Goal: Task Accomplishment & Management: Complete application form

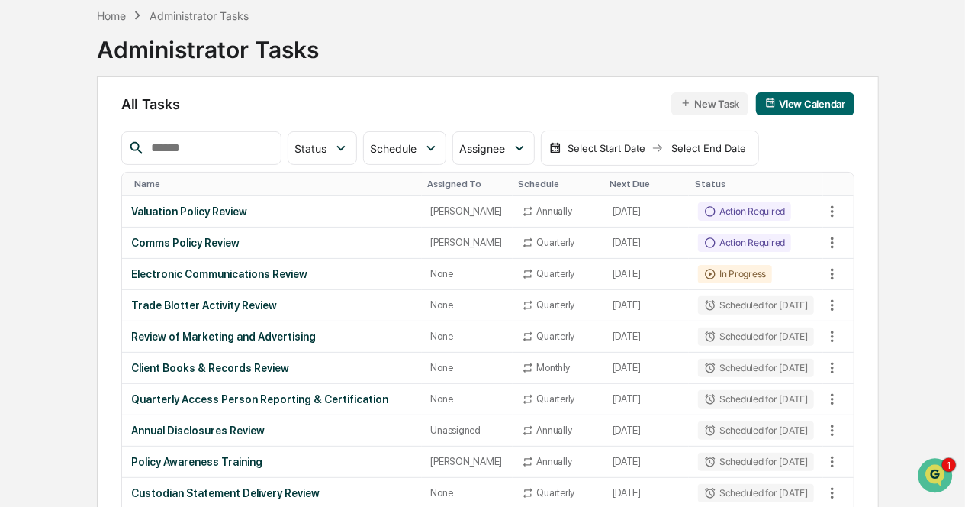
scroll to position [73, 0]
click at [219, 246] on div "Comms Policy Review" at bounding box center [271, 242] width 281 height 12
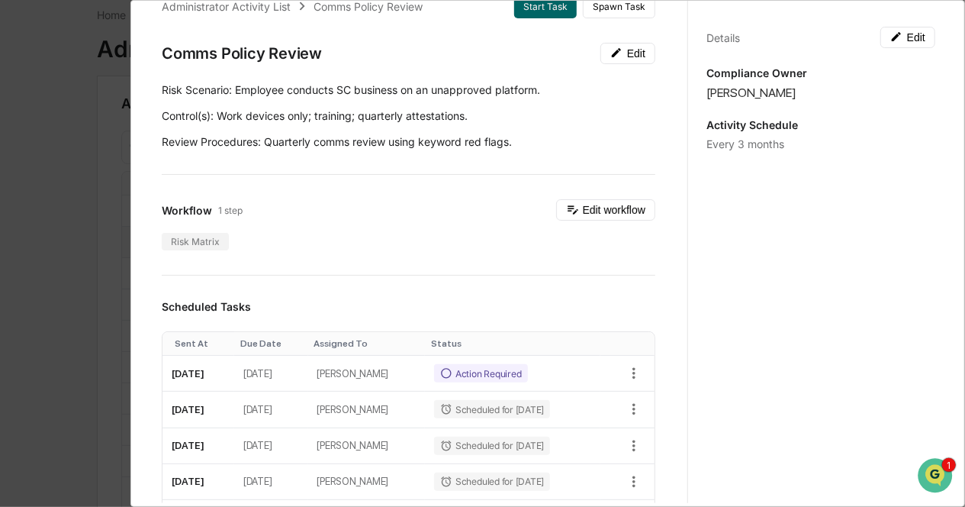
scroll to position [0, 0]
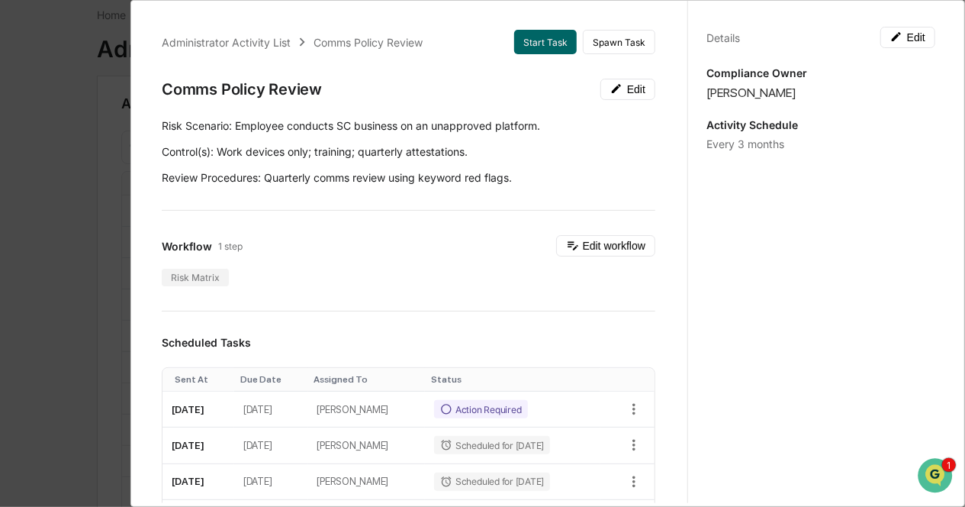
click at [92, 243] on div "Administrator Activity List Comms Policy Review Start Task Spawn Task Comms Pol…" at bounding box center [482, 253] width 965 height 507
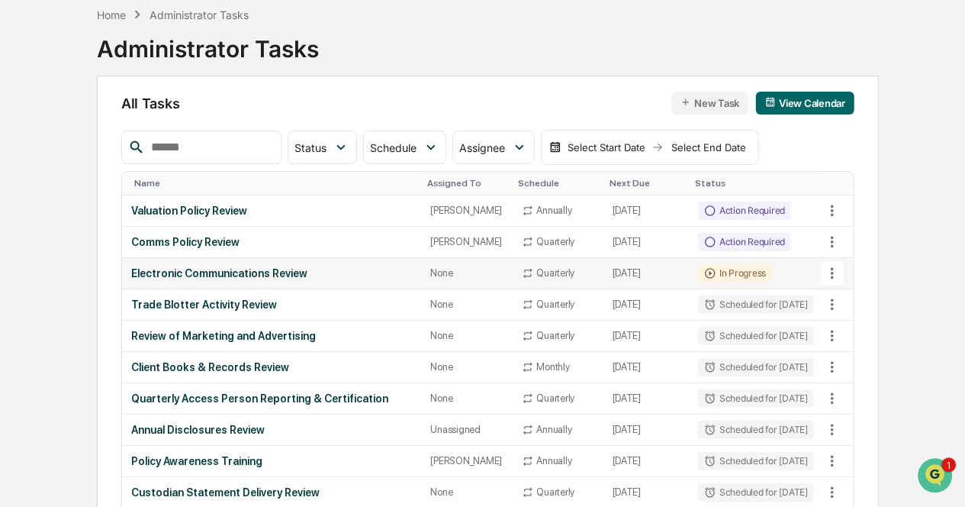
click at [257, 279] on div "Electronic Communications Review" at bounding box center [271, 273] width 281 height 12
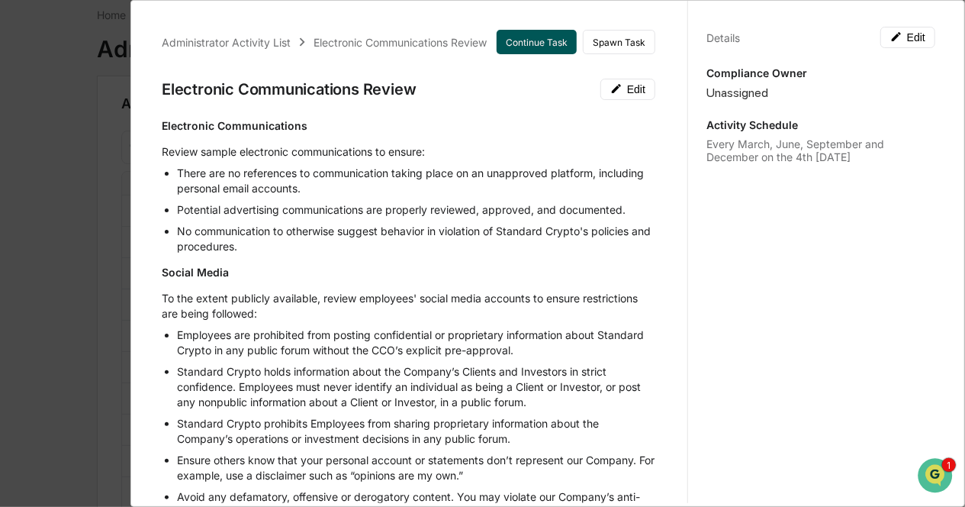
click at [506, 38] on button "Continue Task" at bounding box center [537, 42] width 80 height 24
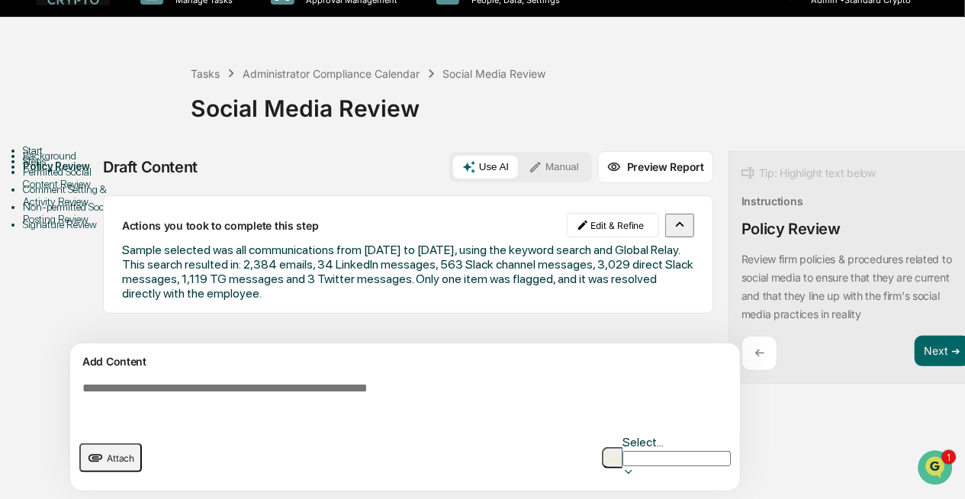
scroll to position [31, 0]
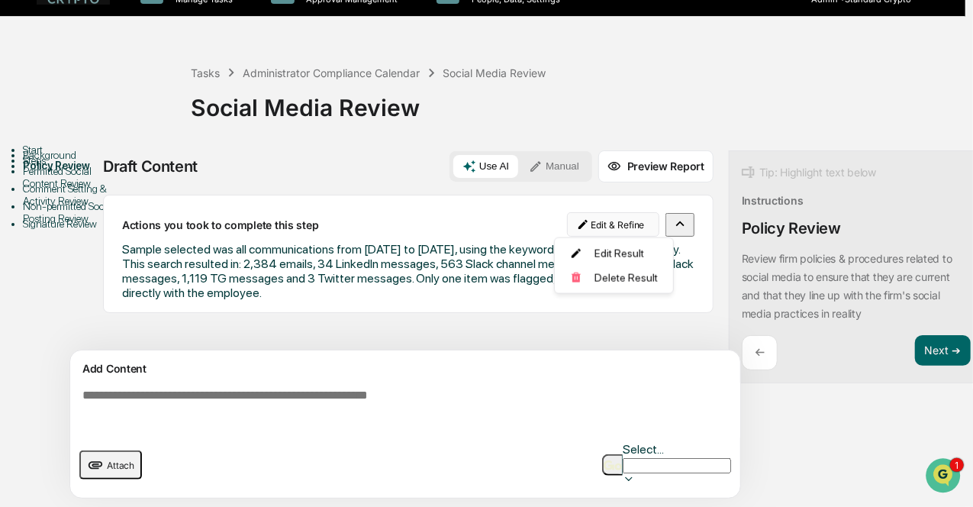
click at [619, 216] on html "Calendar Manage Tasks Reviews Approval Management Company People, Data, Setting…" at bounding box center [486, 222] width 973 height 507
click at [595, 256] on div "Edit Result" at bounding box center [608, 253] width 112 height 24
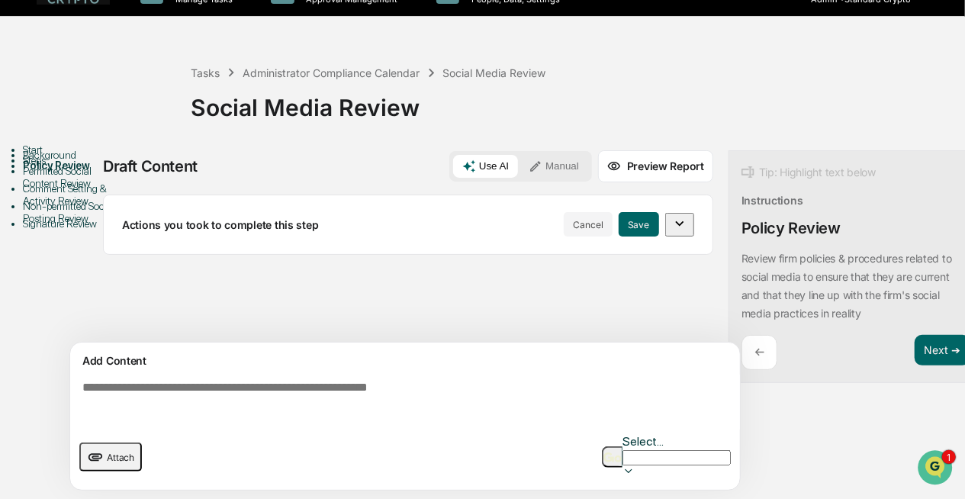
click at [392, 239] on div "Actions you took to complete this step Cancel Save" at bounding box center [408, 225] width 610 height 60
click at [595, 217] on button "Cancel" at bounding box center [588, 224] width 49 height 24
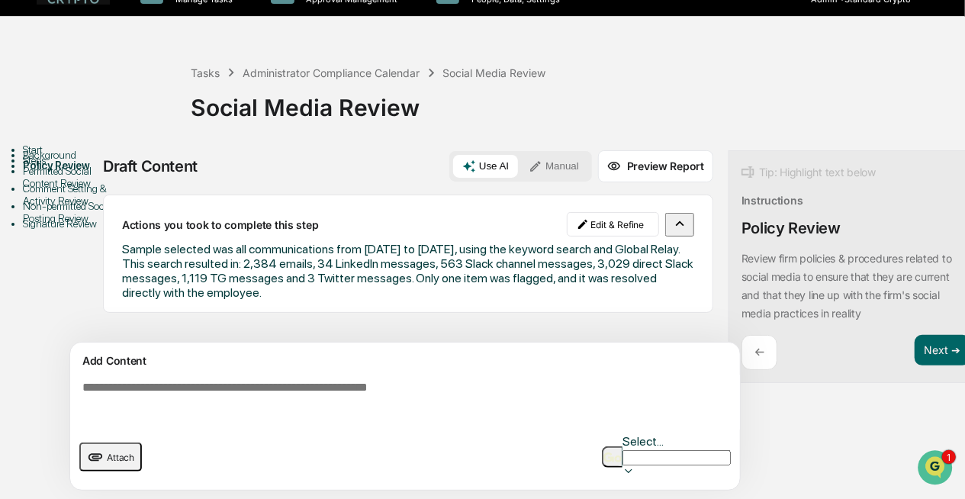
drag, startPoint x: 437, startPoint y: 290, endPoint x: 121, endPoint y: 246, distance: 319.7
click at [121, 246] on div "Actions you took to complete this step Edit & Refine Sample selected was all co…" at bounding box center [408, 254] width 610 height 118
copy span "Sample selected was all communications from September 15, 2025 to September 19,…"
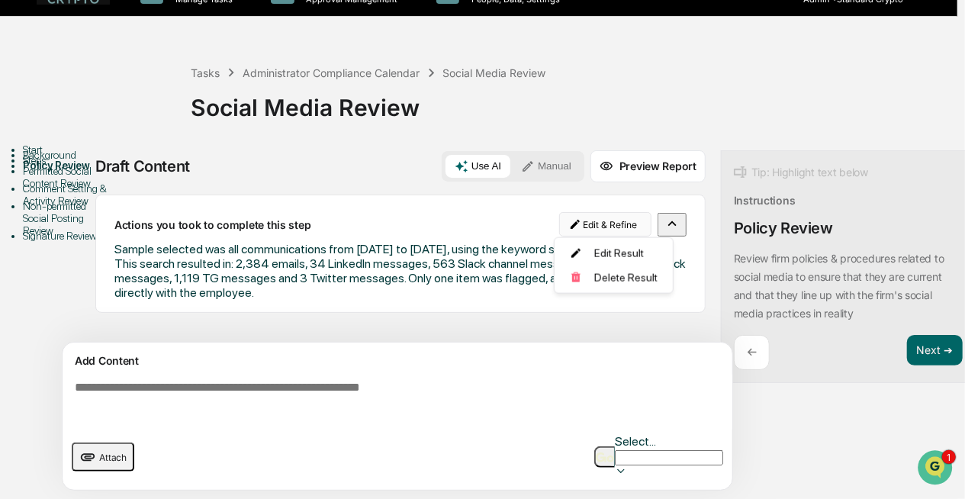
click at [595, 221] on html "Calendar Manage Tasks Reviews Approval Management Company People, Data, Setting…" at bounding box center [482, 218] width 965 height 499
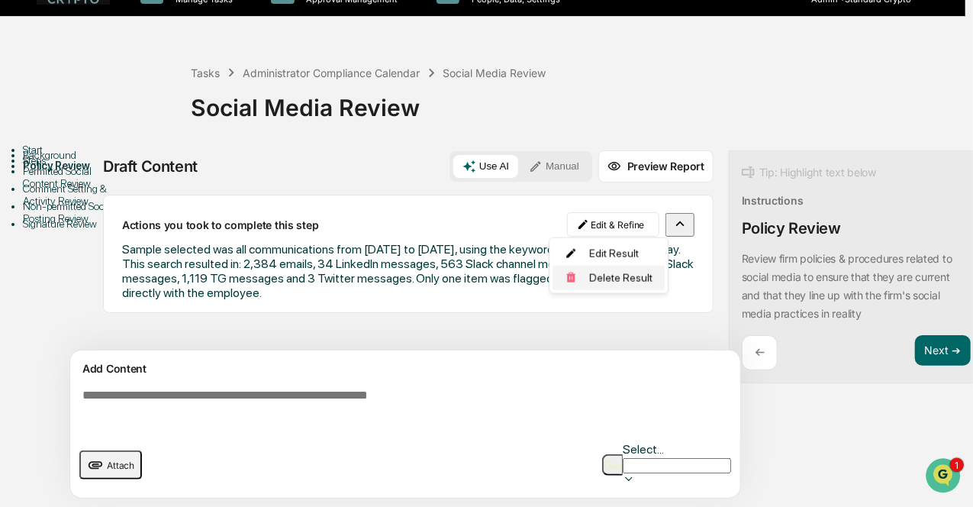
click at [584, 282] on div "Delete Result" at bounding box center [608, 277] width 112 height 24
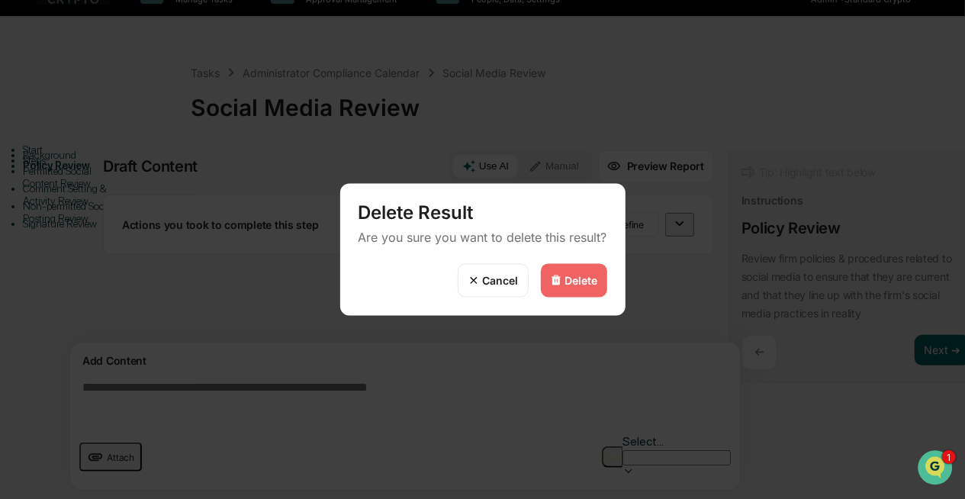
click at [584, 282] on div "Delete" at bounding box center [581, 280] width 33 height 13
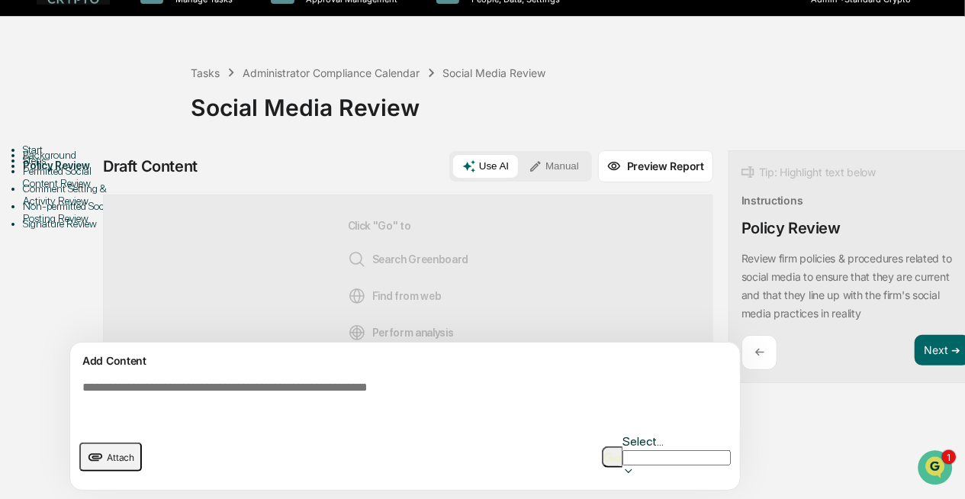
click at [241, 407] on textarea at bounding box center [408, 402] width 664 height 55
paste textarea "**********"
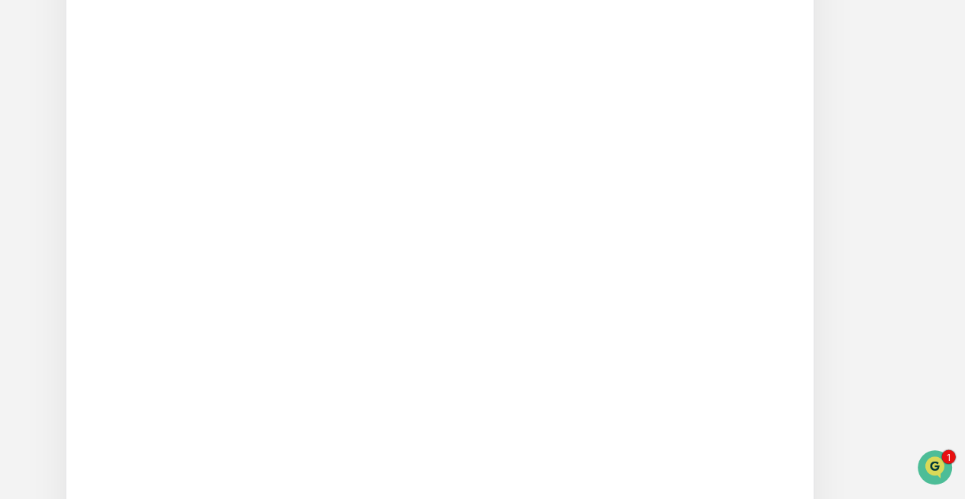
scroll to position [1994, 0]
type textarea "**********"
click at [677, 465] on img "button" at bounding box center [686, 470] width 18 height 10
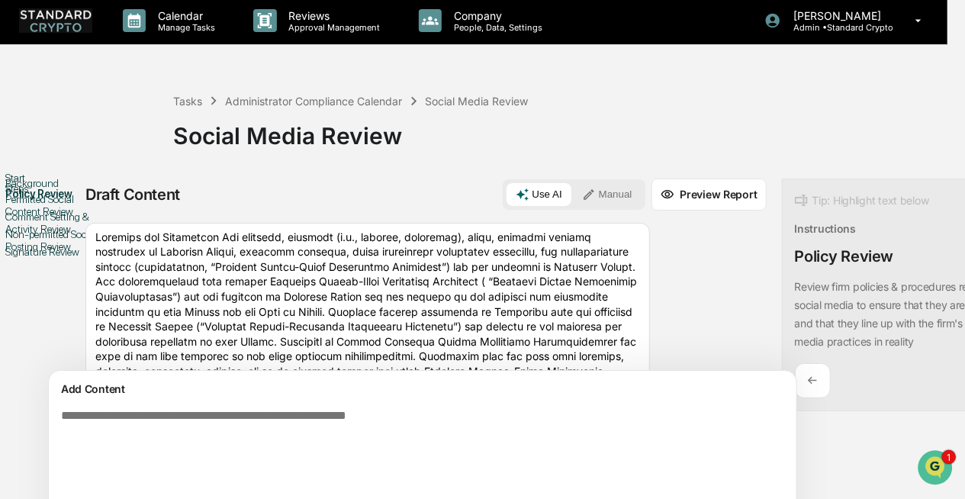
scroll to position [0, 16]
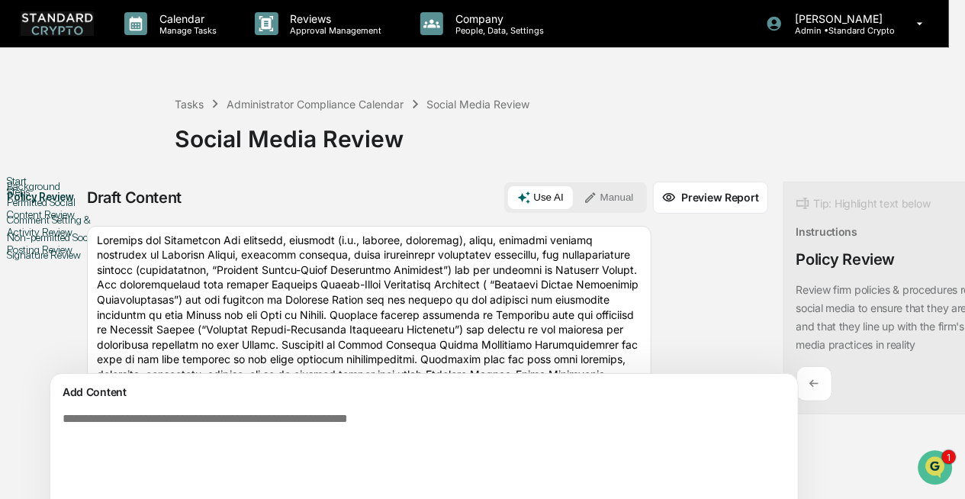
click at [366, 146] on div "Social Media Review" at bounding box center [558, 133] width 767 height 40
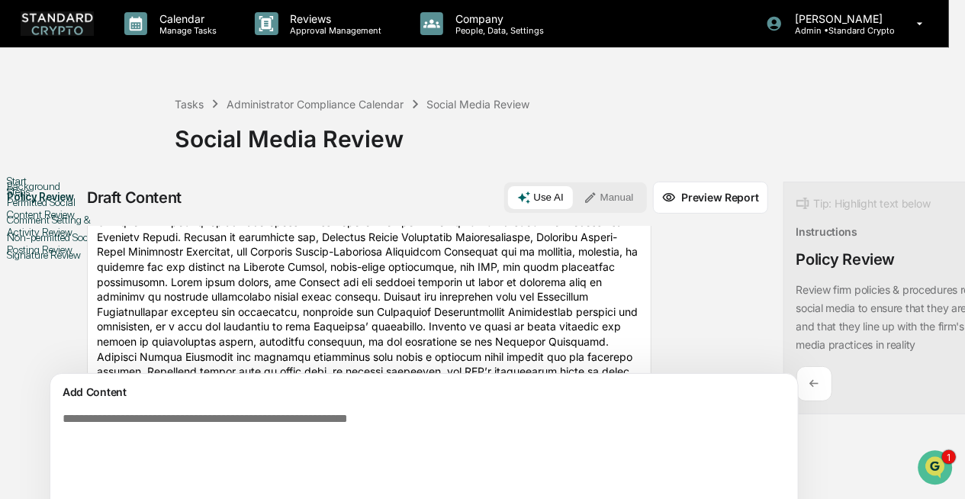
scroll to position [510, 0]
click at [653, 204] on button "Preview Report" at bounding box center [710, 198] width 115 height 32
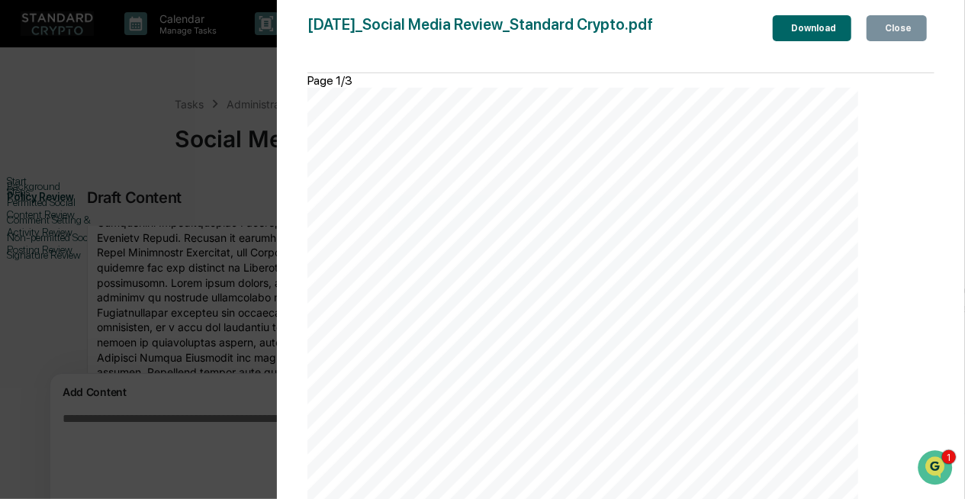
scroll to position [1585, 0]
click at [207, 284] on div "Version History 09/24/2025, 08:14 PM Ashley Sweren 2025-09-24_Social Media Revi…" at bounding box center [482, 249] width 965 height 499
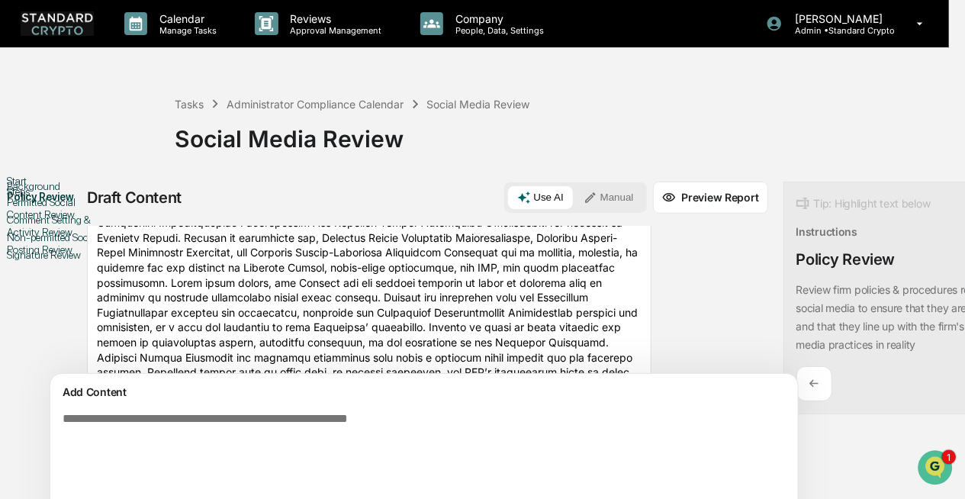
scroll to position [659, 0]
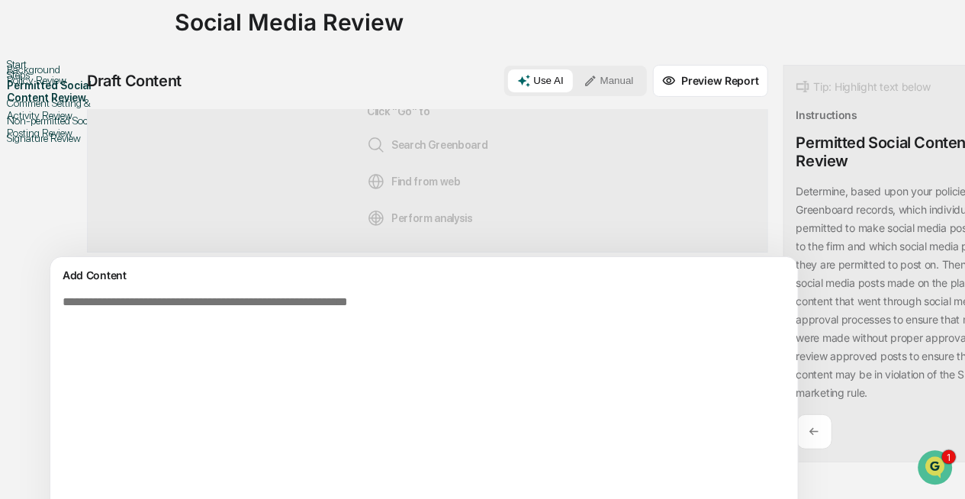
scroll to position [0, 16]
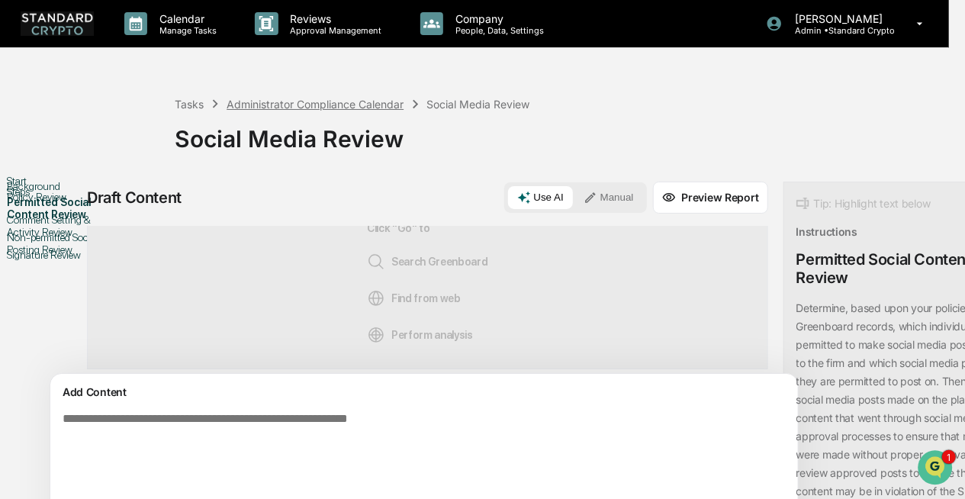
click at [267, 108] on div "Administrator Compliance Calendar" at bounding box center [315, 104] width 177 height 13
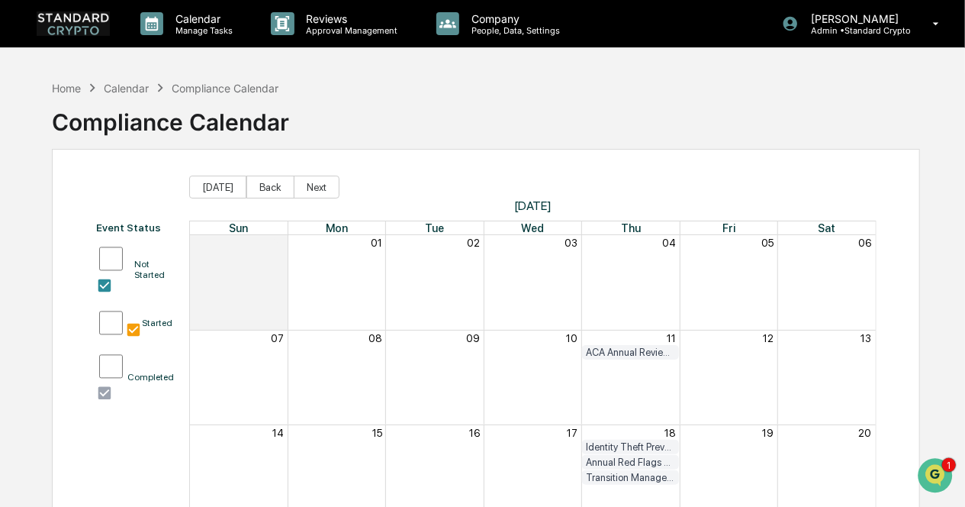
click at [85, 21] on img at bounding box center [73, 23] width 73 height 24
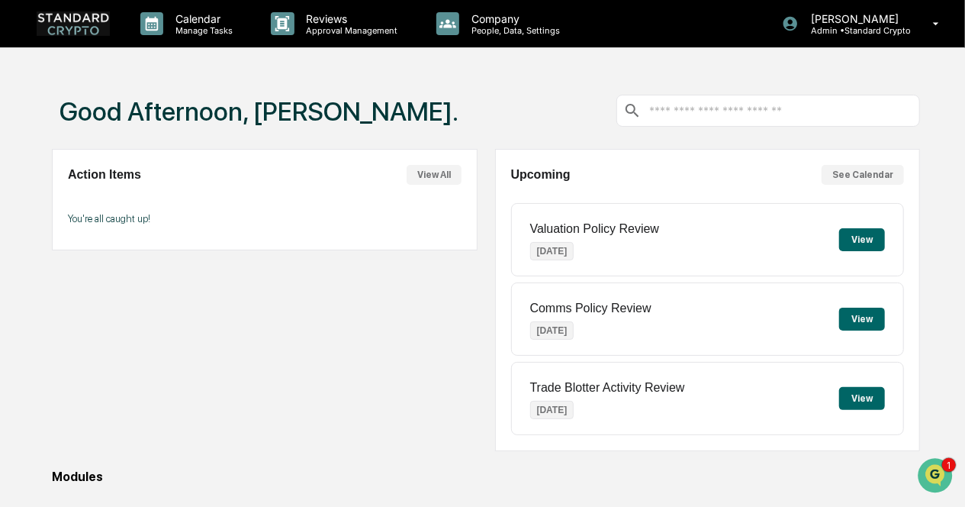
scroll to position [230, 0]
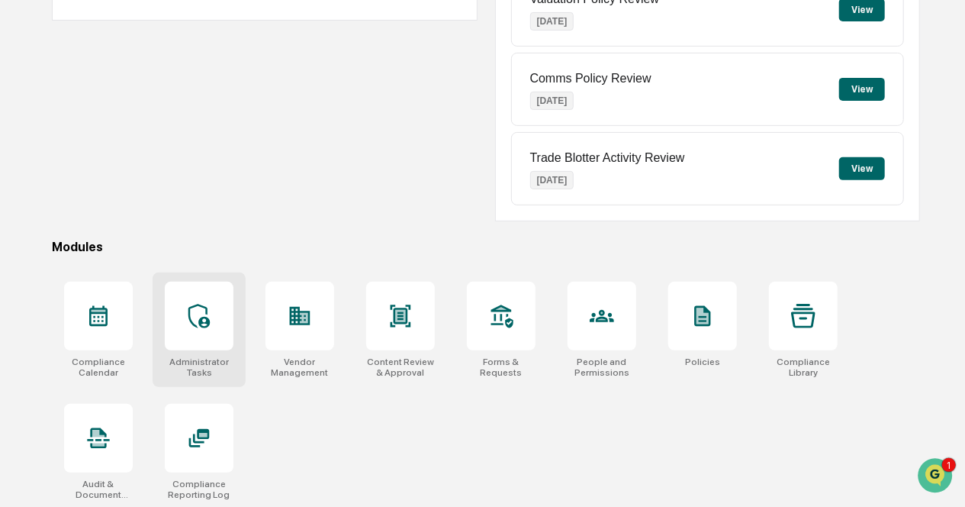
click at [223, 368] on div "Administrator Tasks" at bounding box center [199, 366] width 69 height 21
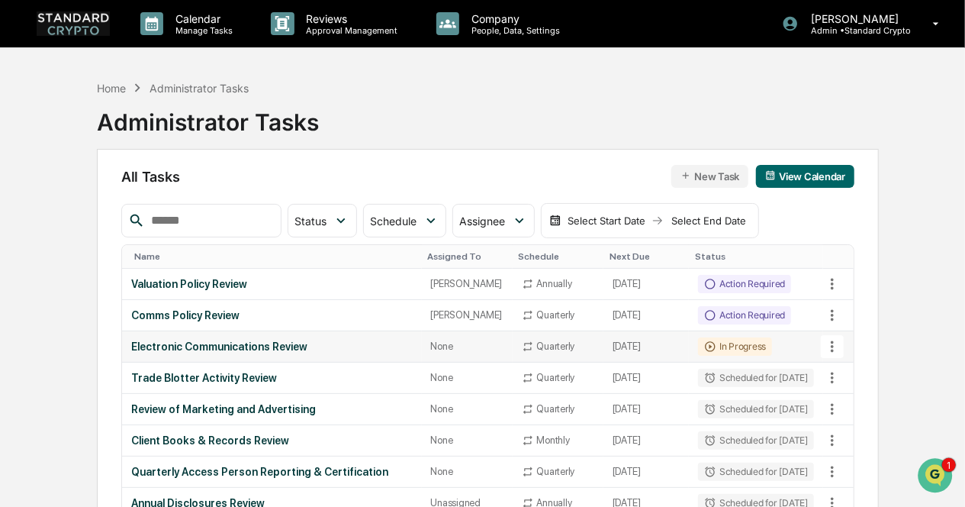
click at [223, 352] on div "Electronic Communications Review" at bounding box center [271, 346] width 281 height 12
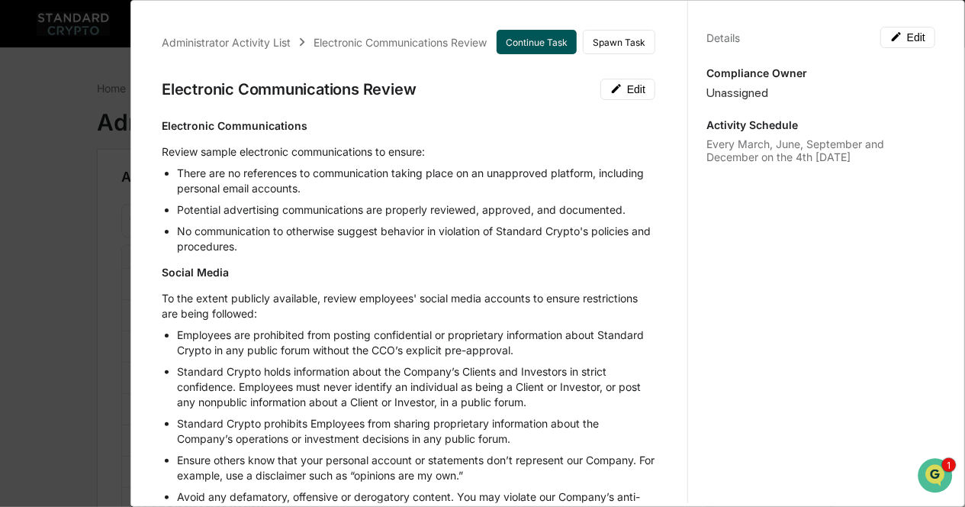
click at [520, 51] on button "Continue Task" at bounding box center [537, 42] width 80 height 24
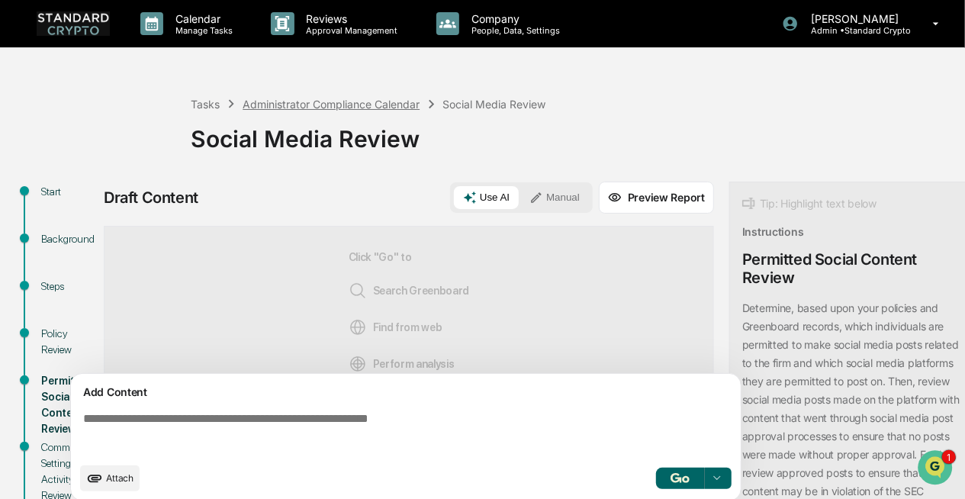
click at [366, 100] on div "Administrator Compliance Calendar" at bounding box center [331, 104] width 177 height 13
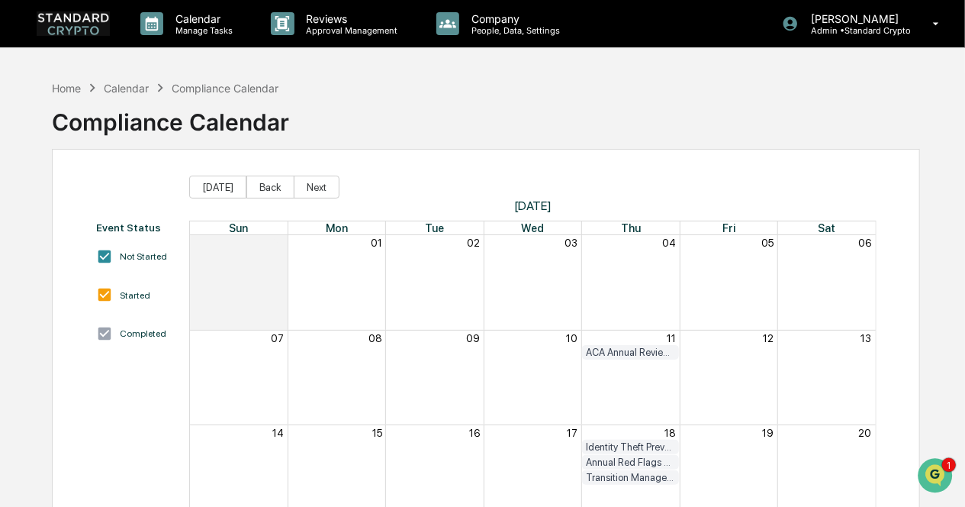
click at [87, 28] on img at bounding box center [73, 23] width 73 height 24
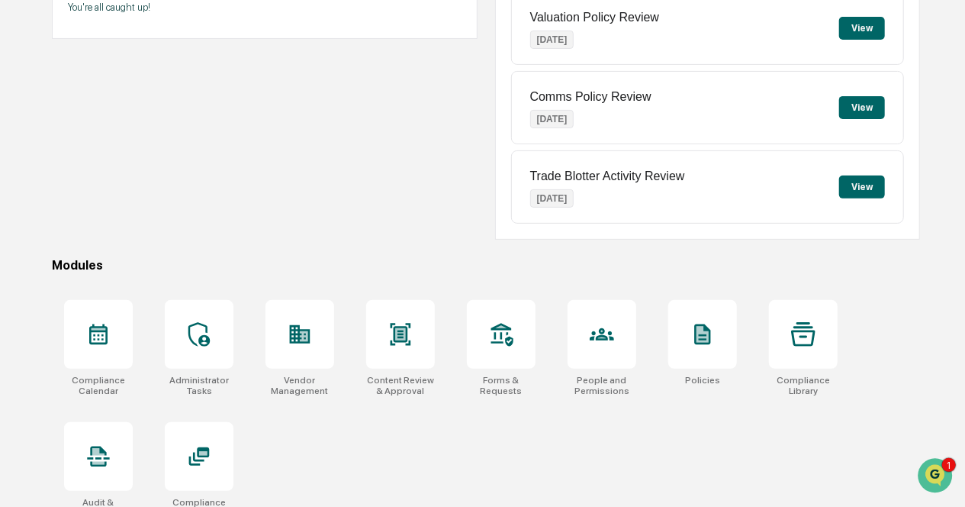
scroll to position [230, 0]
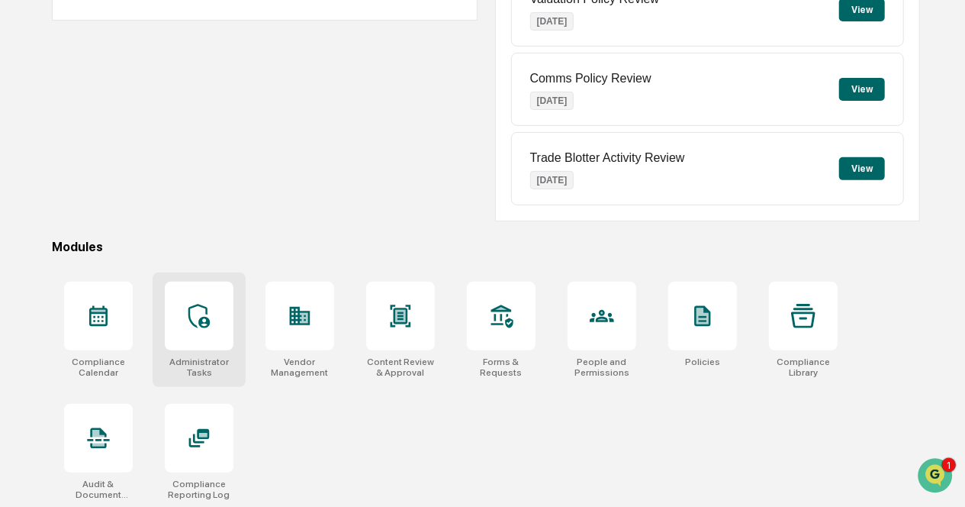
click at [200, 339] on div at bounding box center [199, 315] width 69 height 69
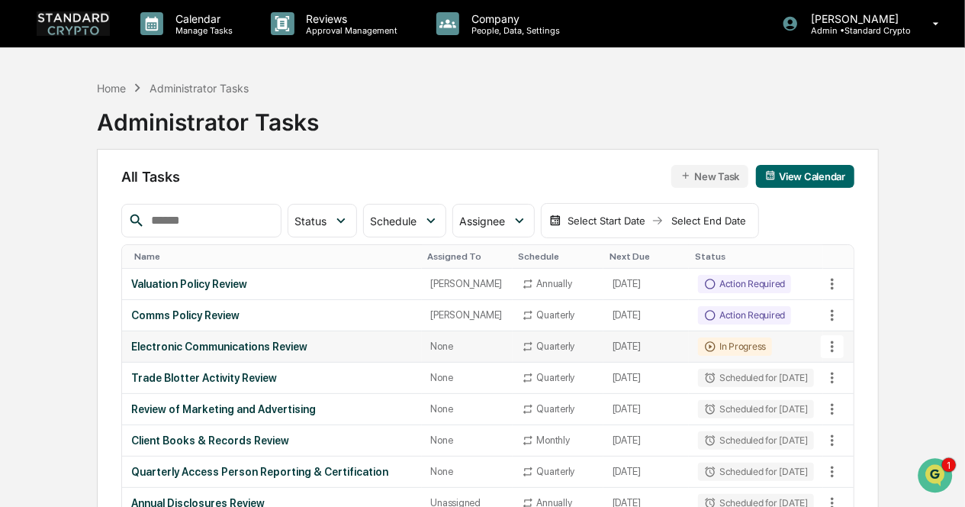
click at [226, 352] on div "Electronic Communications Review" at bounding box center [271, 346] width 281 height 12
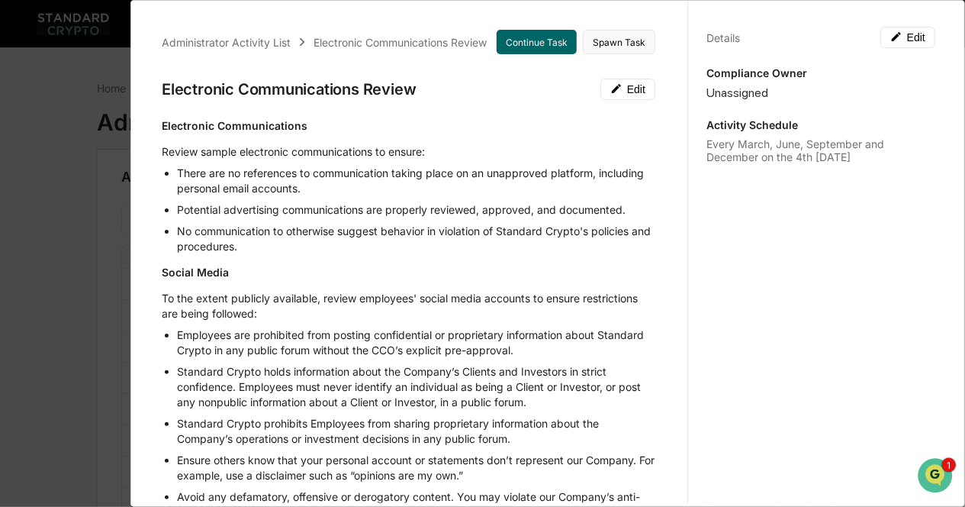
click at [613, 40] on button "Spawn Task" at bounding box center [619, 42] width 72 height 24
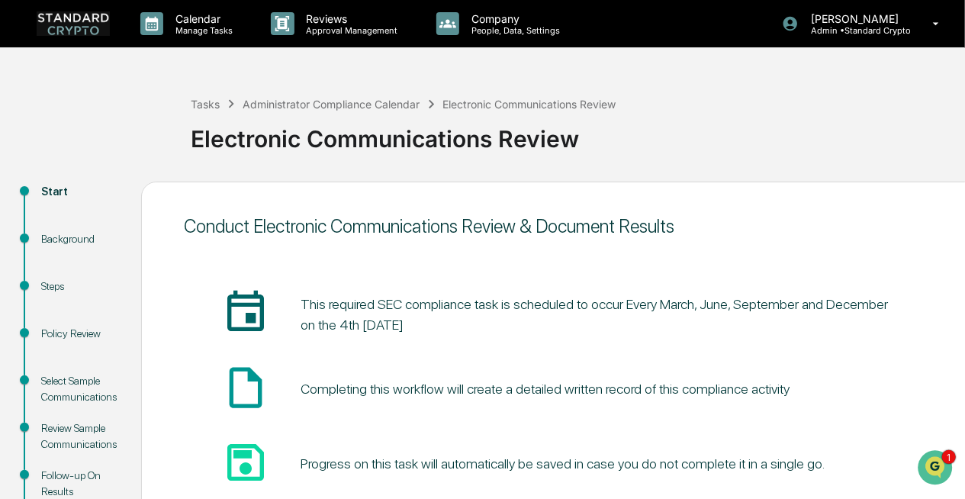
scroll to position [116, 0]
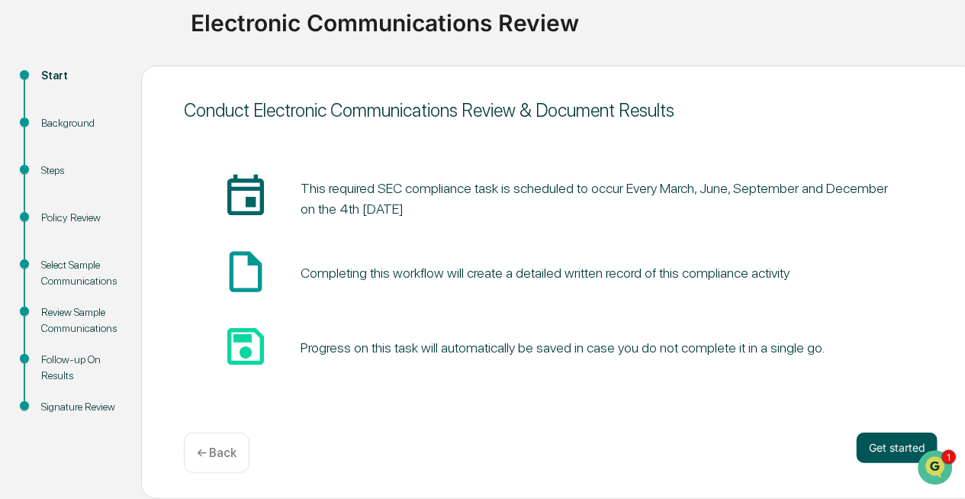
click at [890, 462] on button "Get started" at bounding box center [897, 448] width 81 height 31
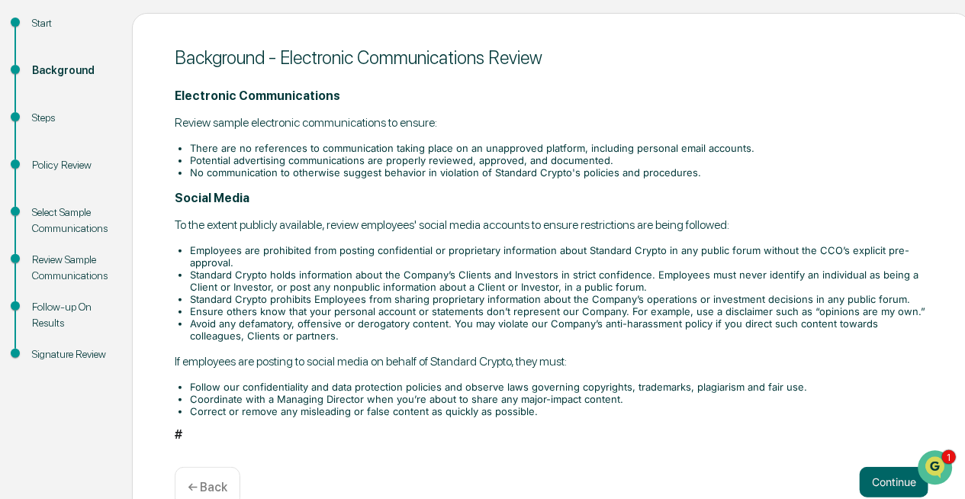
scroll to position [204, 0]
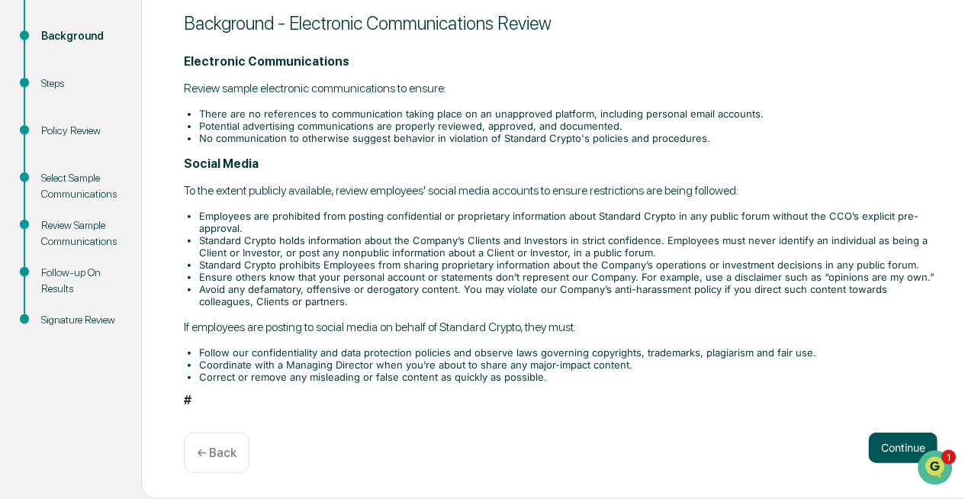
click at [908, 436] on button "Continue" at bounding box center [903, 448] width 69 height 31
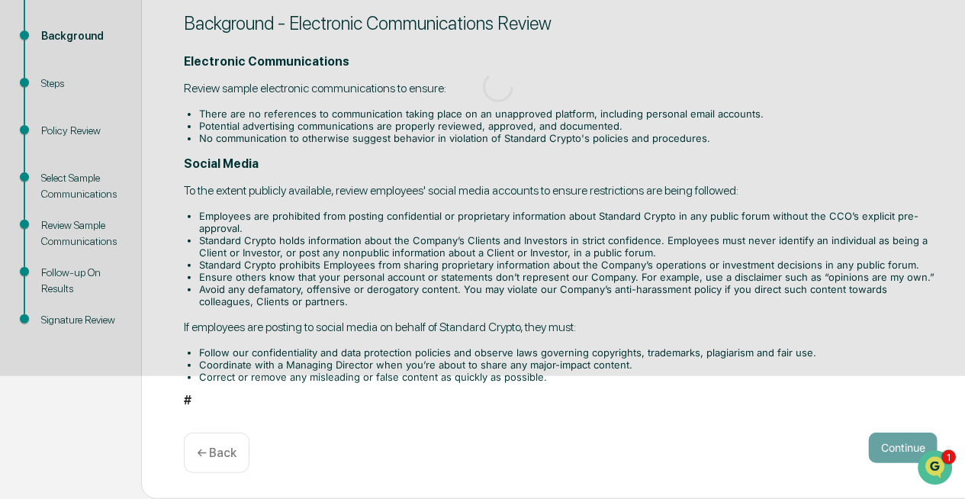
scroll to position [127, 0]
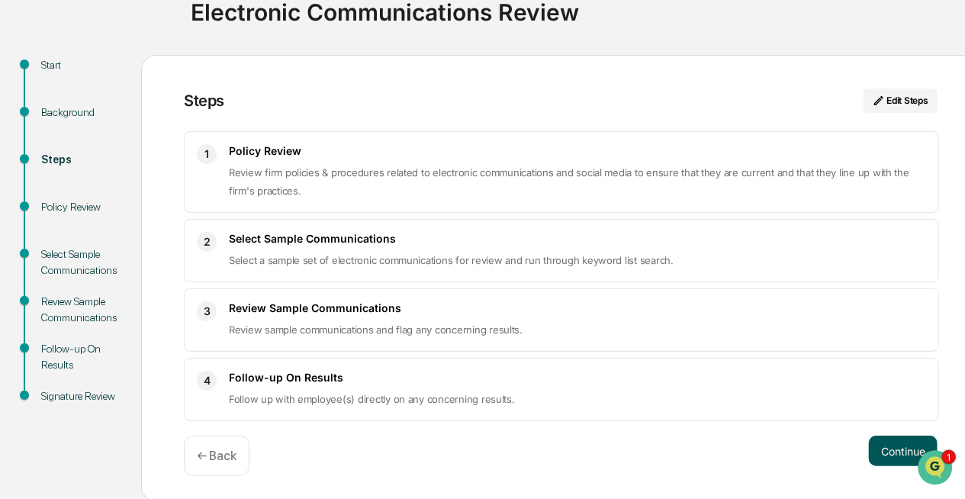
click at [886, 442] on button "Continue" at bounding box center [903, 451] width 69 height 31
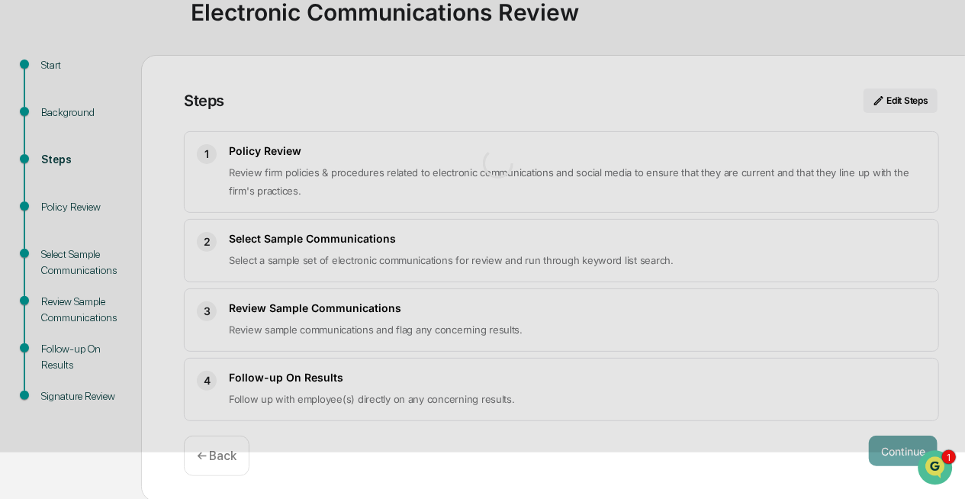
scroll to position [78, 0]
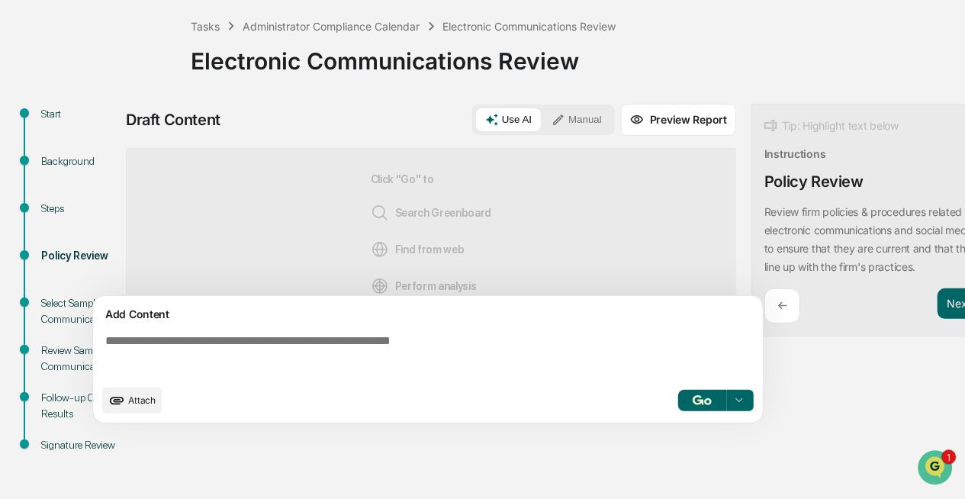
click at [409, 344] on textarea at bounding box center [431, 355] width 664 height 55
paste textarea "**********"
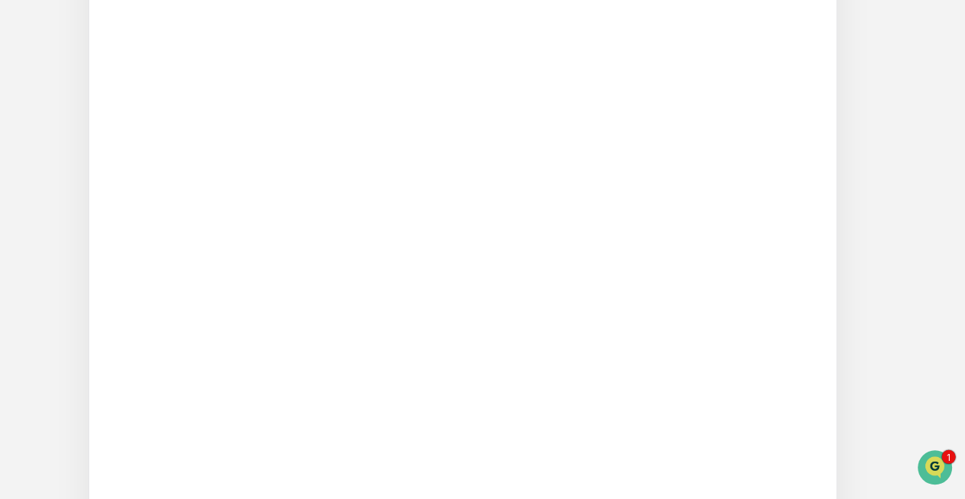
scroll to position [1994, 0]
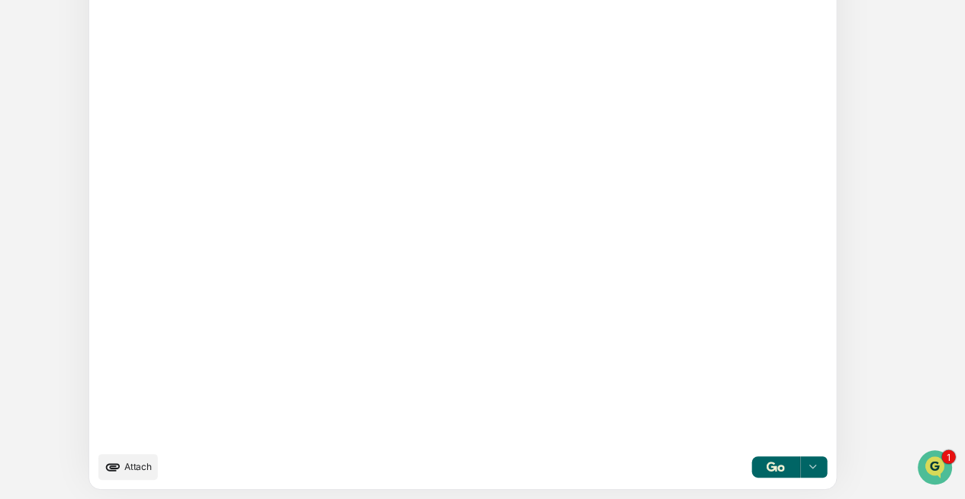
type textarea "**********"
click at [767, 465] on img "button" at bounding box center [776, 467] width 18 height 10
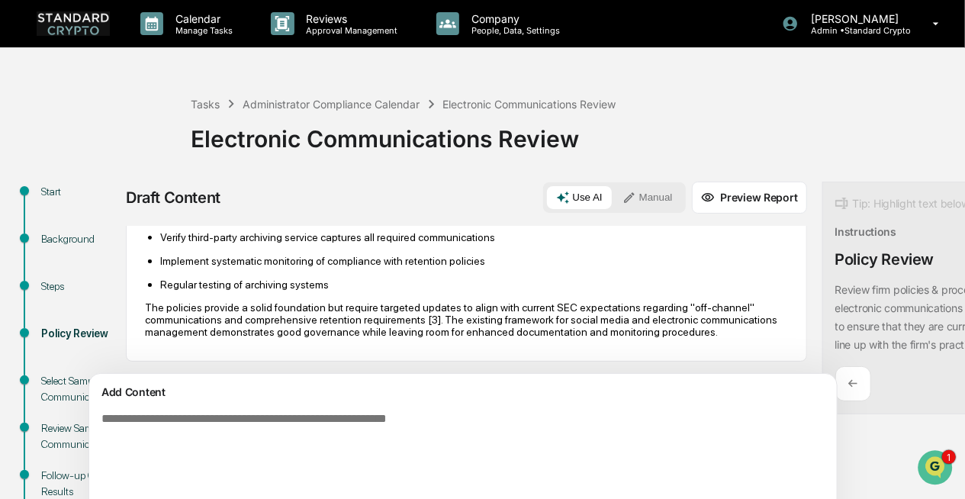
scroll to position [2543, 0]
click at [422, 320] on p "The policies provide a solid foundation but require targeted updates to align w…" at bounding box center [466, 319] width 643 height 37
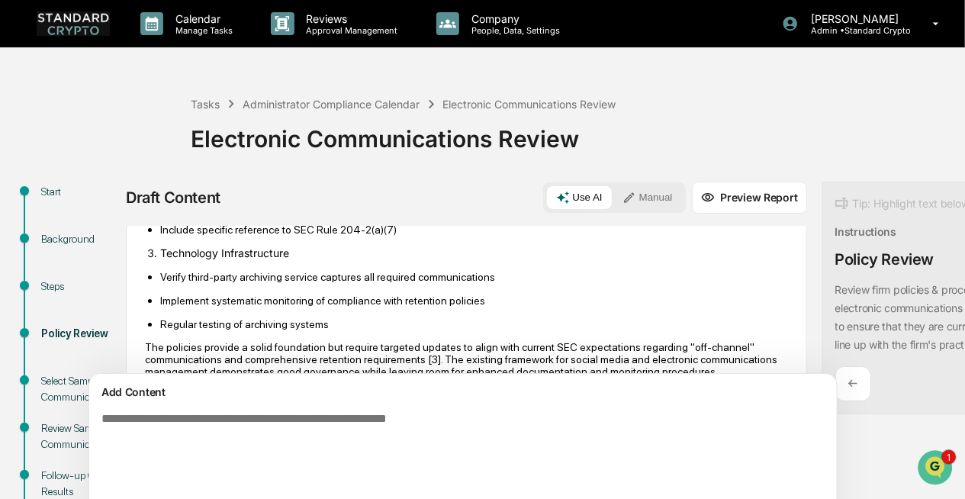
scroll to position [2298, 0]
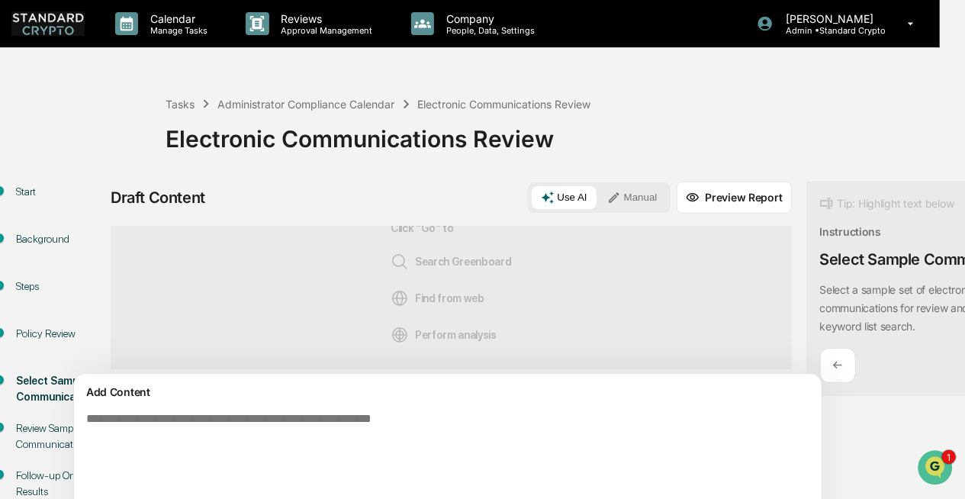
scroll to position [0, 24]
click at [599, 196] on button "Manual" at bounding box center [633, 197] width 69 height 23
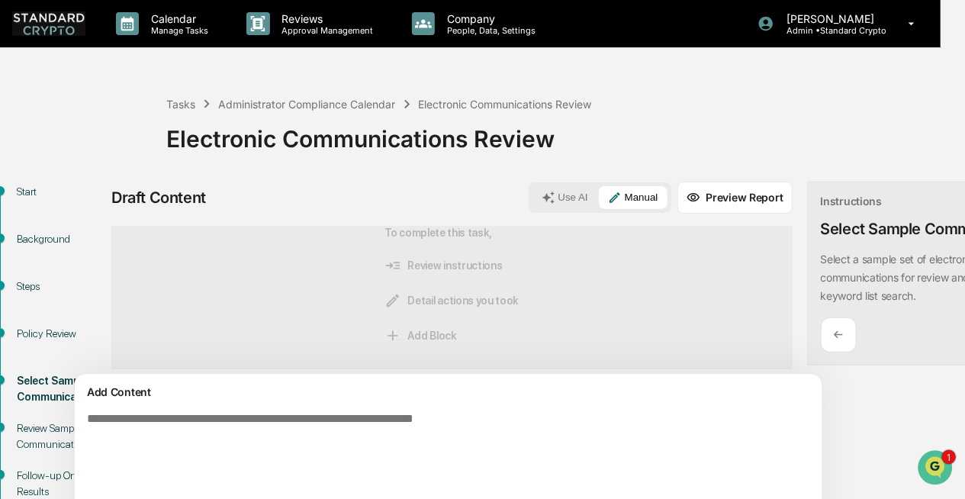
paste textarea "**********"
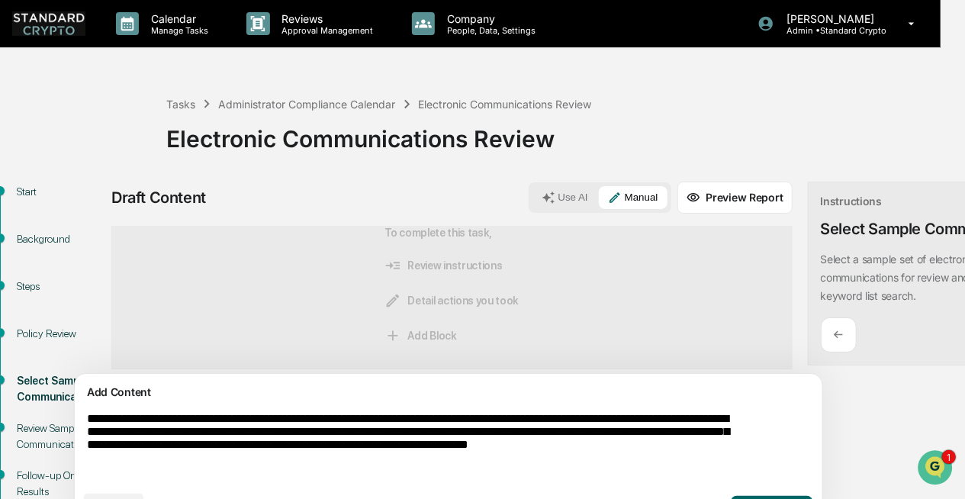
drag, startPoint x: 580, startPoint y: 459, endPoint x: 585, endPoint y: 469, distance: 11.3
click at [585, 469] on textarea "**********" at bounding box center [413, 447] width 664 height 83
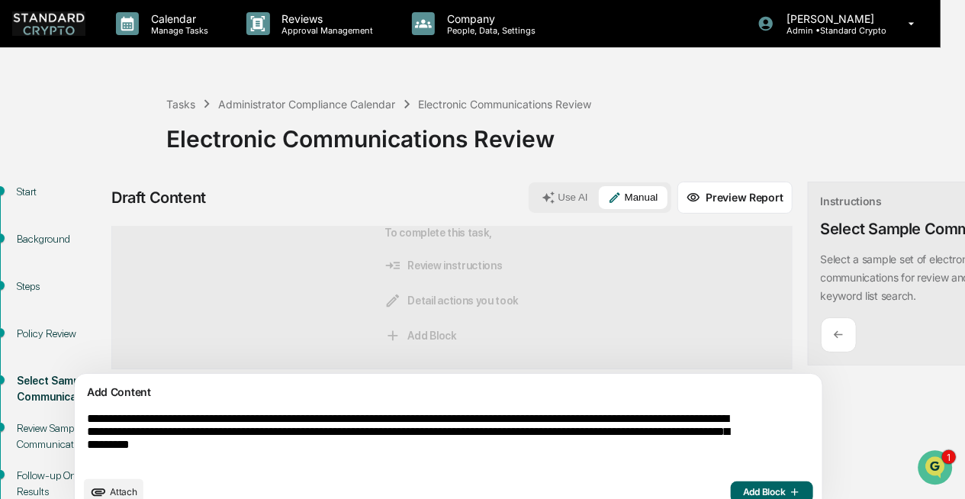
scroll to position [78, 24]
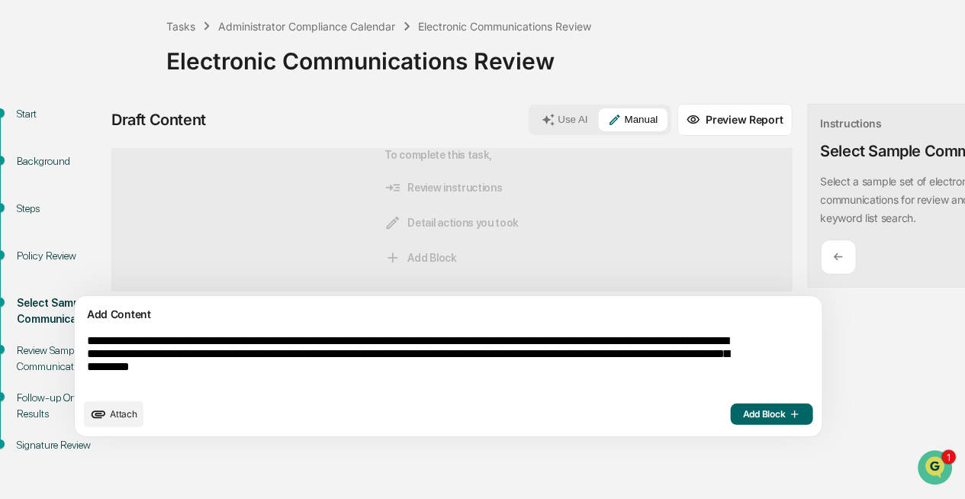
type textarea "**********"
click at [743, 419] on span "Add Block" at bounding box center [772, 414] width 58 height 12
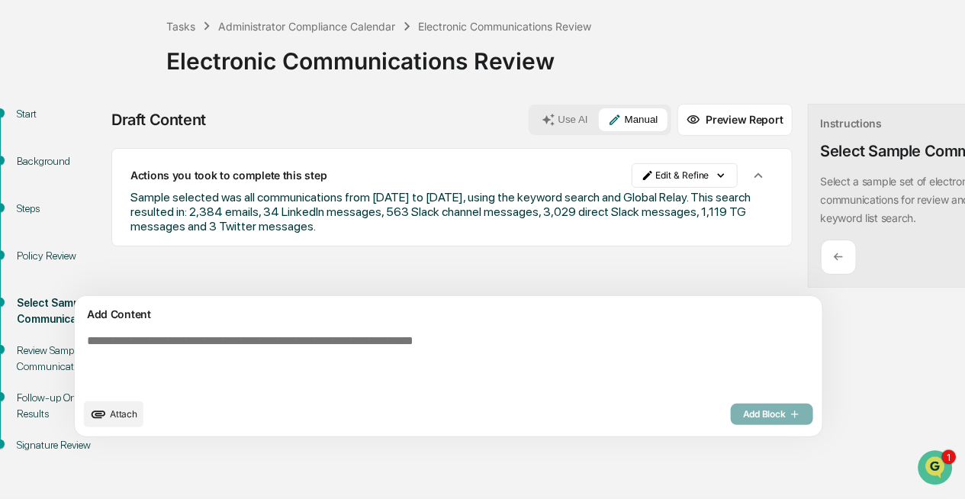
scroll to position [0, 0]
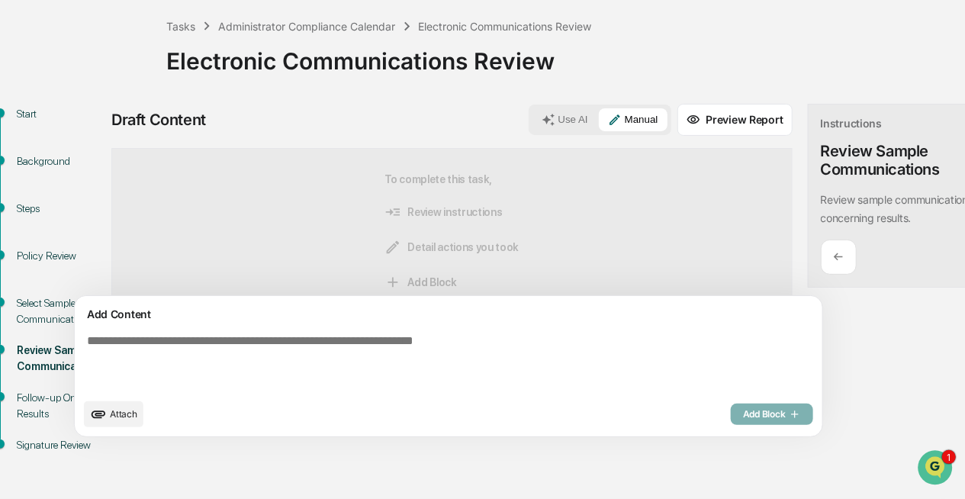
click at [821, 256] on div "←" at bounding box center [839, 258] width 36 height 36
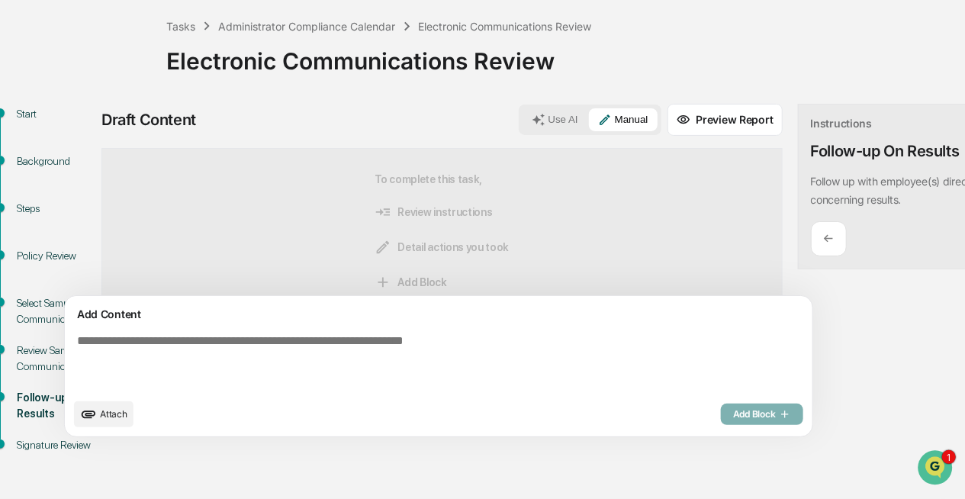
click at [811, 230] on div "←" at bounding box center [829, 239] width 36 height 36
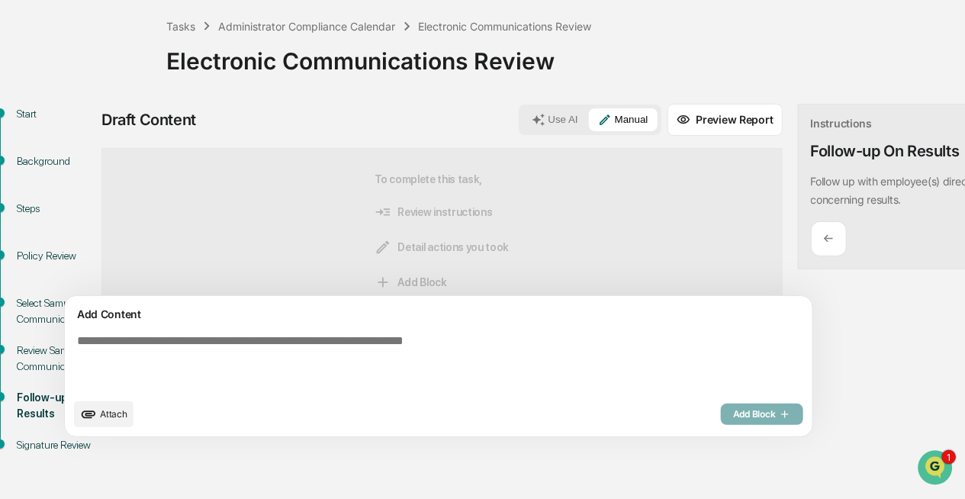
click at [500, 379] on textarea at bounding box center [403, 362] width 664 height 69
paste textarea "**********"
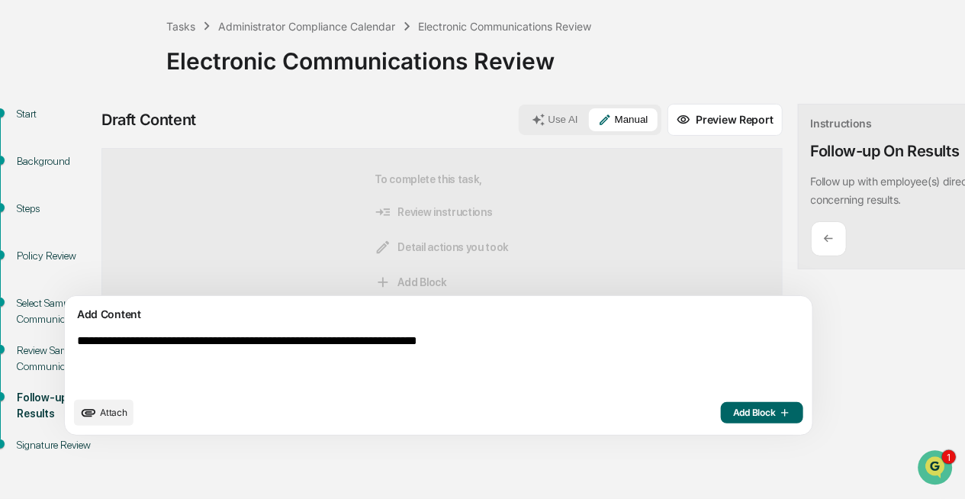
type textarea "**********"
click at [733, 419] on span "Add Block" at bounding box center [762, 413] width 58 height 12
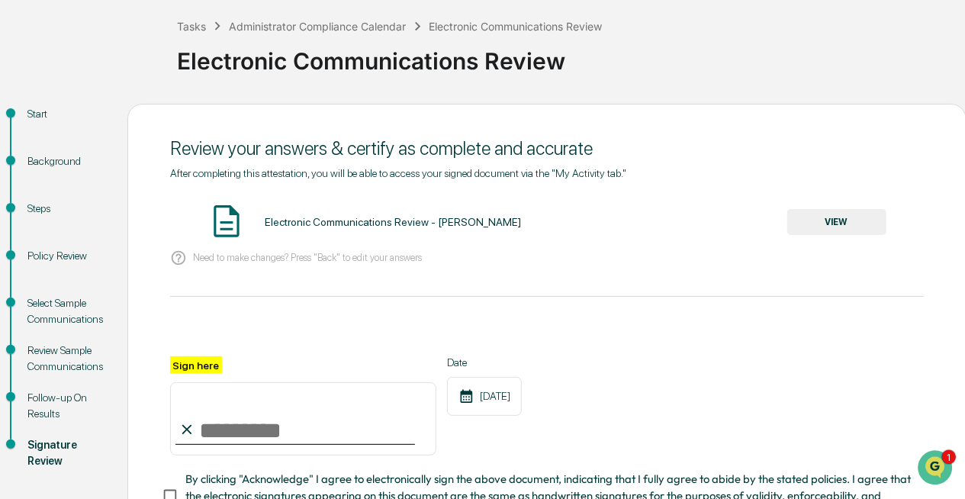
click at [856, 230] on button "VIEW" at bounding box center [836, 222] width 99 height 26
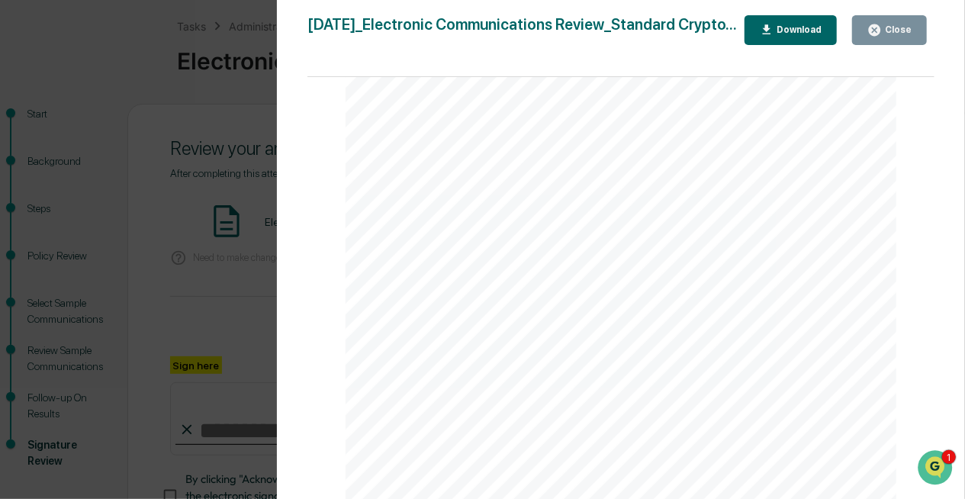
scroll to position [1986, 0]
click at [877, 30] on icon "button" at bounding box center [874, 29] width 11 height 11
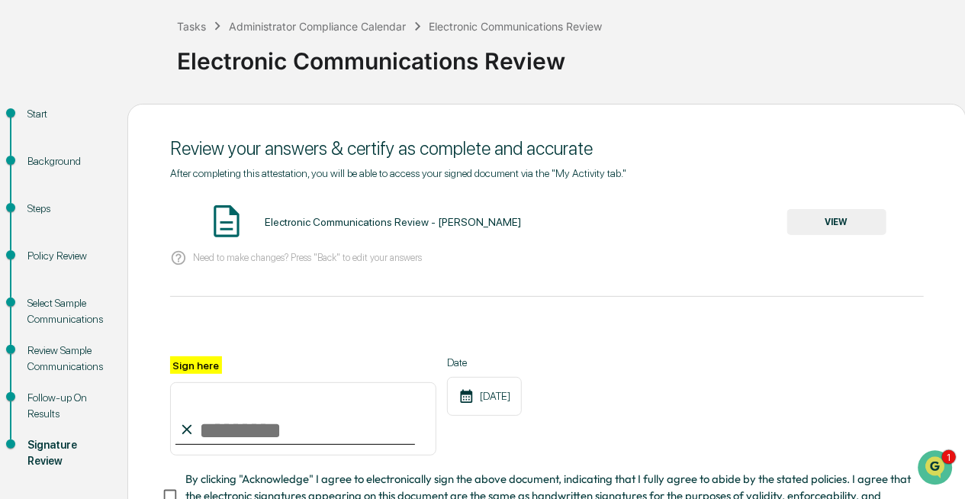
click at [218, 423] on input "Sign here" at bounding box center [303, 418] width 266 height 73
type input "**********"
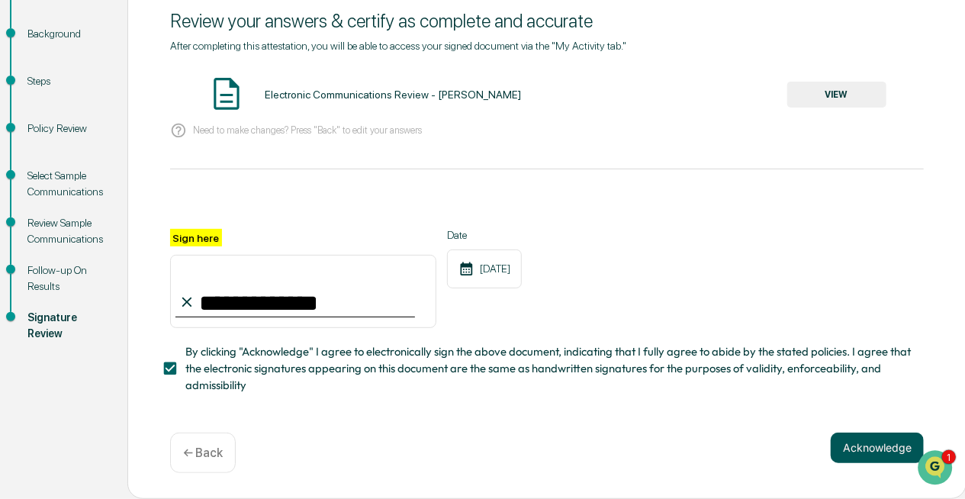
click at [872, 449] on button "Acknowledge" at bounding box center [877, 448] width 93 height 31
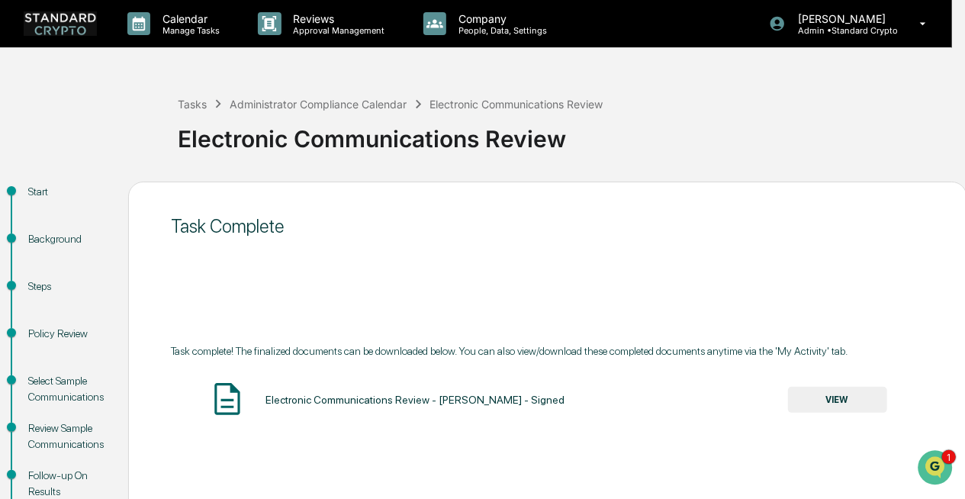
scroll to position [0, 14]
click at [51, 24] on img at bounding box center [59, 23] width 73 height 24
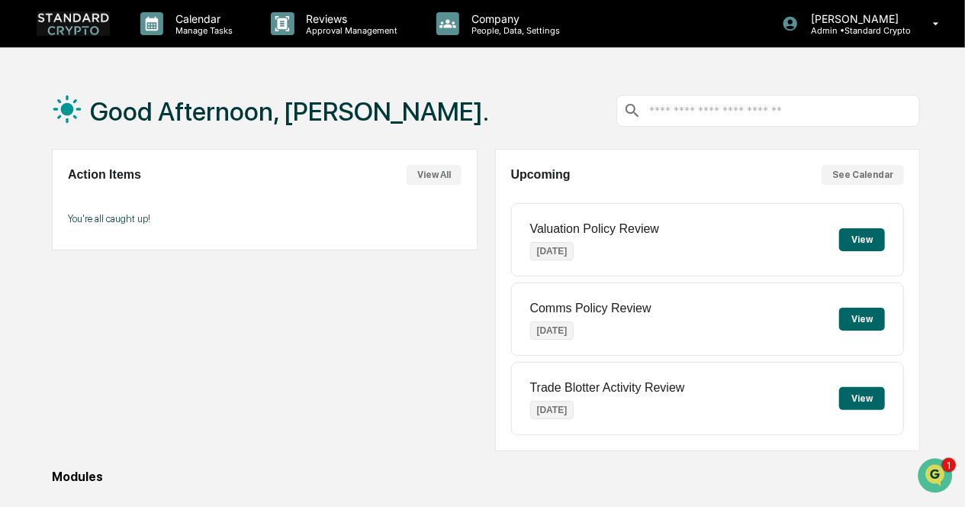
click at [69, 24] on img at bounding box center [73, 23] width 73 height 24
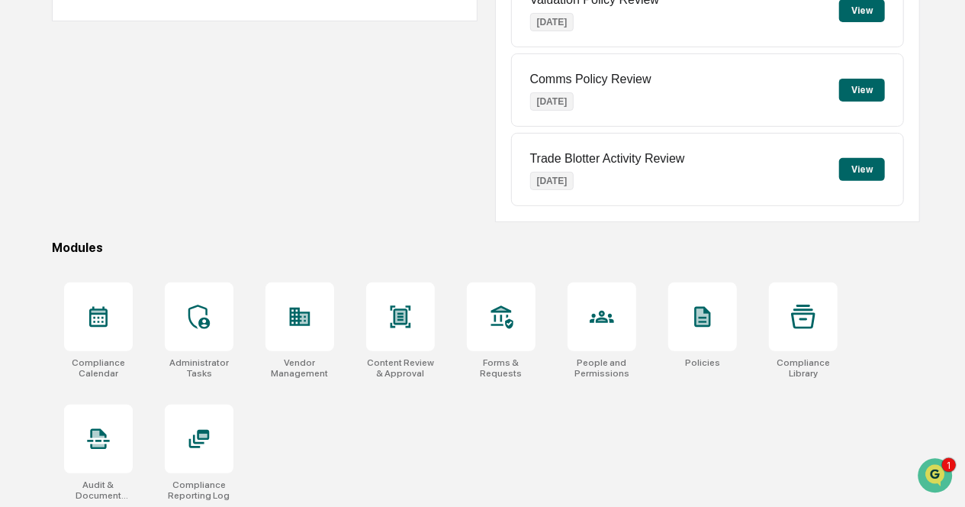
scroll to position [230, 0]
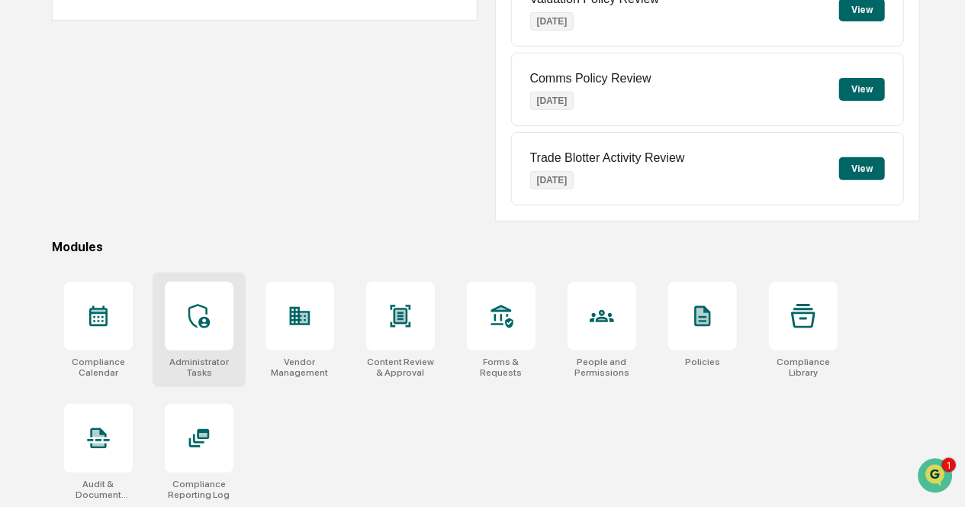
click at [204, 317] on icon at bounding box center [199, 316] width 24 height 24
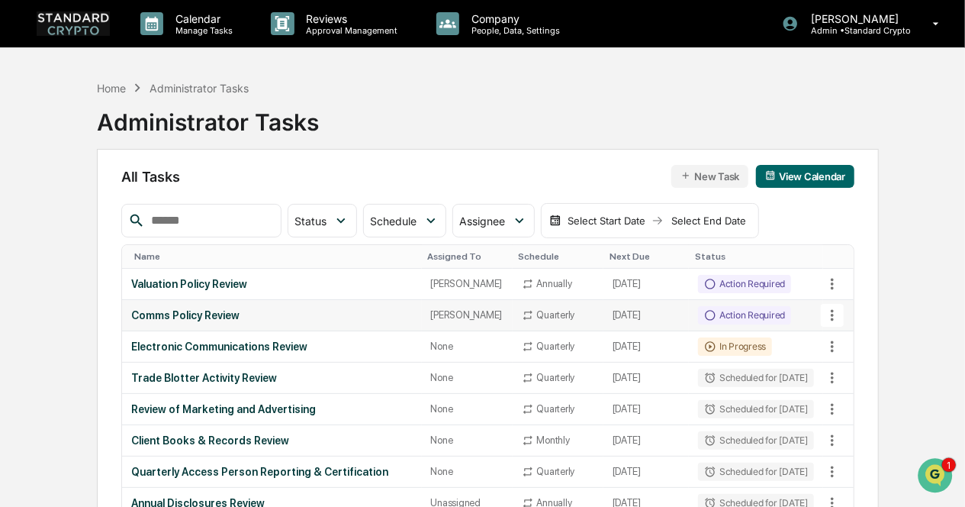
click at [838, 323] on icon at bounding box center [832, 315] width 17 height 17
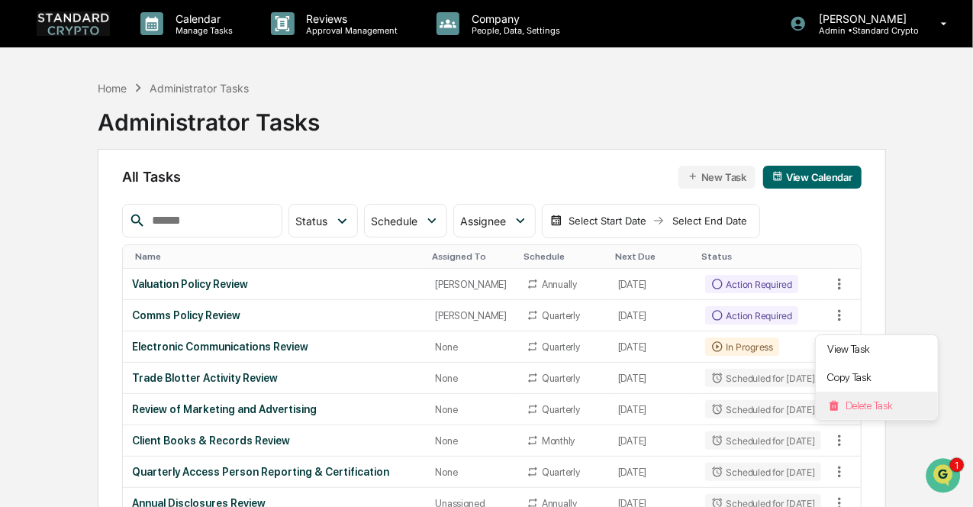
click at [858, 413] on li "Delete Task" at bounding box center [876, 405] width 122 height 28
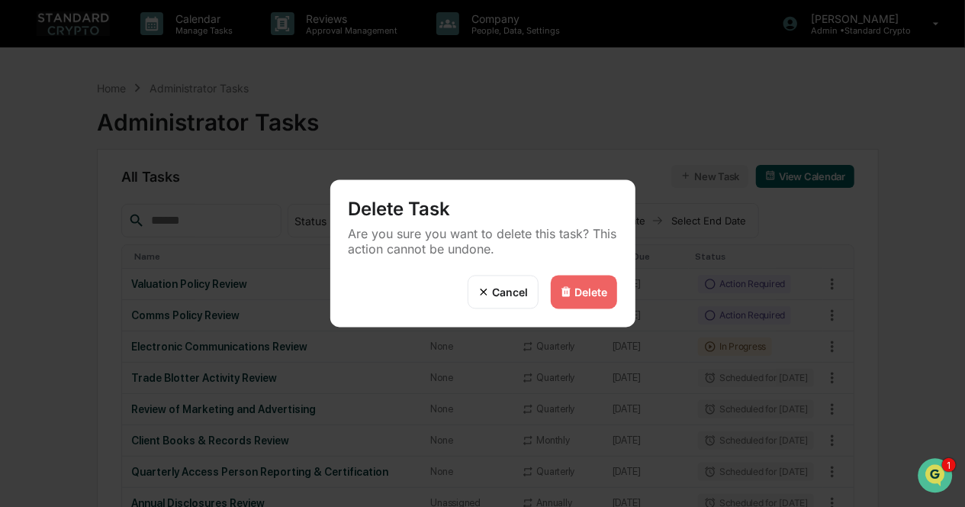
click at [605, 292] on div "Delete" at bounding box center [591, 291] width 33 height 13
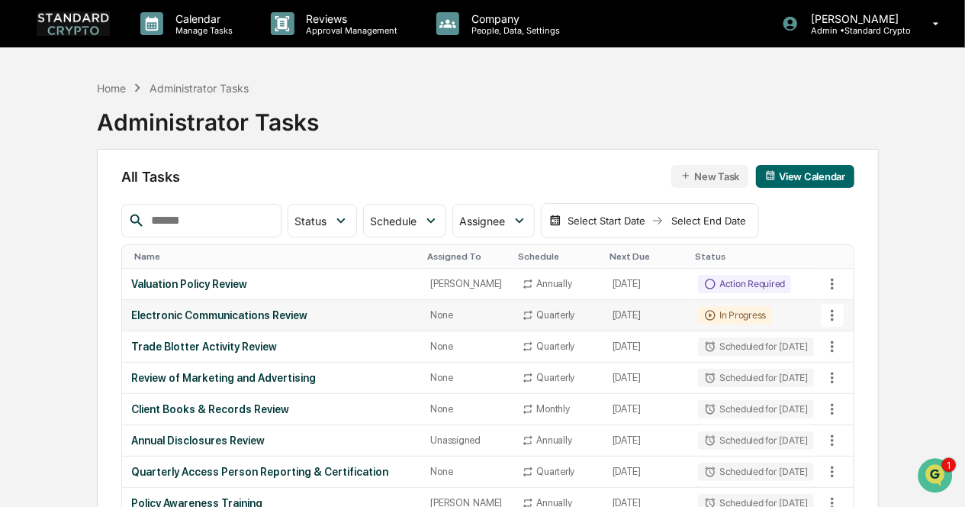
click at [760, 327] on td "In Progress" at bounding box center [756, 315] width 134 height 31
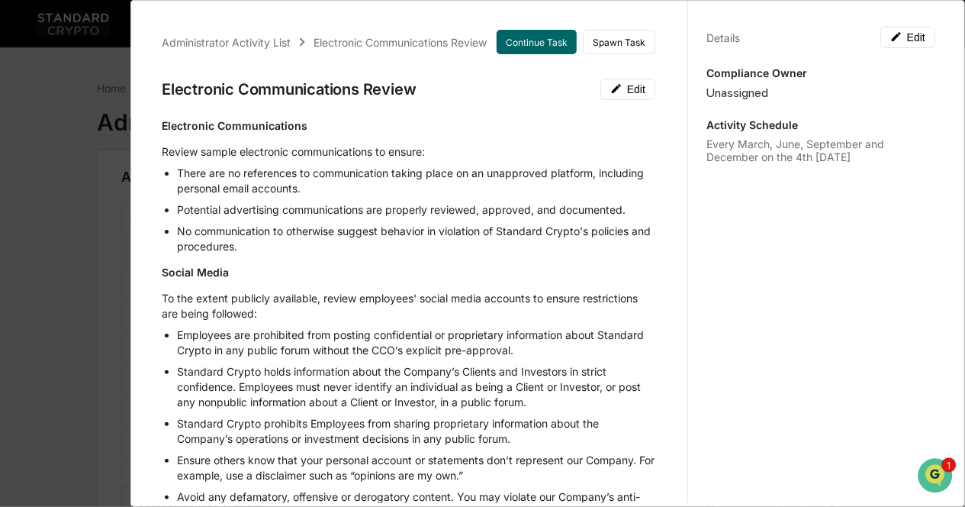
click at [66, 447] on div "Administrator Activity List Electronic Communications Review Continue Task Spaw…" at bounding box center [482, 253] width 965 height 507
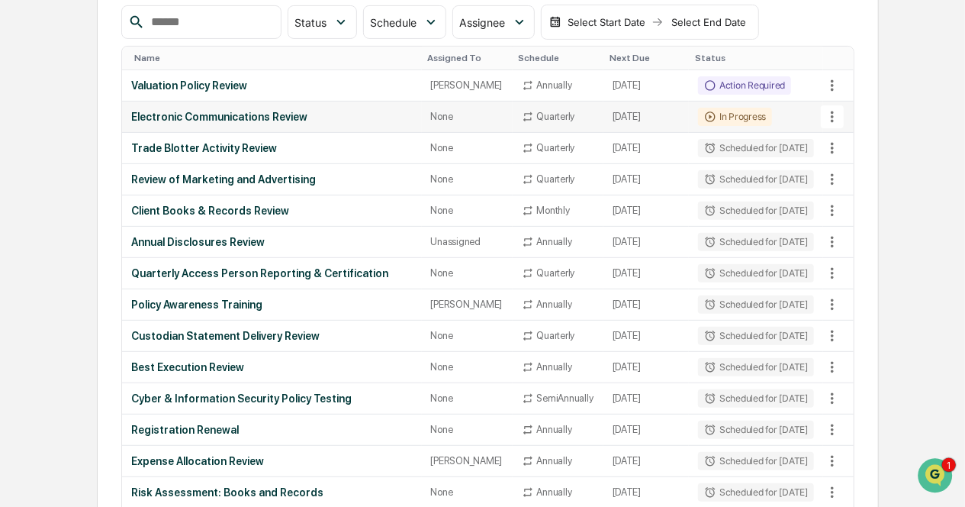
scroll to position [198, 0]
click at [232, 124] on div "Electronic Communications Review" at bounding box center [271, 117] width 281 height 12
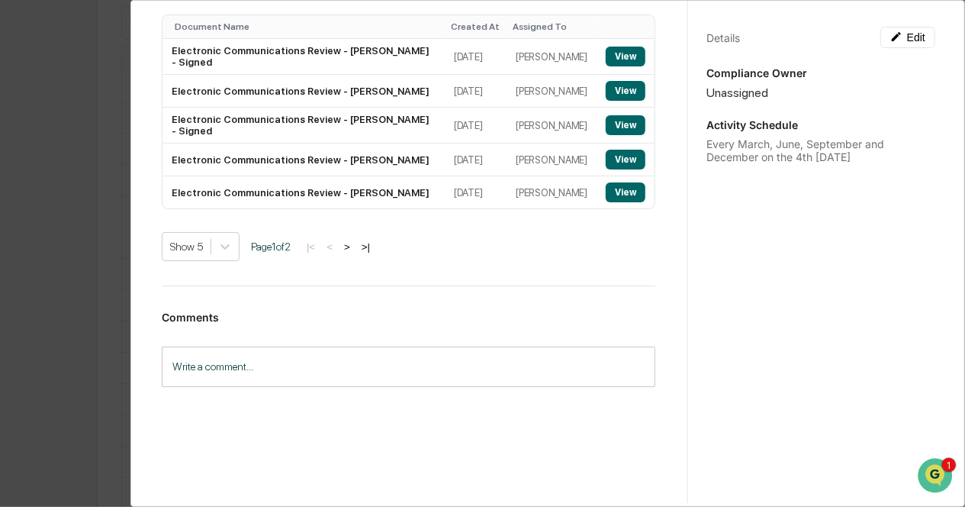
scroll to position [1032, 0]
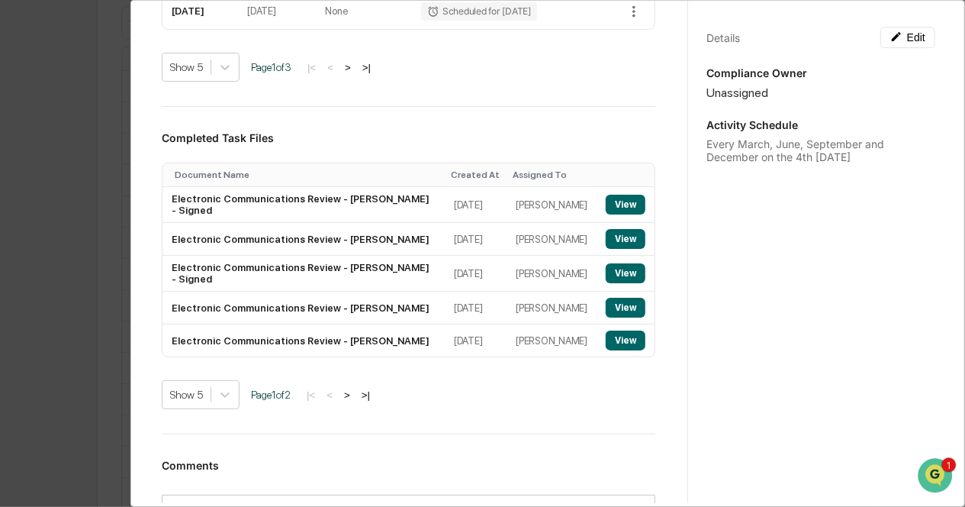
click at [375, 401] on button ">|" at bounding box center [366, 394] width 18 height 13
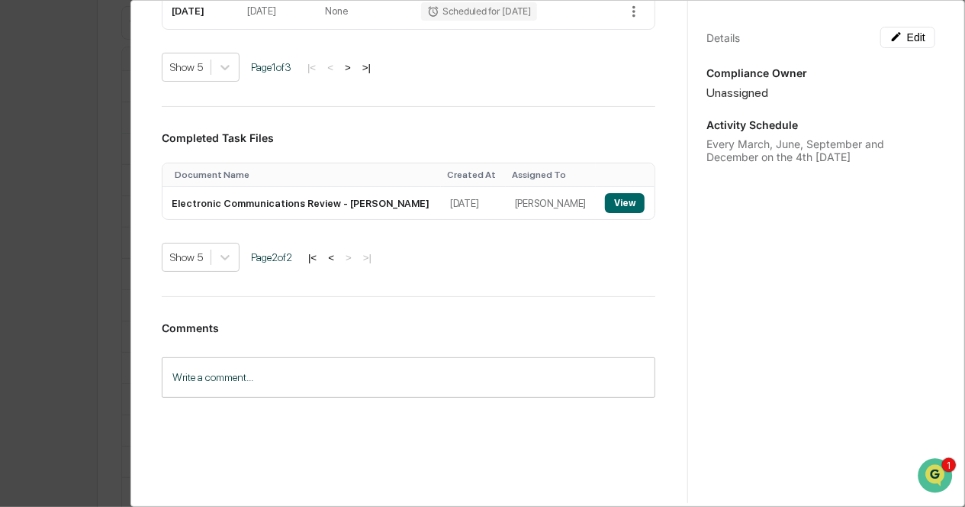
click at [319, 263] on button "|<" at bounding box center [313, 257] width 18 height 13
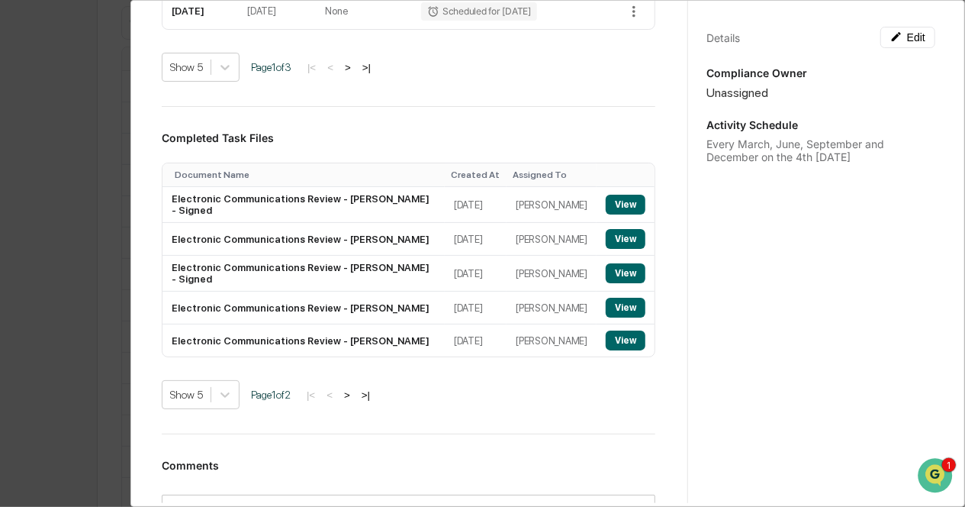
click at [82, 225] on div "Administrator Activity List Electronic Communications Review Continue Task Spaw…" at bounding box center [482, 253] width 965 height 507
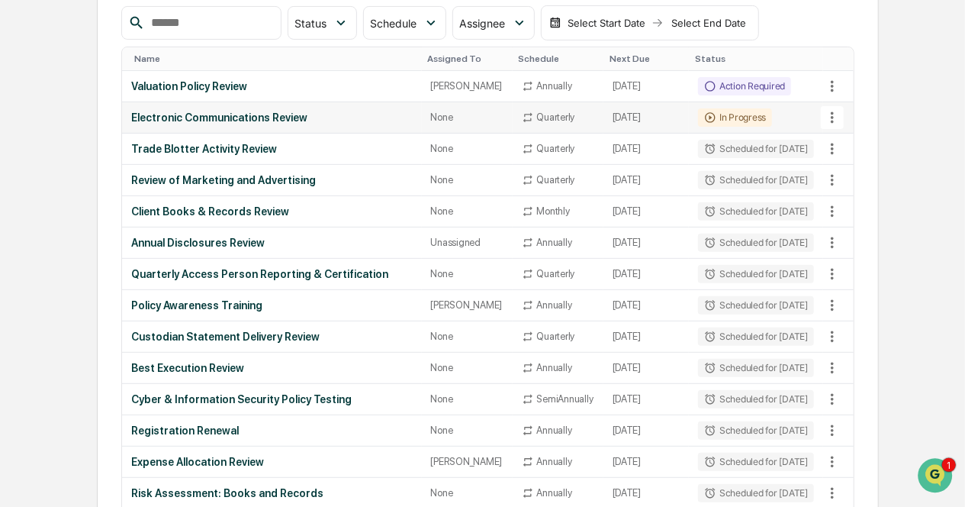
click at [827, 126] on icon at bounding box center [832, 117] width 17 height 17
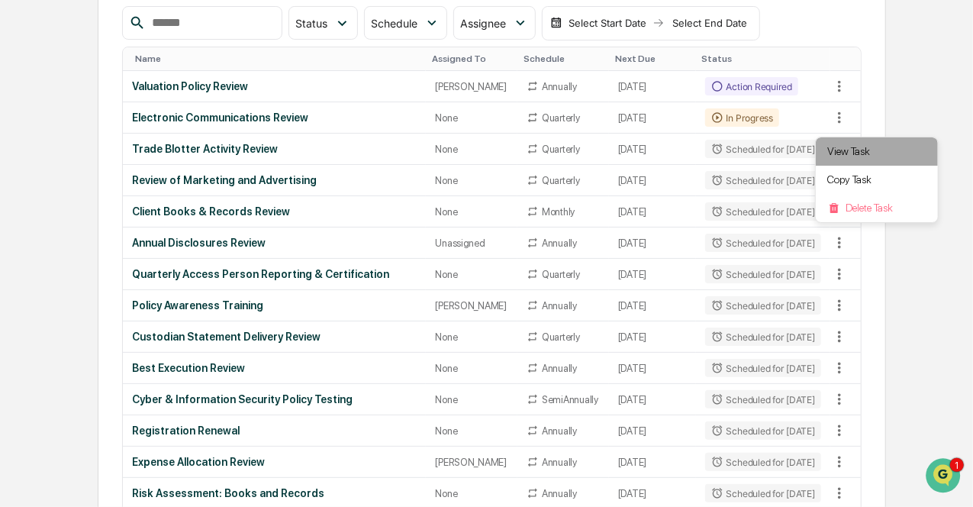
click at [843, 144] on li "View Task" at bounding box center [876, 151] width 122 height 28
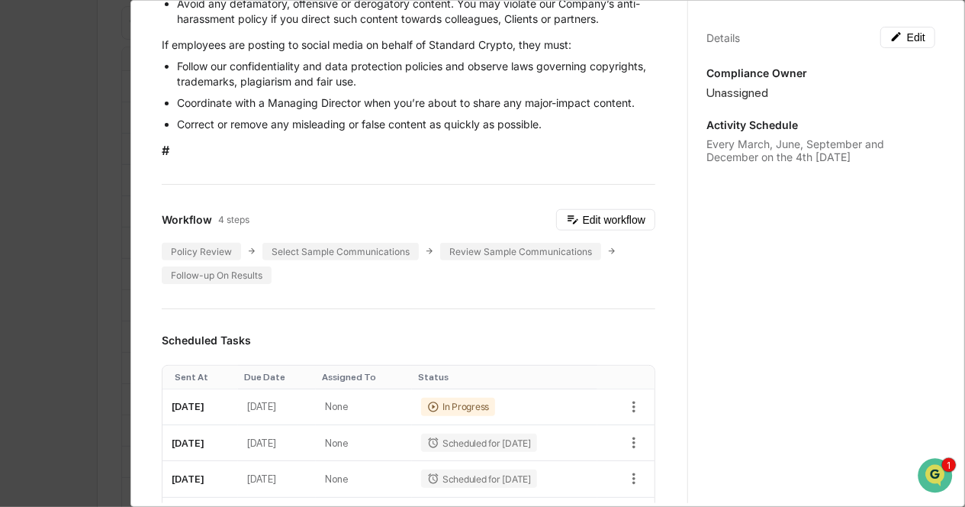
scroll to position [494, 0]
click at [626, 402] on icon "button" at bounding box center [634, 405] width 17 height 17
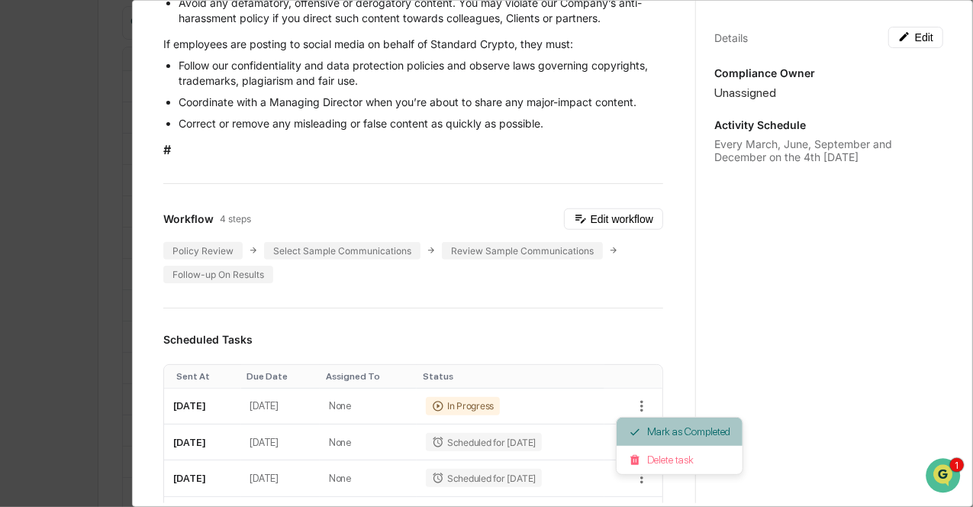
click at [661, 430] on li "Mark as Completed" at bounding box center [679, 431] width 126 height 28
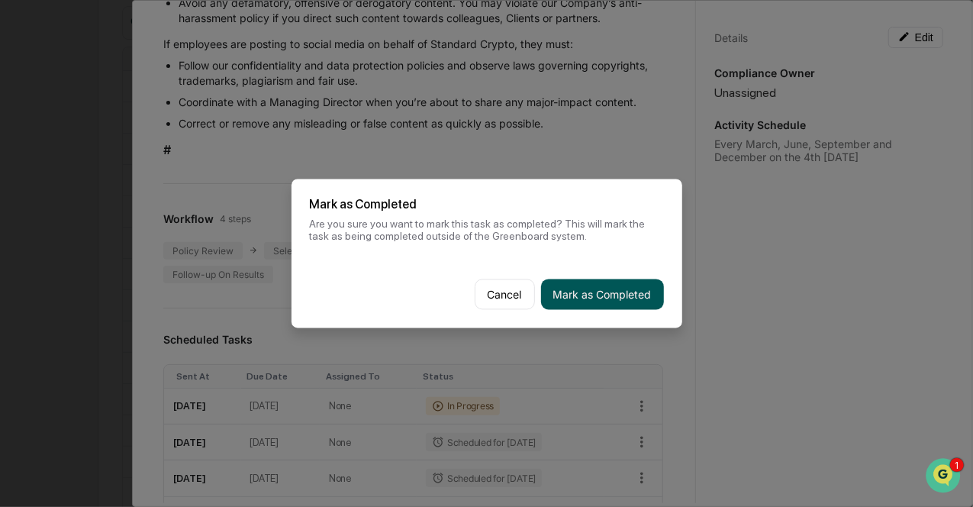
click at [601, 295] on button "Mark as Completed" at bounding box center [602, 294] width 123 height 31
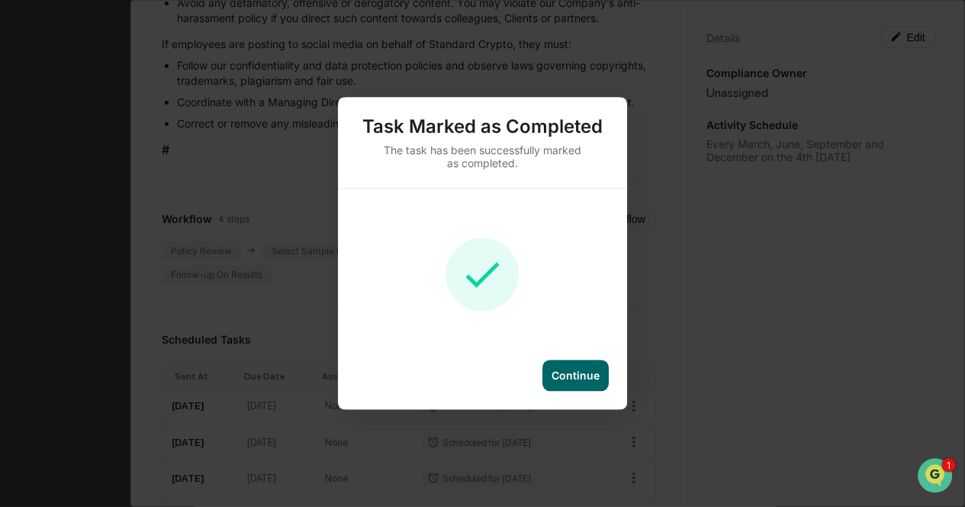
scroll to position [491, 0]
click at [597, 378] on div "Continue" at bounding box center [576, 375] width 48 height 13
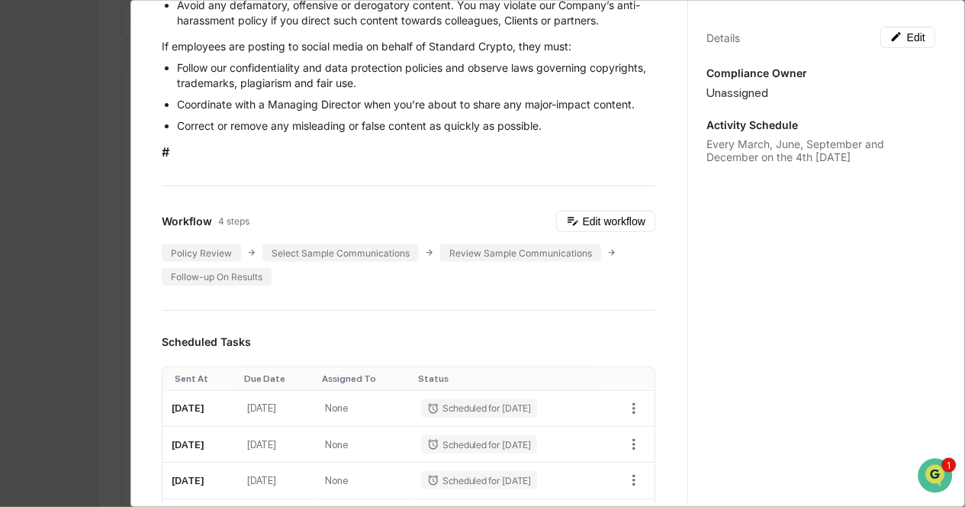
click at [51, 255] on div "Administrator Activity List Electronic Communications Review Start Task Spawn T…" at bounding box center [482, 253] width 965 height 507
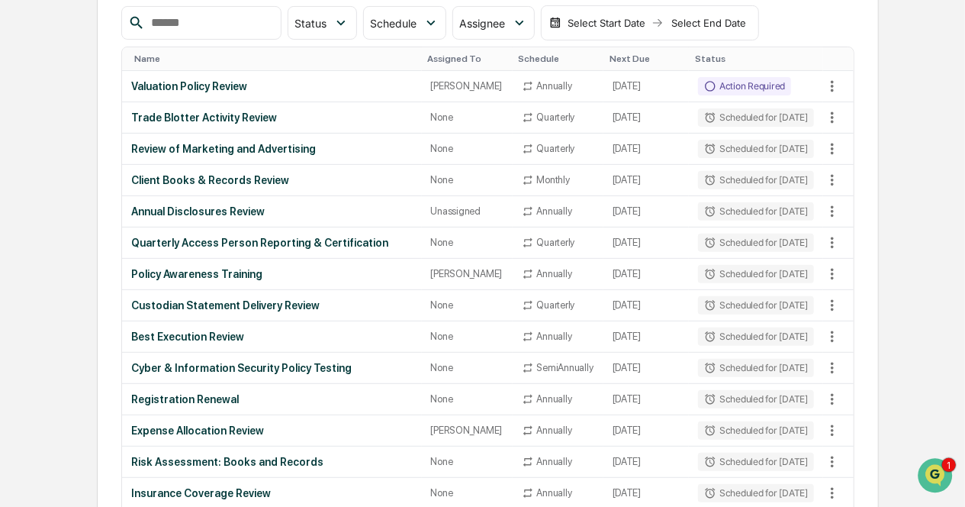
scroll to position [0, 0]
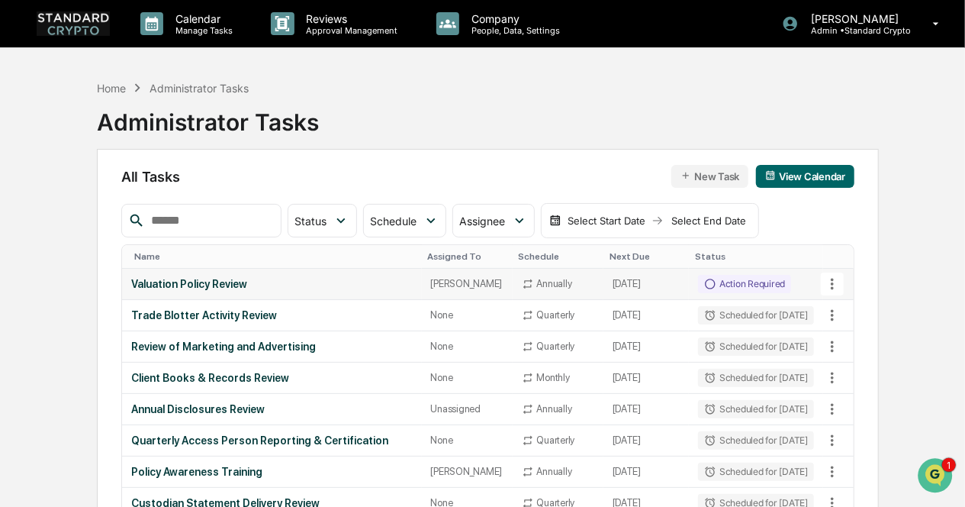
click at [286, 290] on div "Valuation Policy Review" at bounding box center [271, 284] width 281 height 12
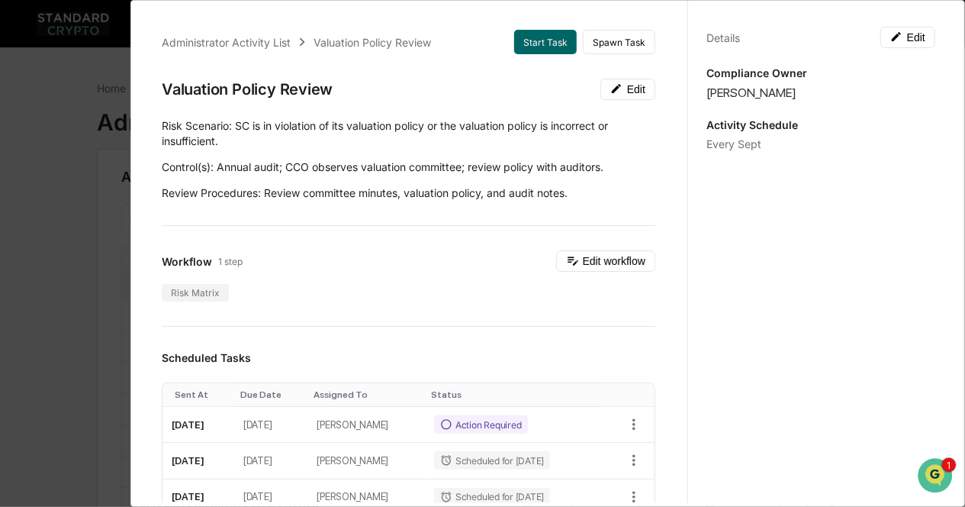
scroll to position [15, 0]
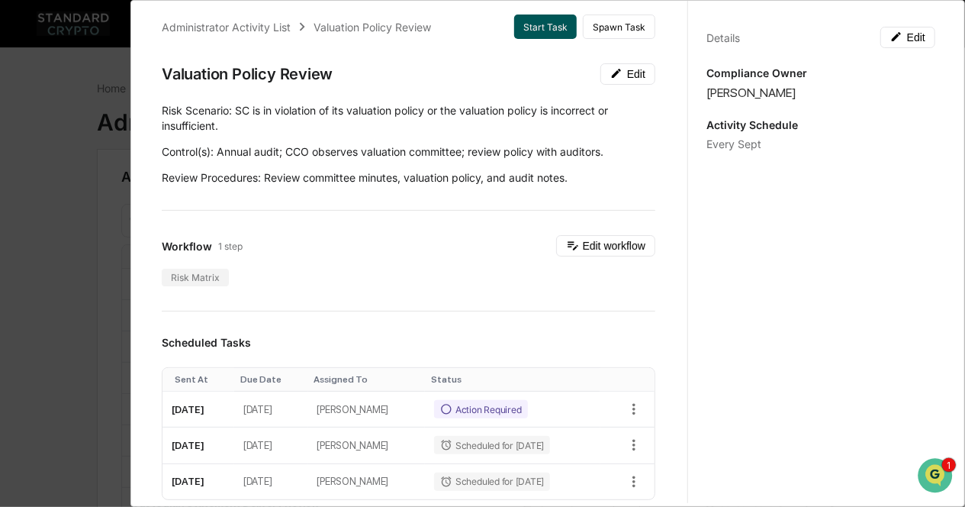
click at [545, 25] on button "Start Task" at bounding box center [545, 26] width 63 height 24
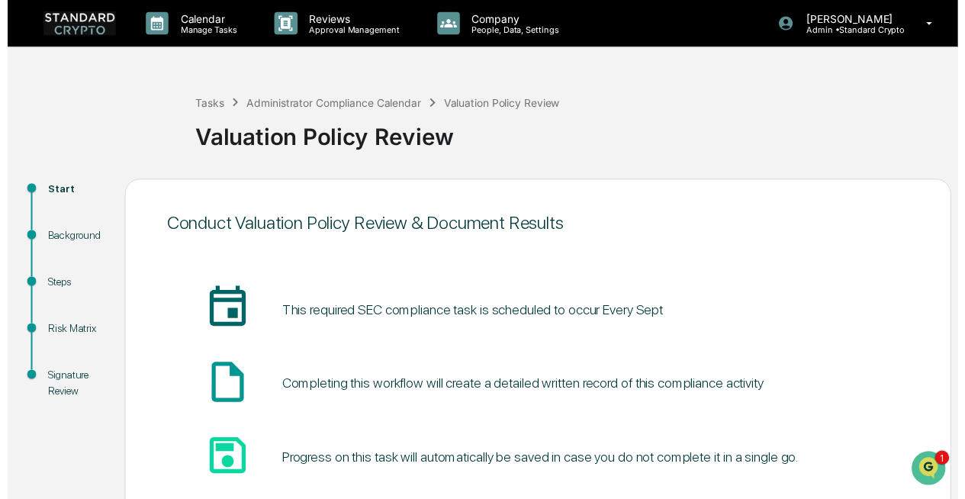
scroll to position [108, 0]
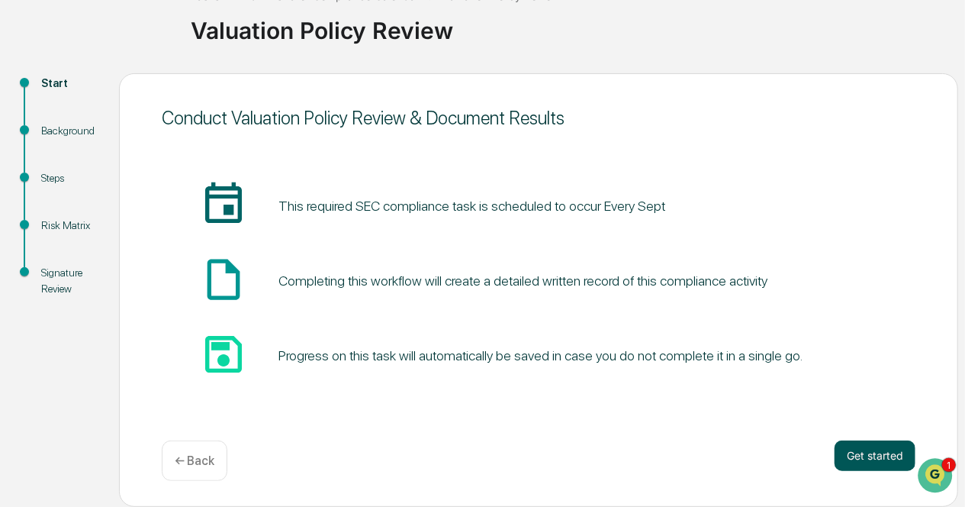
click at [854, 457] on button "Get started" at bounding box center [875, 455] width 81 height 31
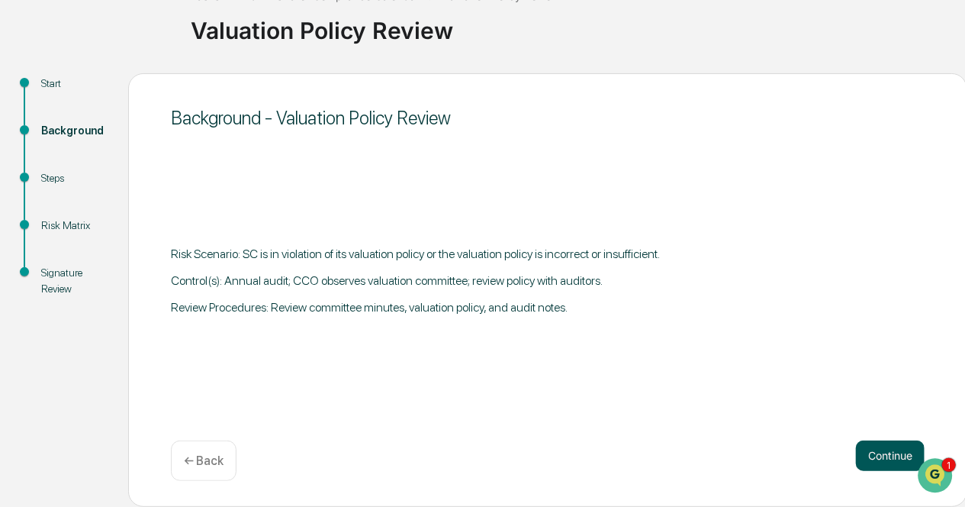
click at [896, 458] on button "Continue" at bounding box center [890, 455] width 69 height 31
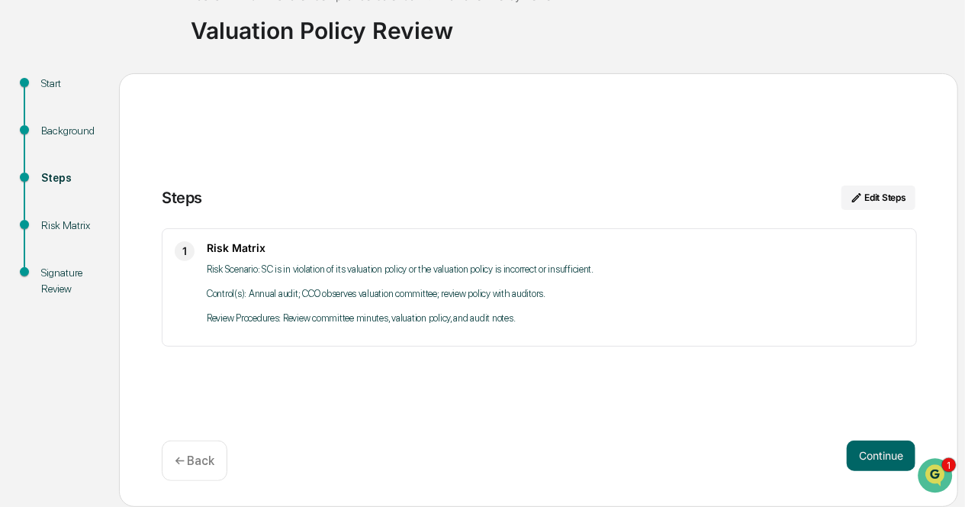
click at [896, 458] on button "Continue" at bounding box center [881, 455] width 69 height 31
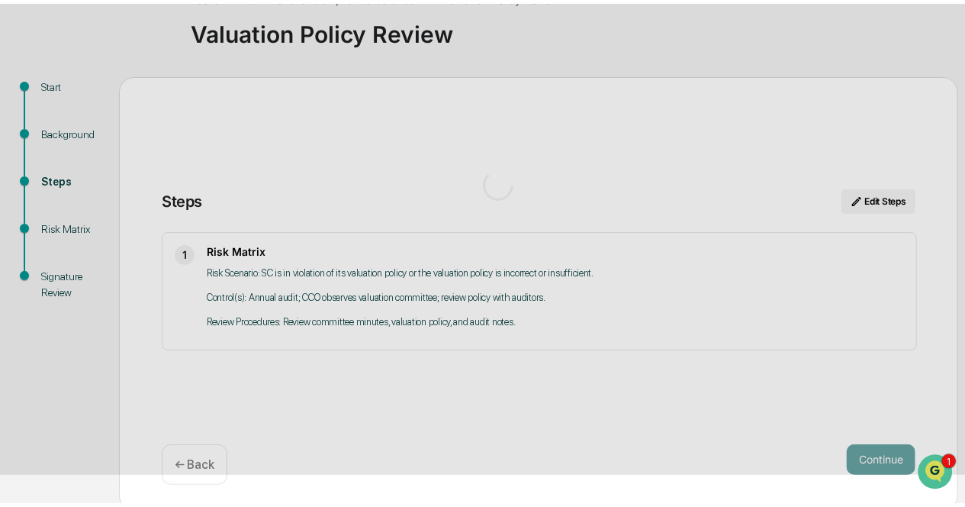
scroll to position [18, 0]
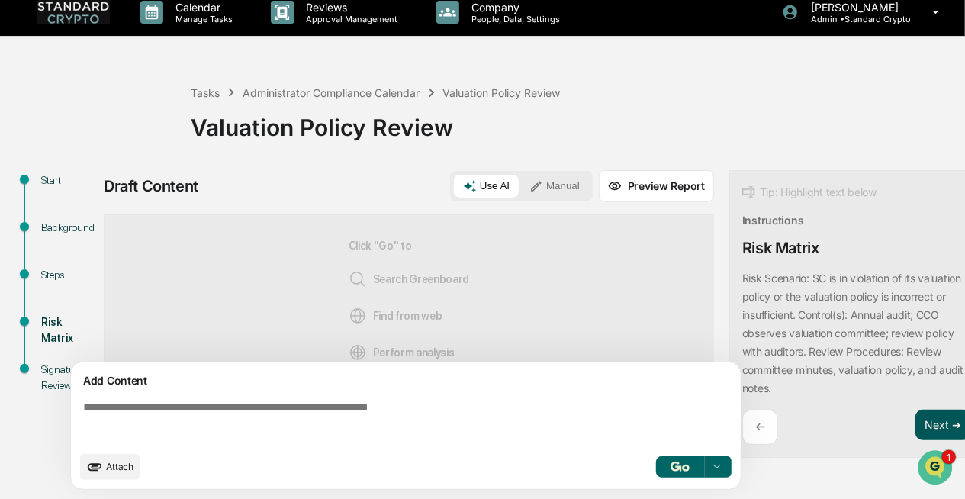
click at [942, 413] on button "Next ➔" at bounding box center [943, 425] width 56 height 31
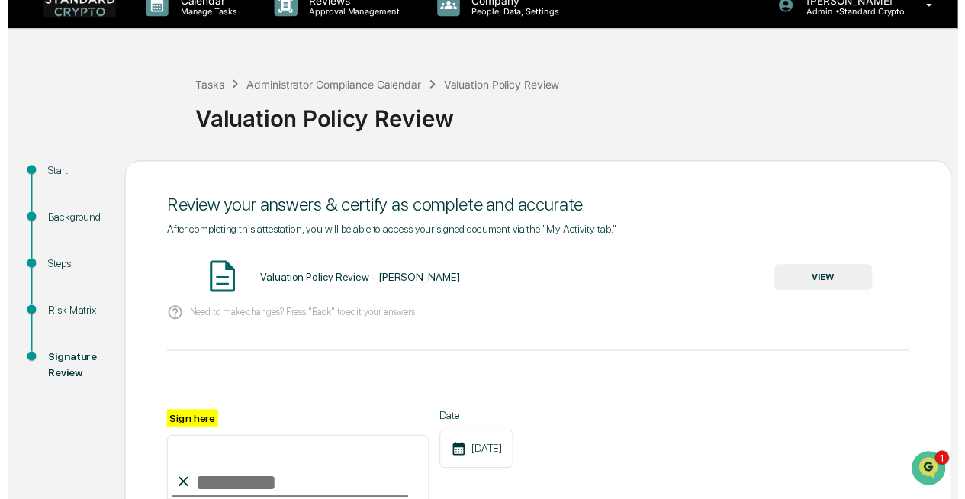
scroll to position [203, 0]
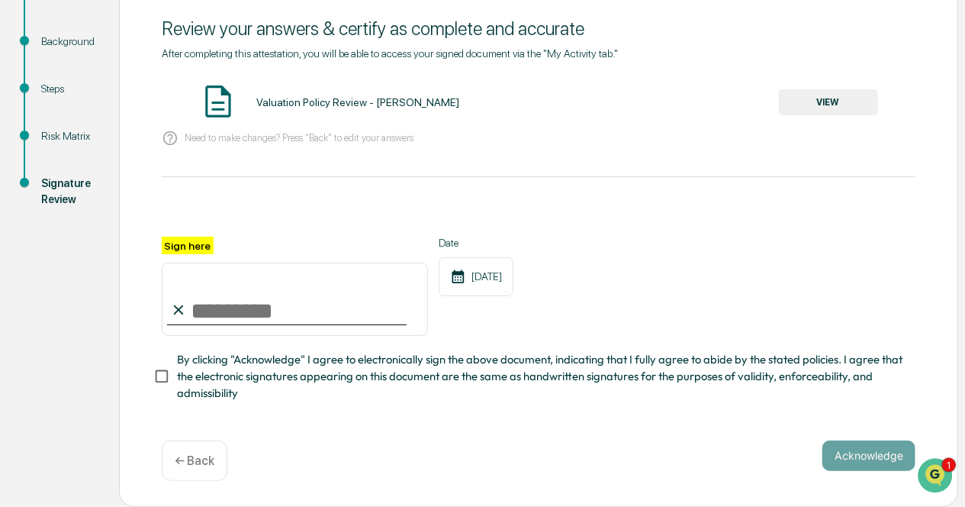
click at [195, 474] on div "← Back" at bounding box center [195, 460] width 66 height 40
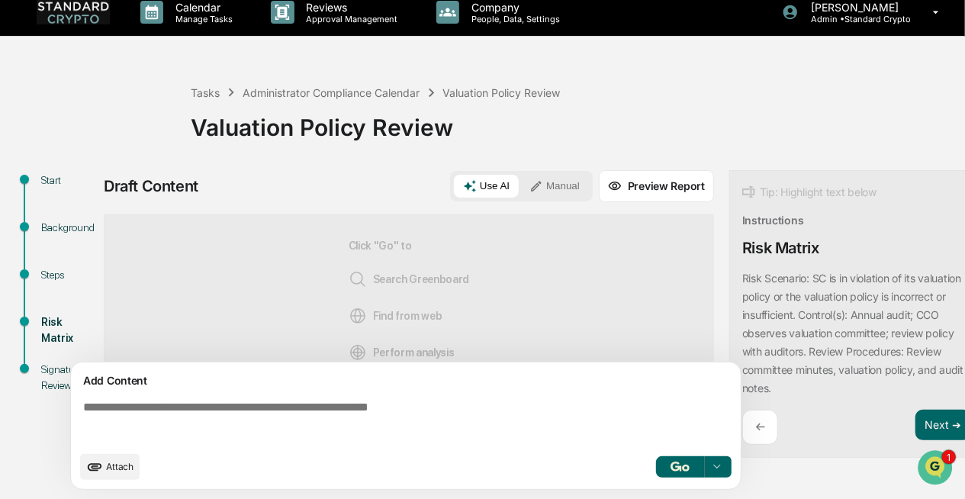
scroll to position [18, 0]
click at [664, 117] on div "Valuation Policy Review" at bounding box center [574, 121] width 767 height 40
click at [768, 413] on div "←" at bounding box center [760, 428] width 36 height 36
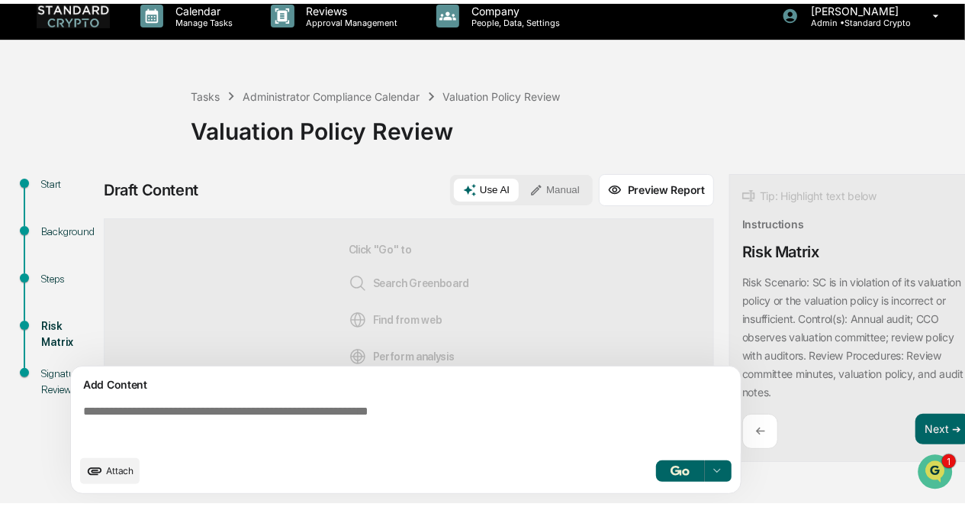
scroll to position [108, 0]
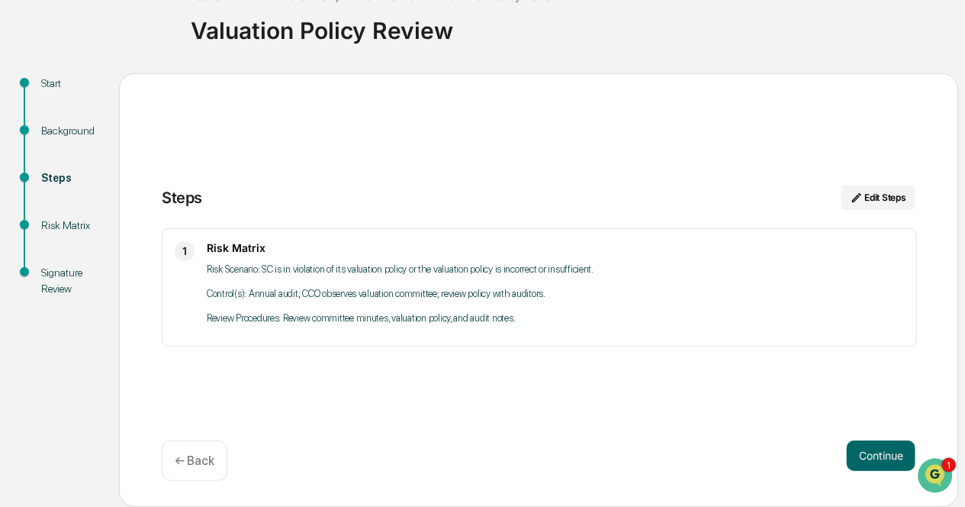
click at [179, 446] on div "← Back" at bounding box center [195, 460] width 66 height 40
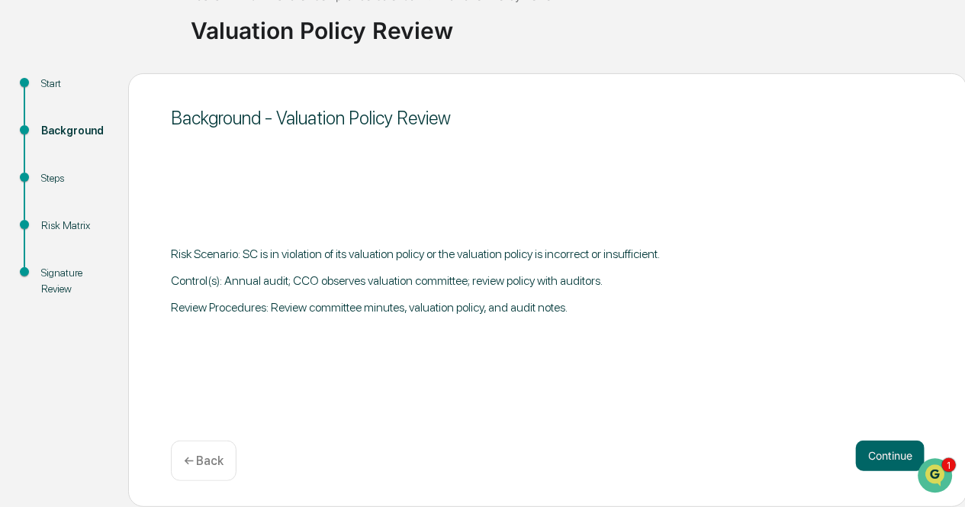
scroll to position [0, 0]
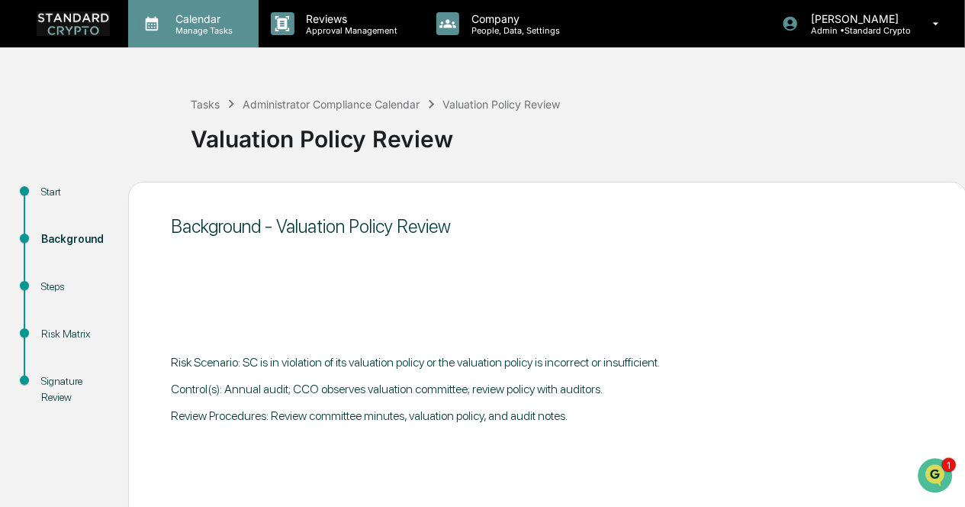
click at [185, 17] on p "Calendar" at bounding box center [201, 18] width 77 height 13
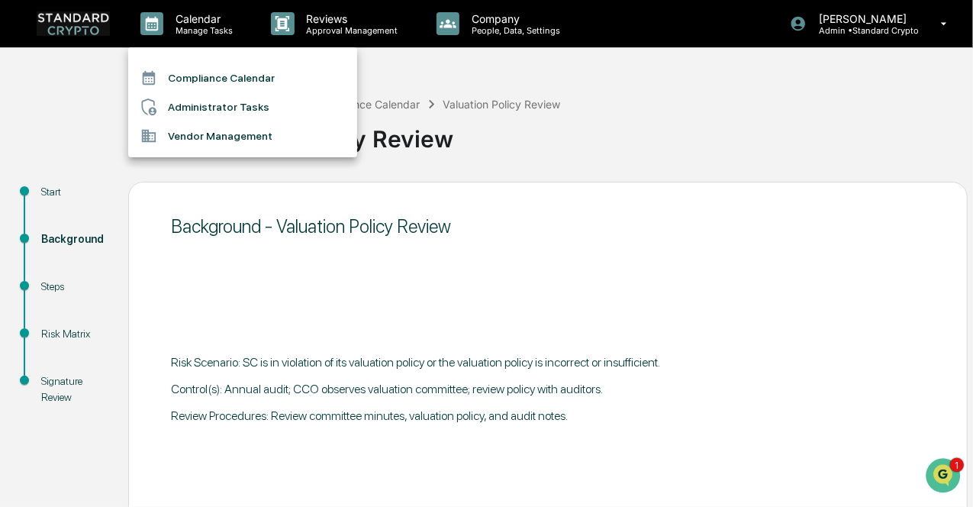
click at [194, 102] on li "Administrator Tasks" at bounding box center [242, 106] width 229 height 29
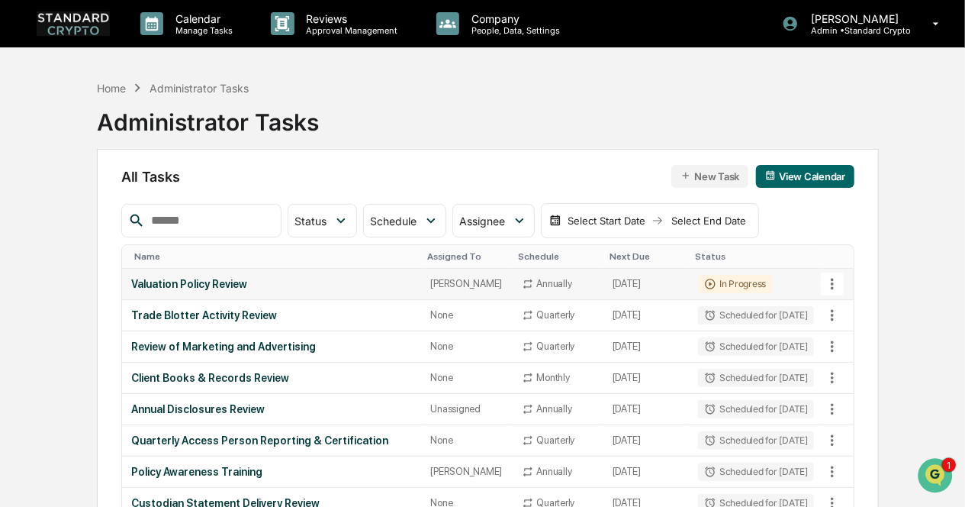
click at [834, 285] on icon at bounding box center [832, 283] width 3 height 11
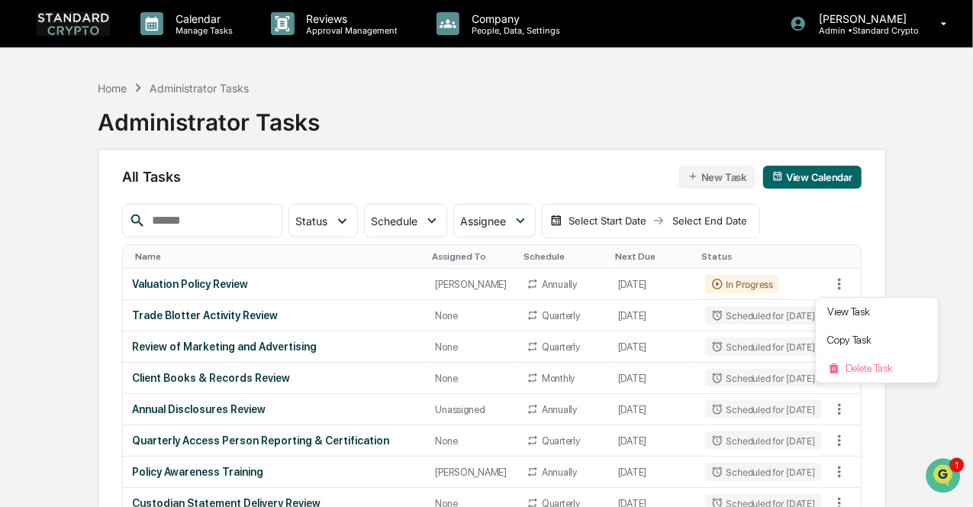
click at [614, 281] on div at bounding box center [486, 253] width 973 height 507
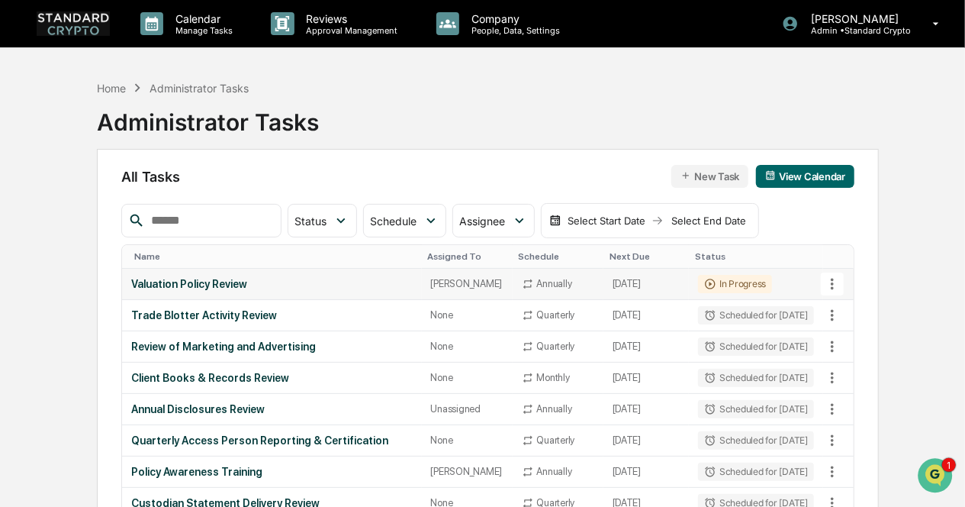
click at [537, 280] on div "Annually" at bounding box center [554, 283] width 35 height 11
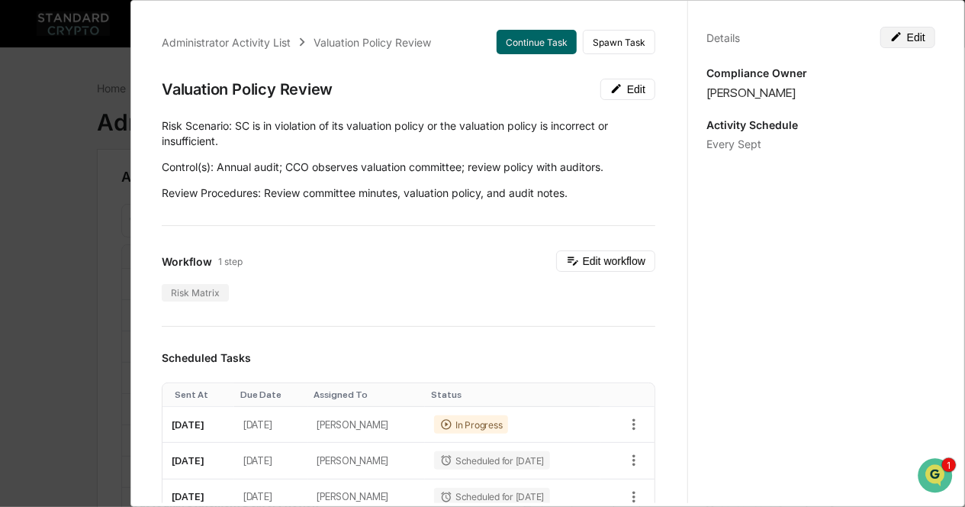
click at [904, 36] on button "Edit" at bounding box center [907, 37] width 55 height 21
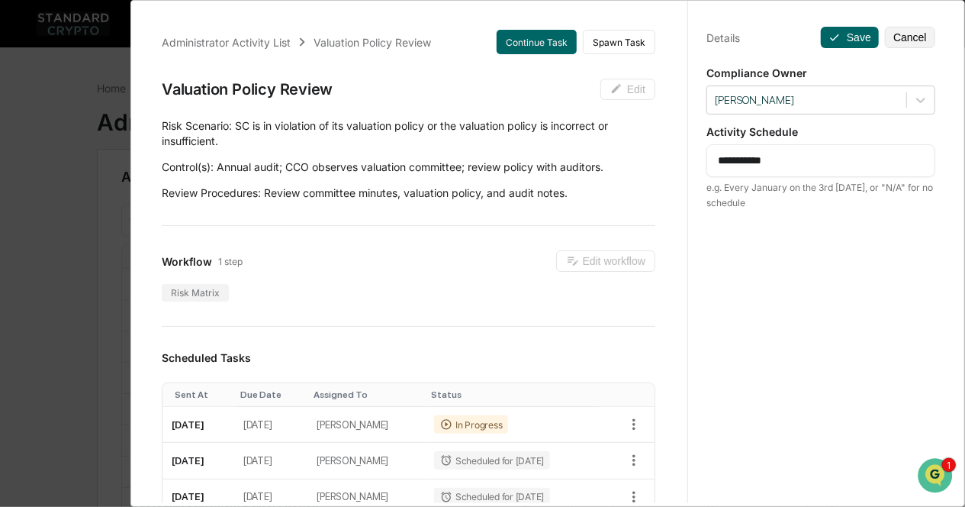
click at [780, 156] on textarea "**********" at bounding box center [821, 161] width 207 height 16
type textarea "**********"
click at [839, 37] on button "Save" at bounding box center [850, 37] width 58 height 21
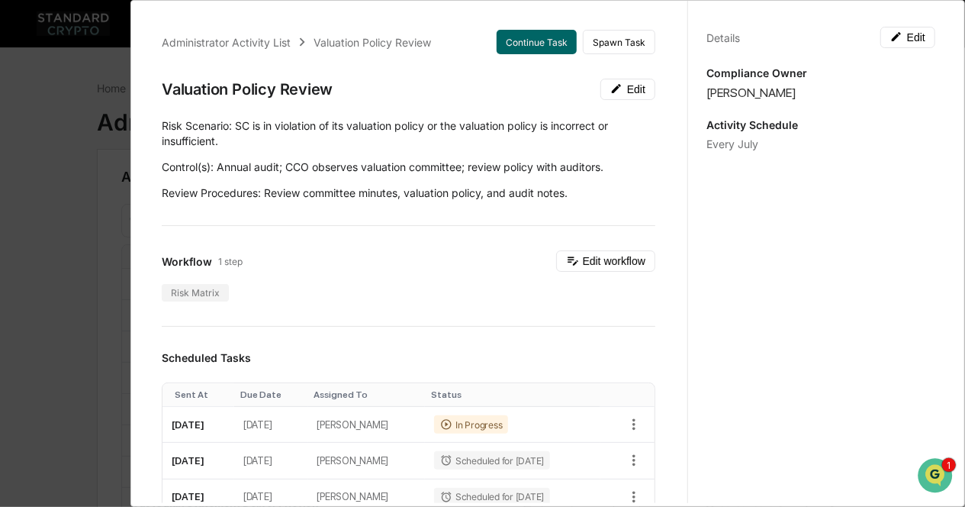
click at [76, 254] on div "Administrator Activity List Valuation Policy Review Continue Task Spawn Task Va…" at bounding box center [482, 253] width 965 height 507
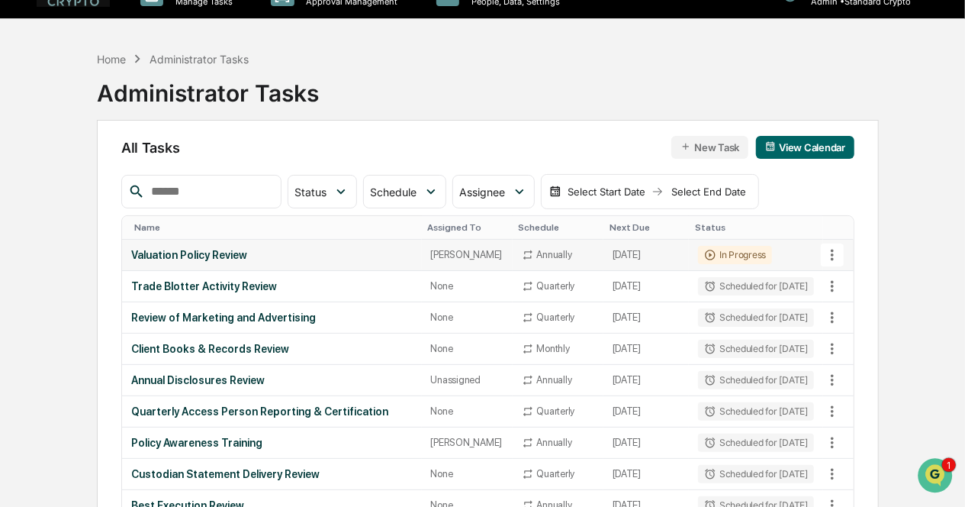
scroll to position [30, 0]
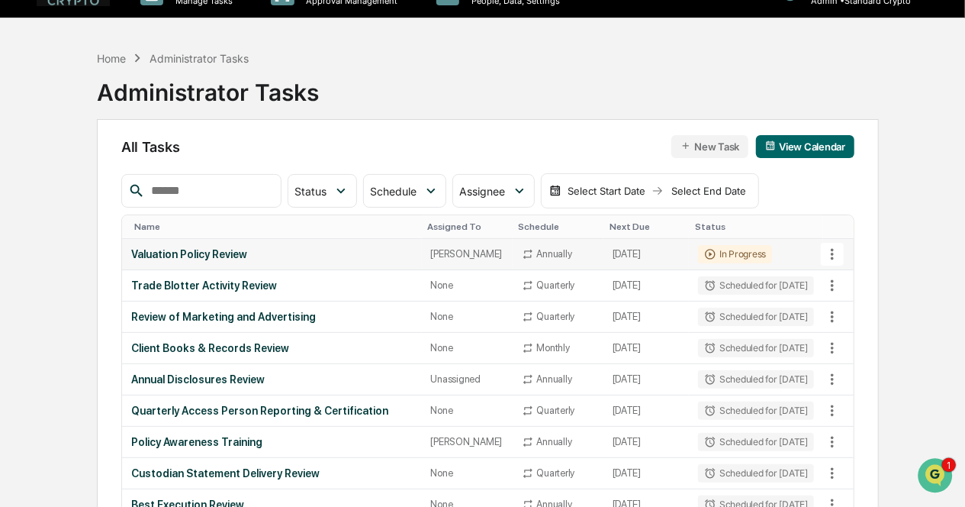
click at [253, 253] on div "Valuation Policy Review" at bounding box center [271, 254] width 281 height 12
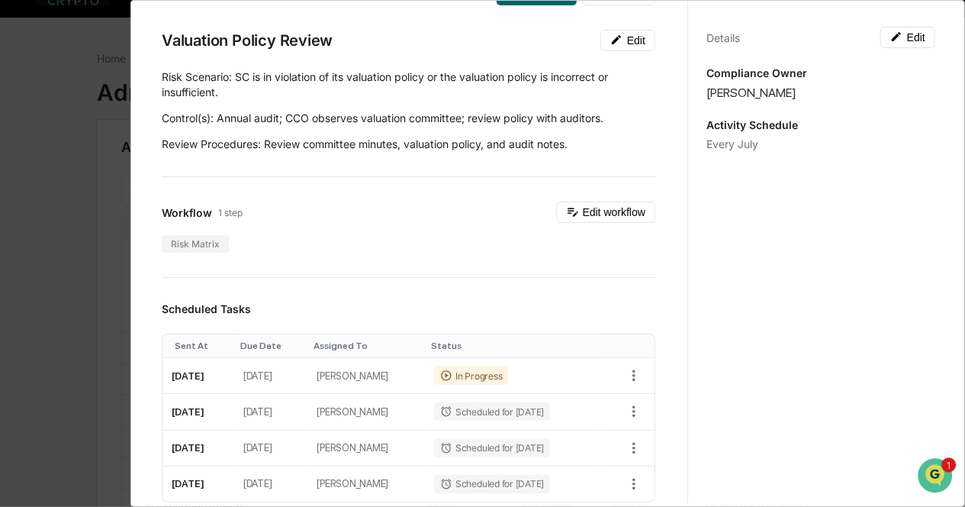
scroll to position [0, 0]
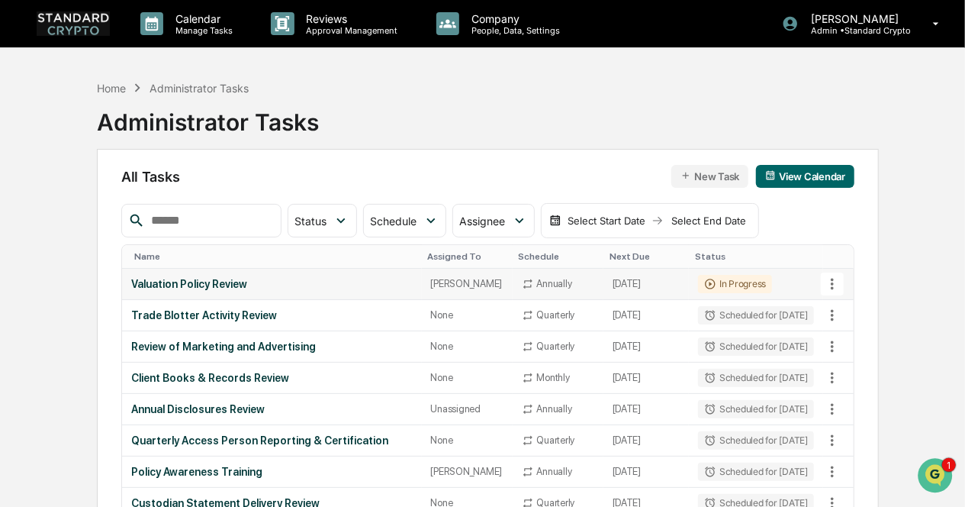
click at [229, 283] on div "Valuation Policy Review" at bounding box center [271, 284] width 281 height 12
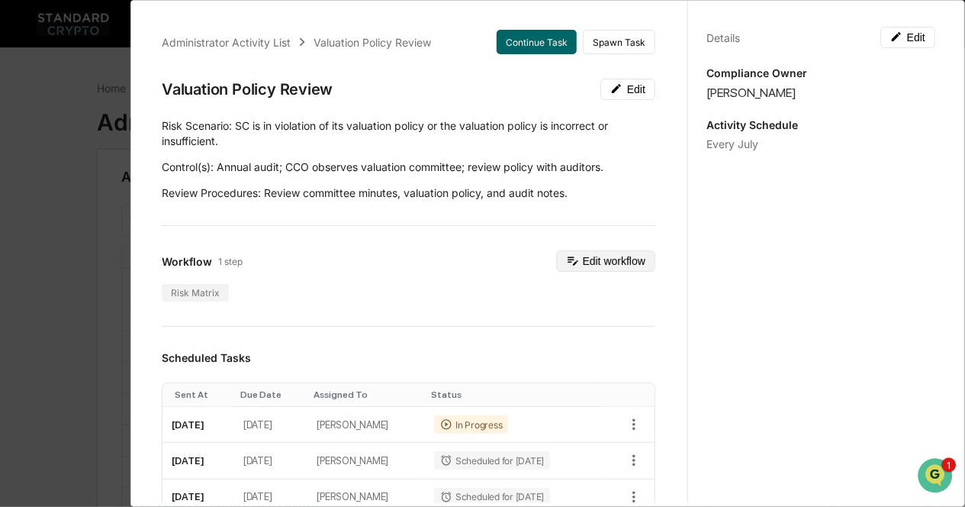
click at [583, 260] on button "Edit workflow" at bounding box center [605, 260] width 99 height 21
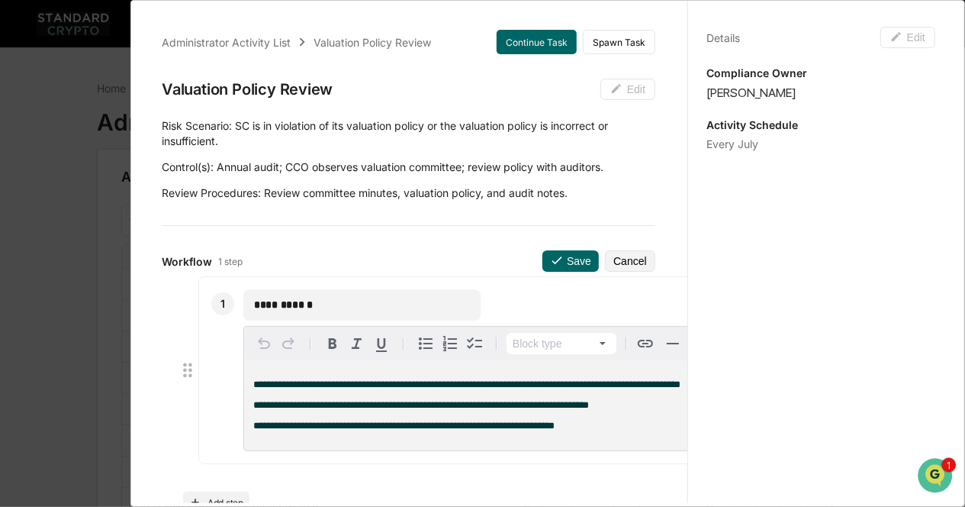
drag, startPoint x: 337, startPoint y: 310, endPoint x: 233, endPoint y: 304, distance: 104.0
click at [233, 304] on div "**********" at bounding box center [450, 370] width 504 height 188
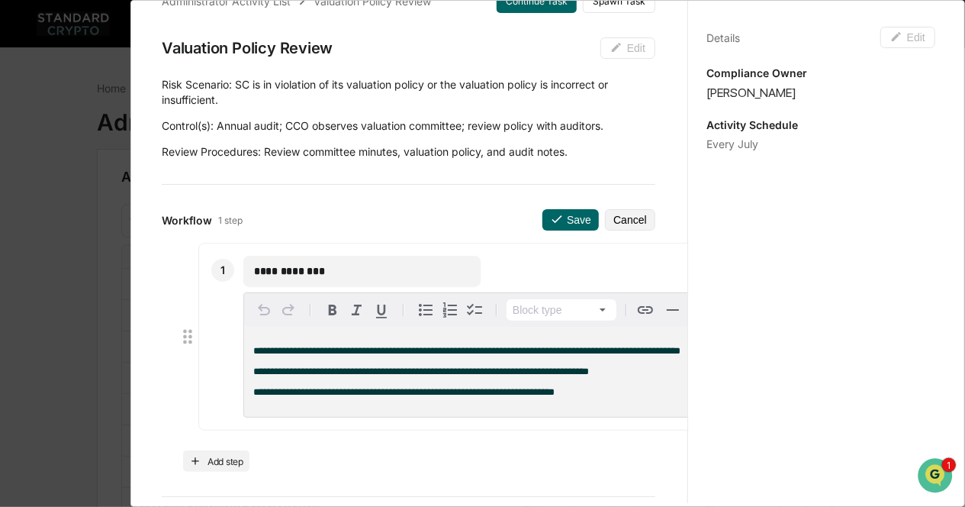
scroll to position [43, 0]
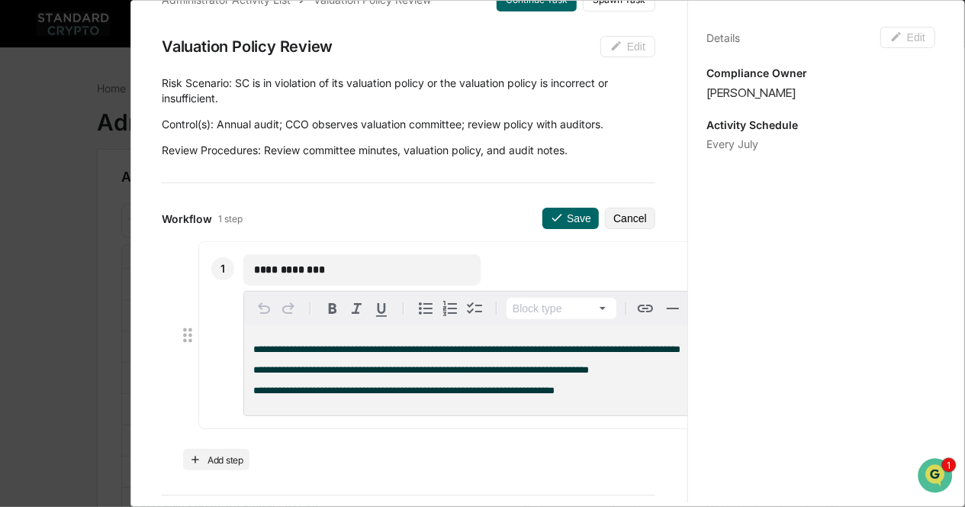
type input "**********"
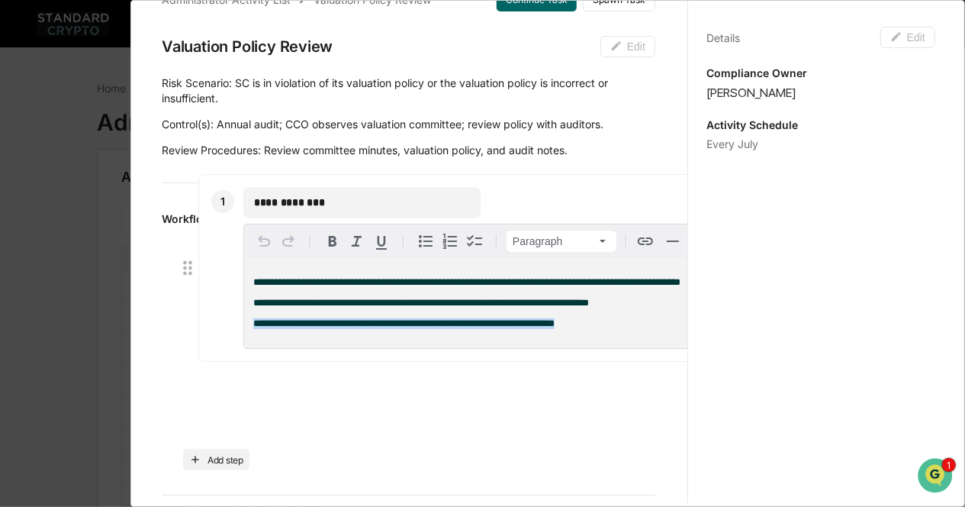
drag, startPoint x: 599, startPoint y: 397, endPoint x: 246, endPoint y: 333, distance: 359.0
click at [246, 333] on div "**********" at bounding box center [480, 303] width 473 height 90
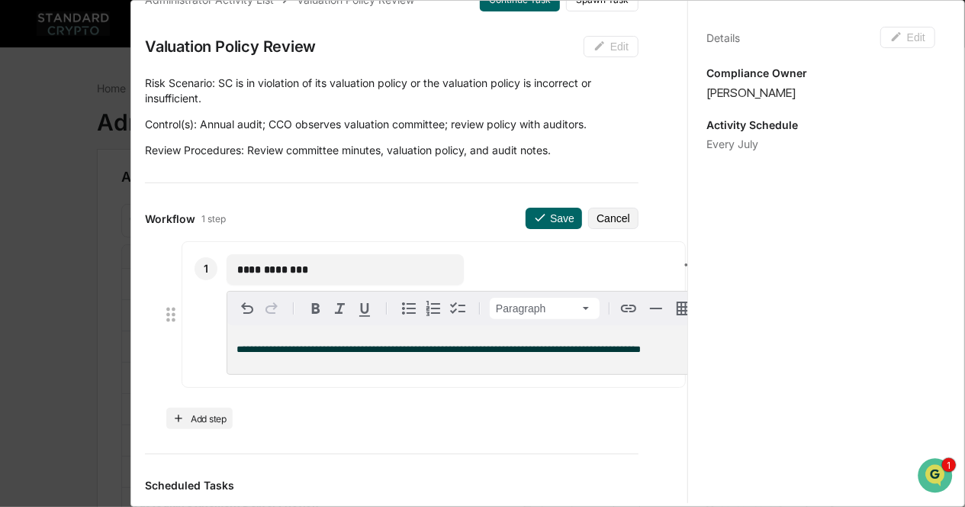
scroll to position [69, 17]
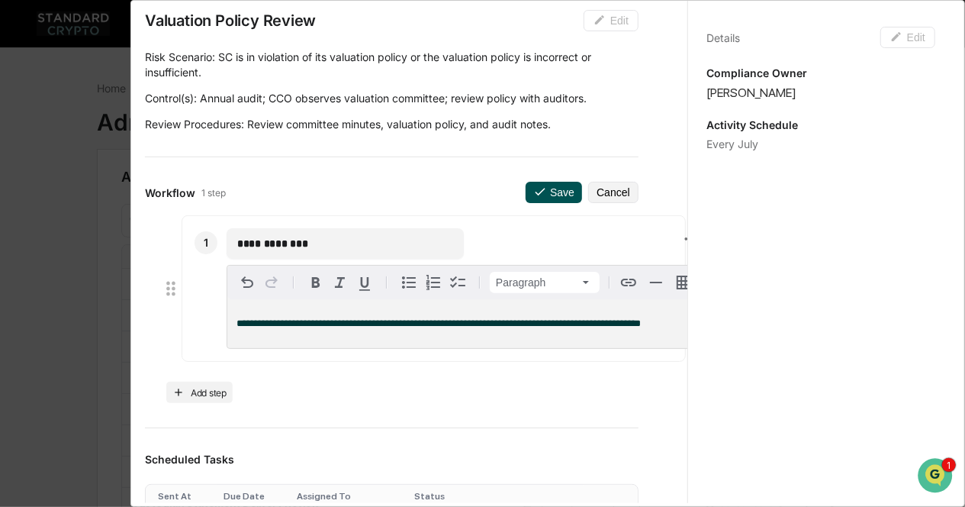
click at [533, 189] on icon at bounding box center [540, 192] width 14 height 14
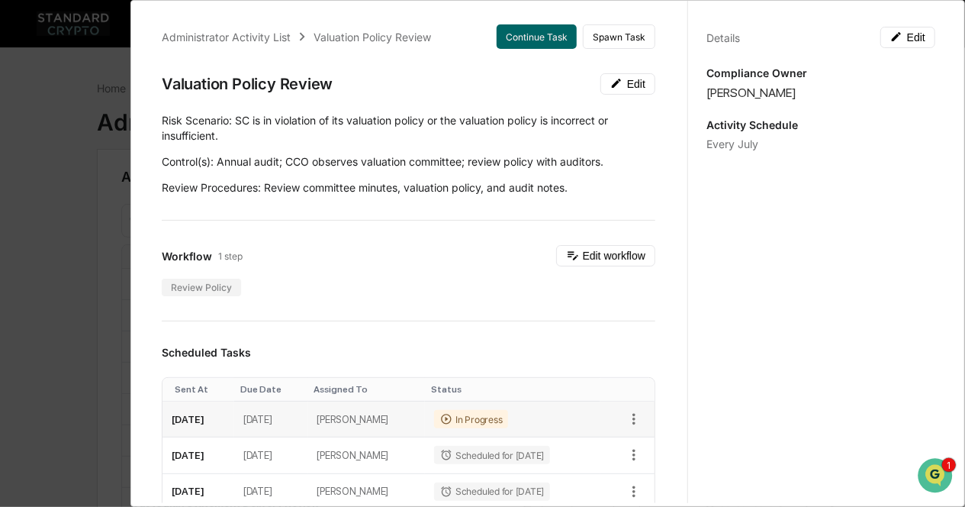
scroll to position [0, 0]
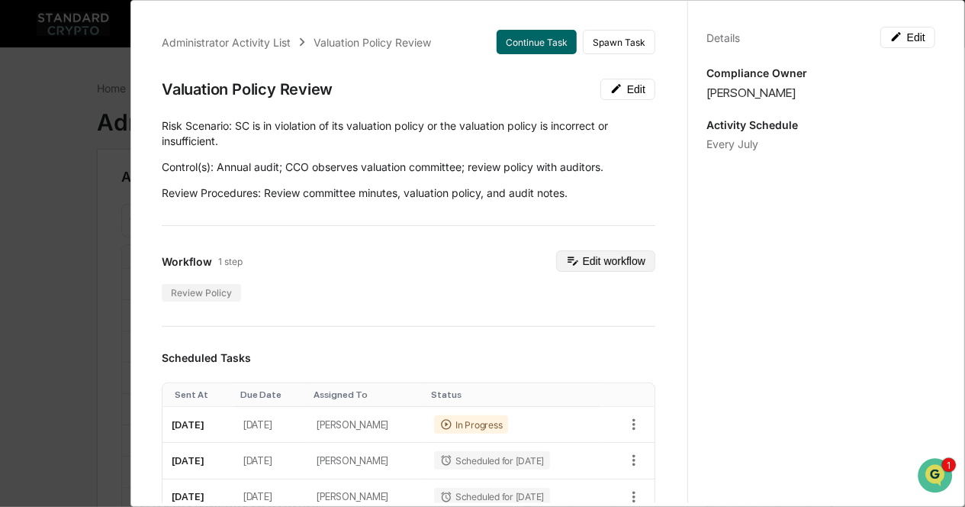
click at [574, 259] on button "Edit workflow" at bounding box center [605, 260] width 99 height 21
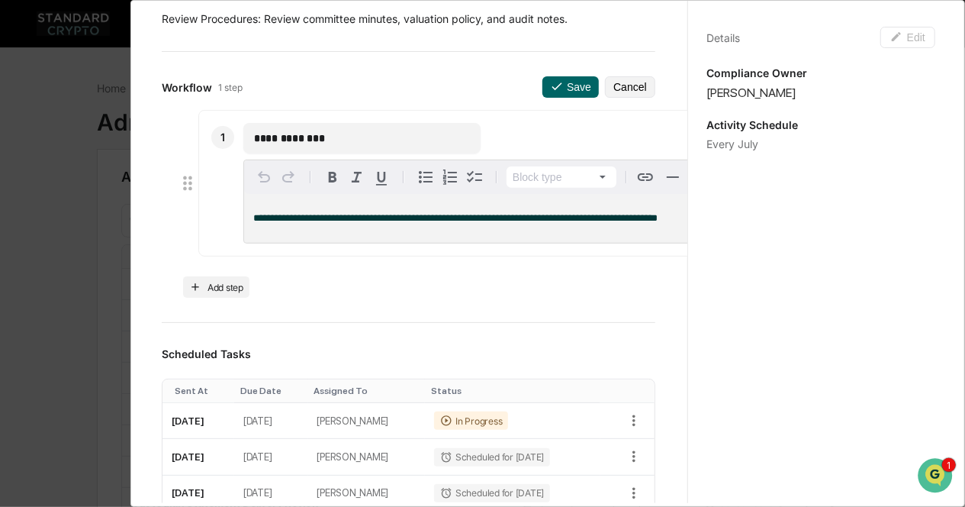
scroll to position [179, 0]
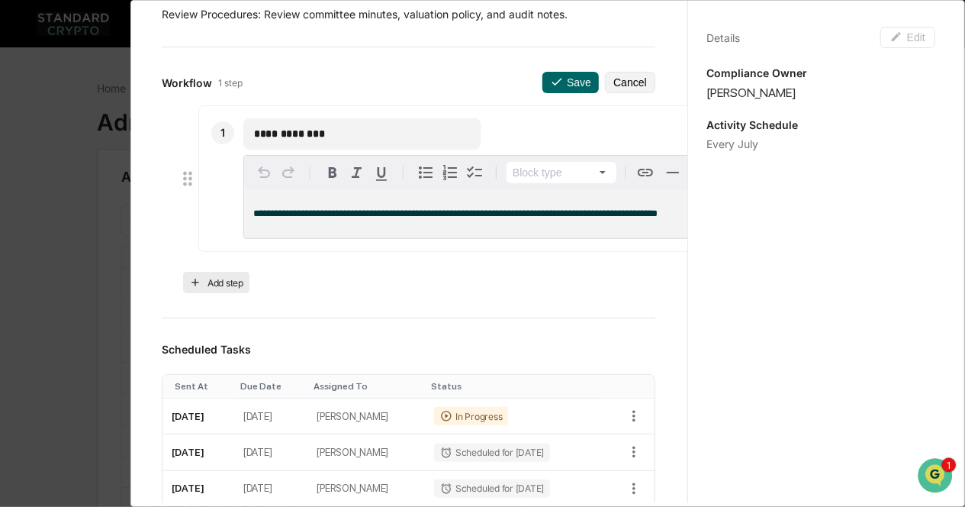
click at [232, 277] on button "Add step" at bounding box center [216, 282] width 66 height 21
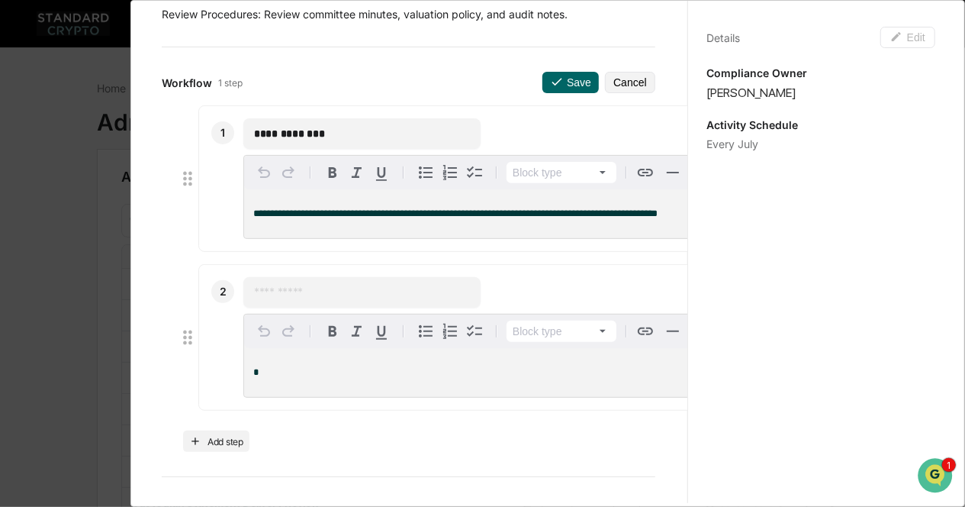
click at [266, 298] on input "text" at bounding box center [362, 292] width 216 height 15
type input "**********"
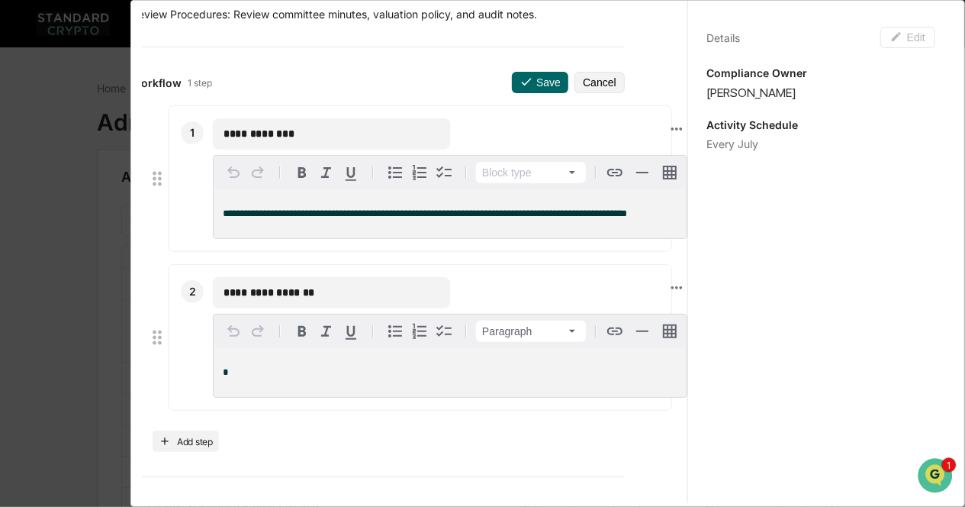
click at [262, 365] on div "*" at bounding box center [450, 372] width 473 height 49
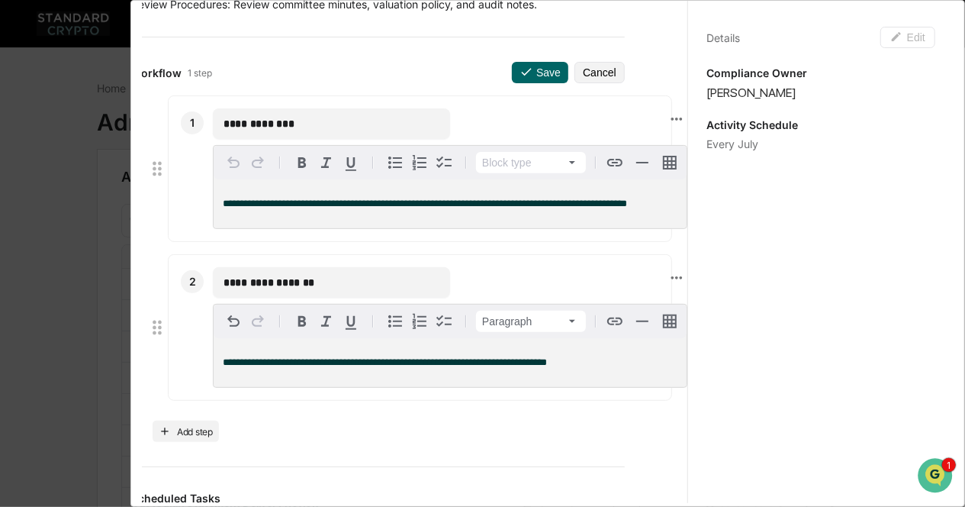
scroll to position [125, 43]
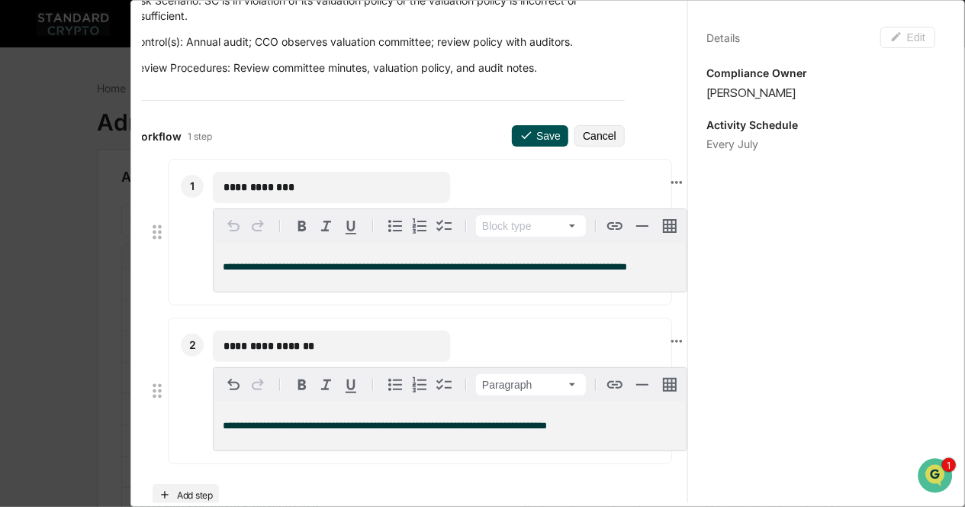
click at [512, 137] on button "Save" at bounding box center [540, 135] width 56 height 21
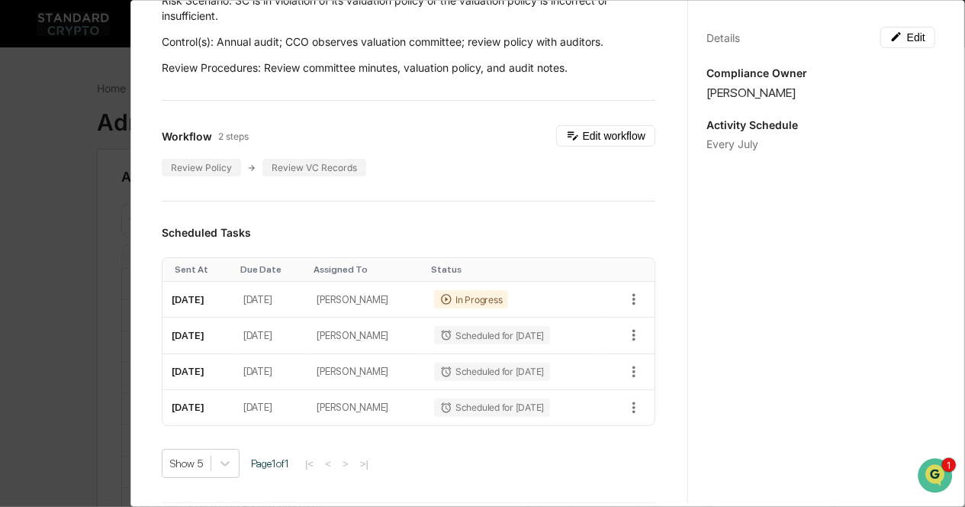
scroll to position [0, 0]
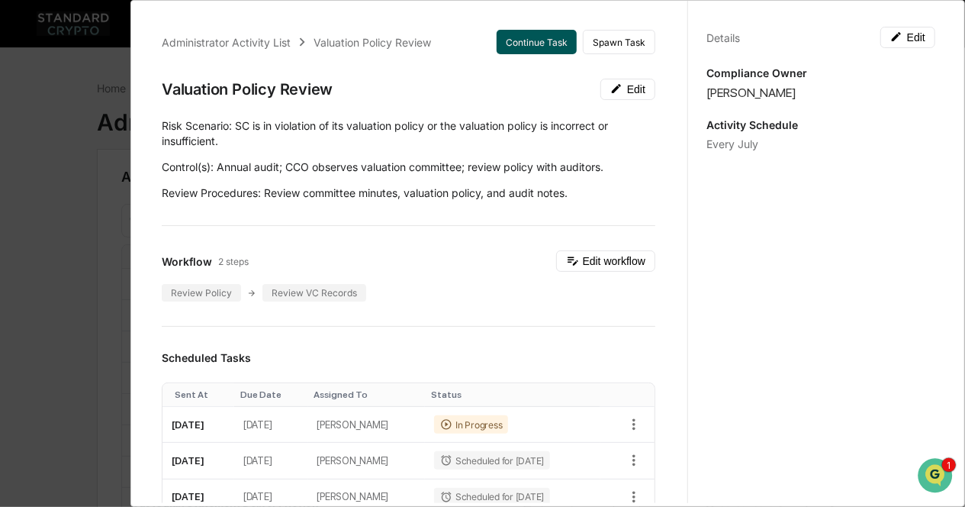
click at [526, 43] on button "Continue Task" at bounding box center [537, 42] width 80 height 24
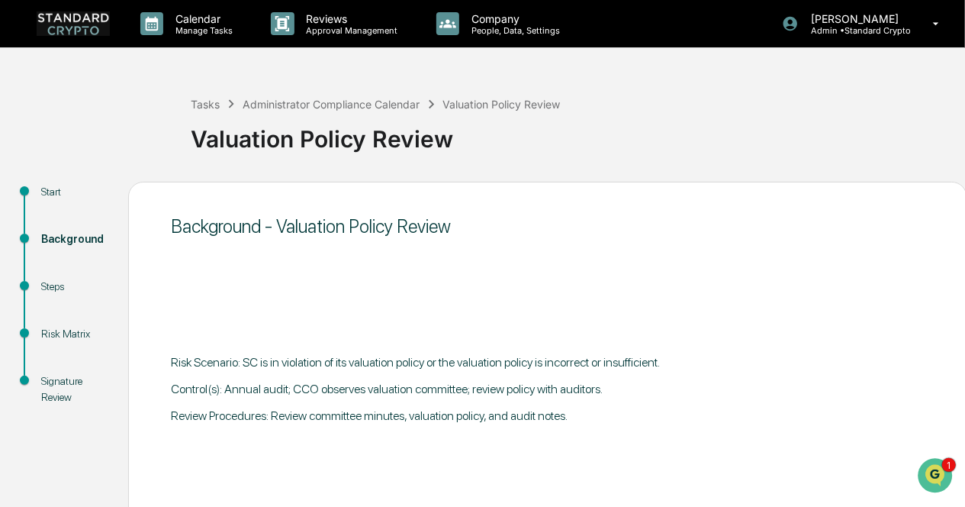
scroll to position [108, 0]
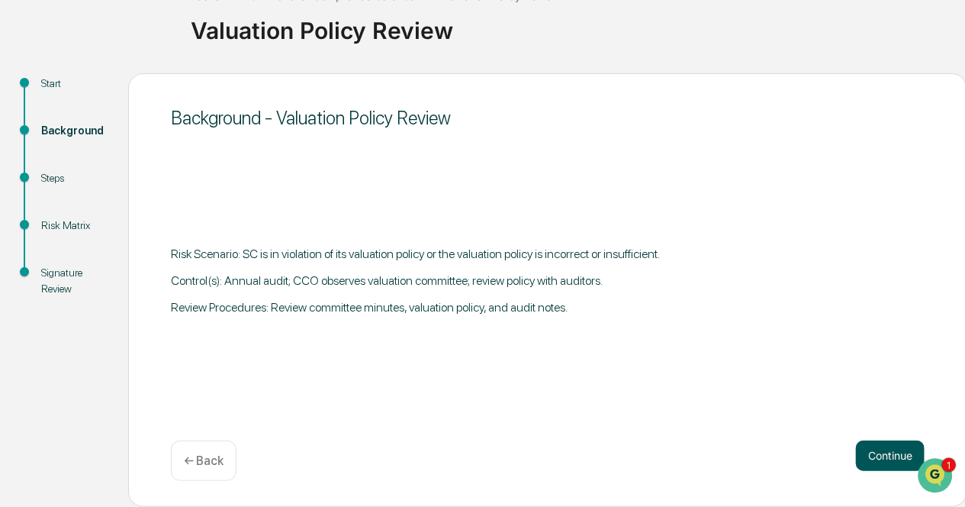
click at [868, 459] on button "Continue" at bounding box center [890, 455] width 69 height 31
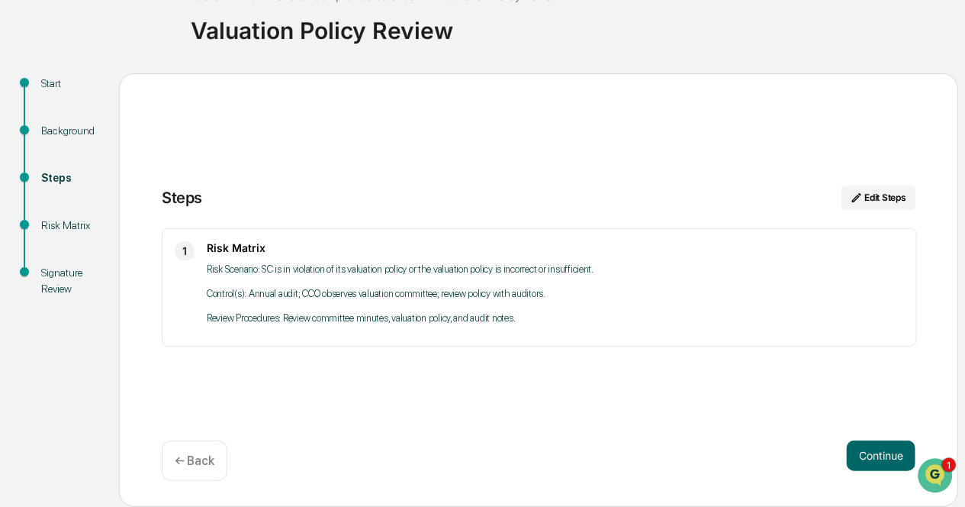
click at [165, 464] on div "← Back" at bounding box center [195, 460] width 66 height 40
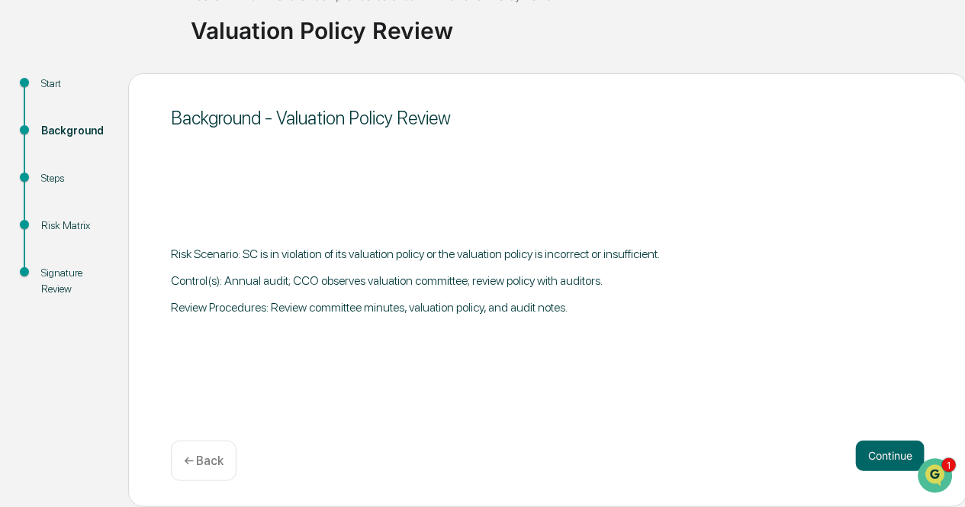
click at [196, 455] on p "← Back" at bounding box center [204, 460] width 40 height 14
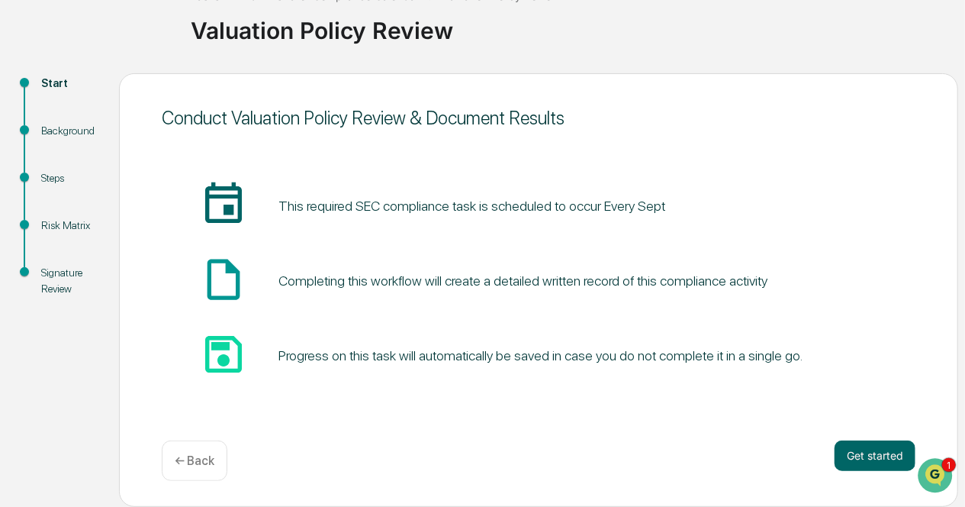
click at [196, 455] on p "← Back" at bounding box center [195, 460] width 40 height 14
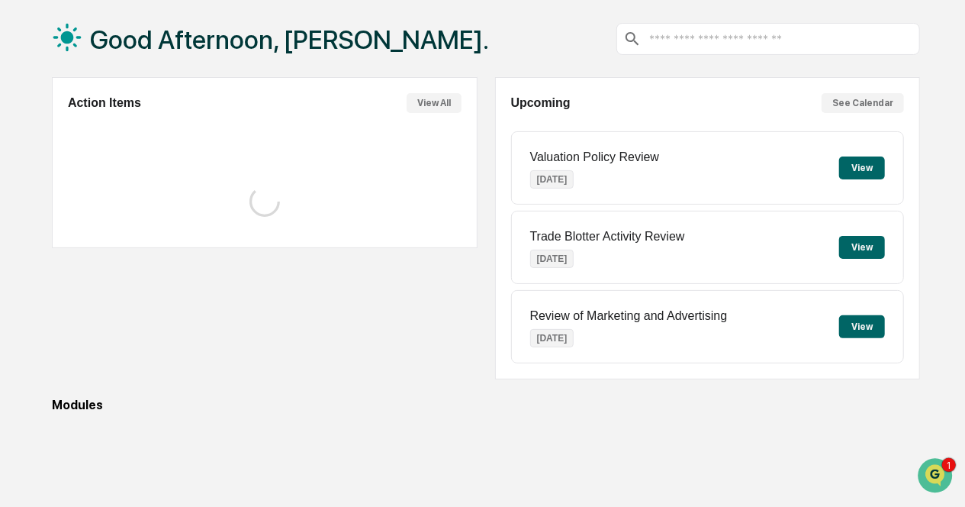
scroll to position [108, 0]
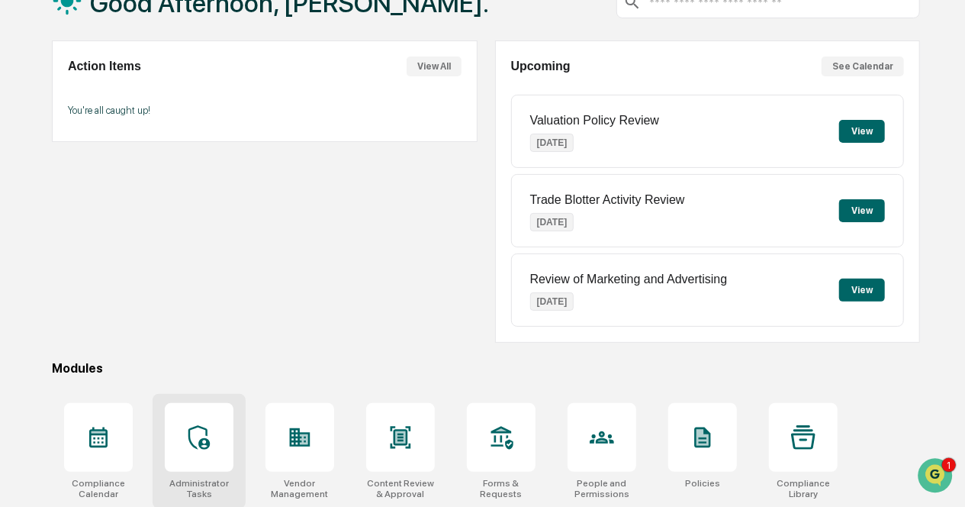
click at [197, 455] on div at bounding box center [199, 437] width 69 height 69
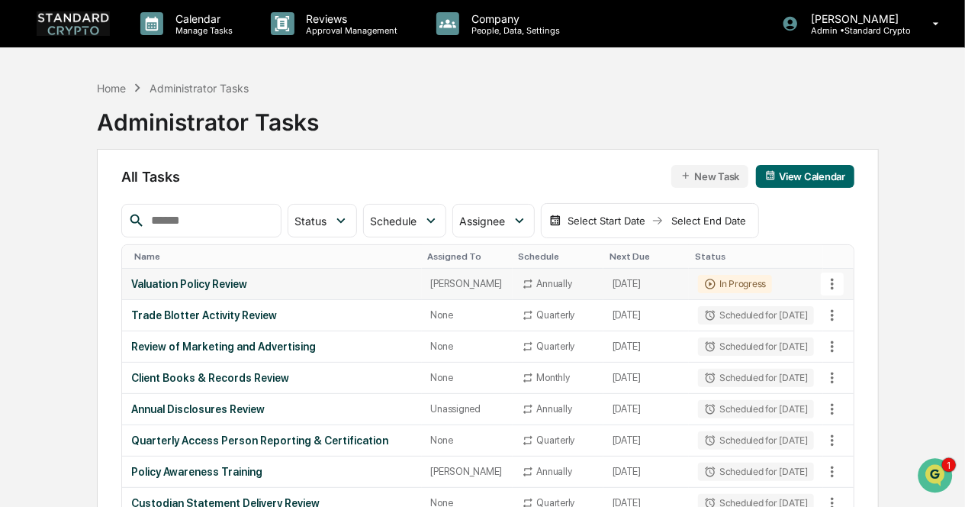
click at [220, 297] on td "Valuation Policy Review" at bounding box center [271, 284] width 299 height 31
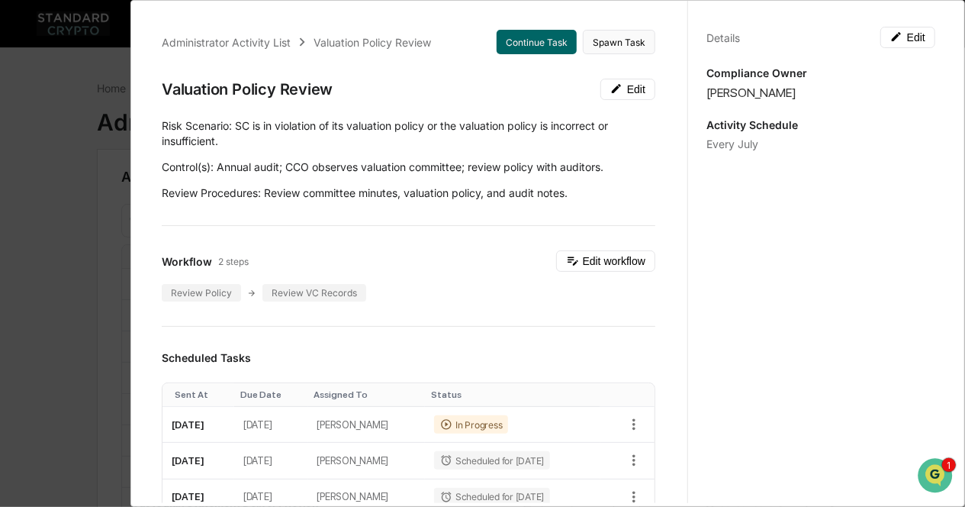
click at [612, 47] on button "Spawn Task" at bounding box center [619, 42] width 72 height 24
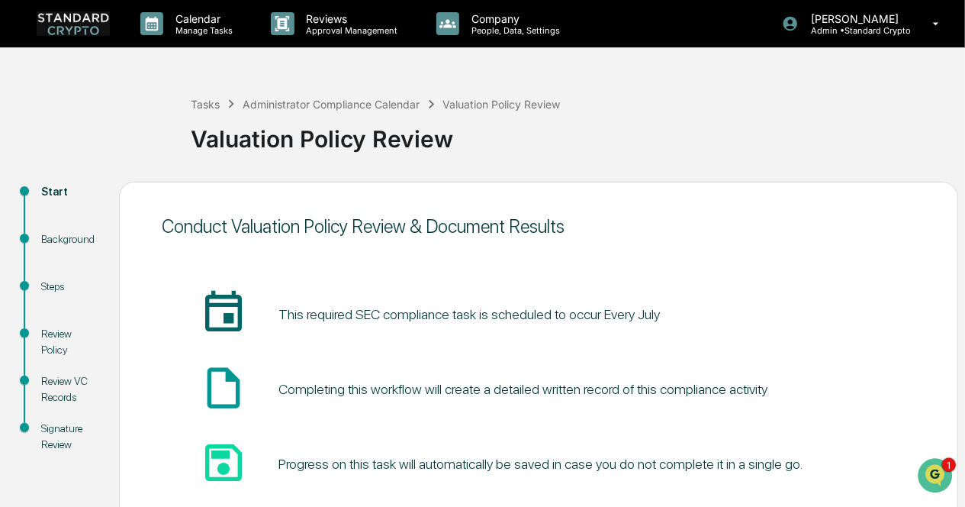
scroll to position [108, 0]
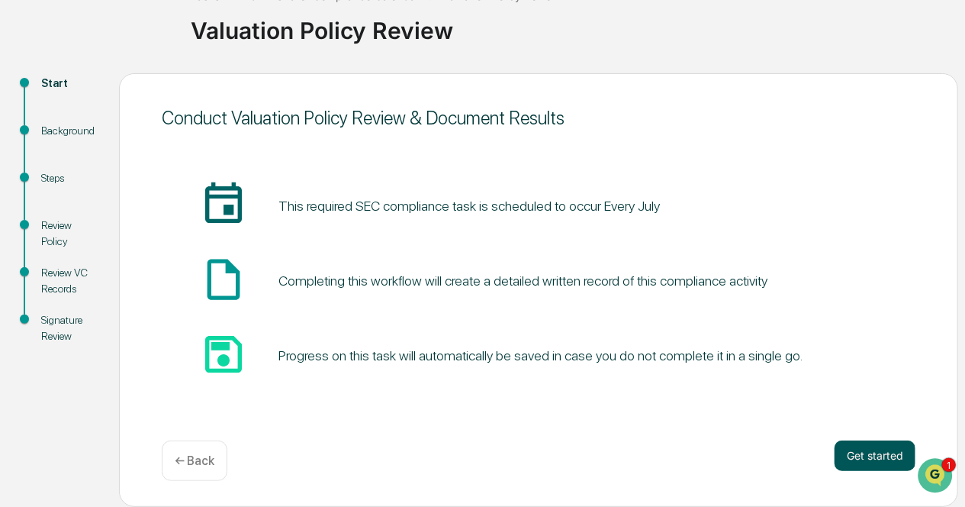
click at [867, 463] on button "Get started" at bounding box center [875, 455] width 81 height 31
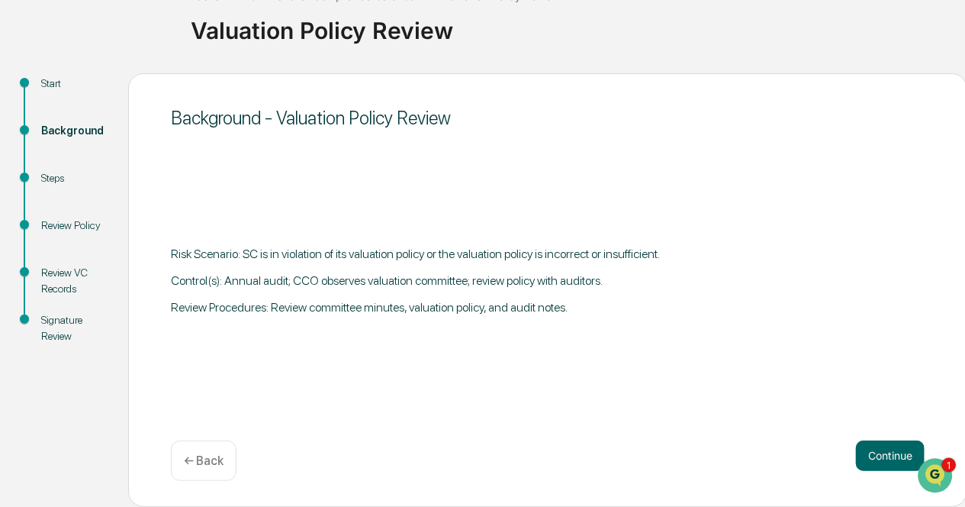
click at [198, 478] on div "← Back" at bounding box center [204, 460] width 66 height 40
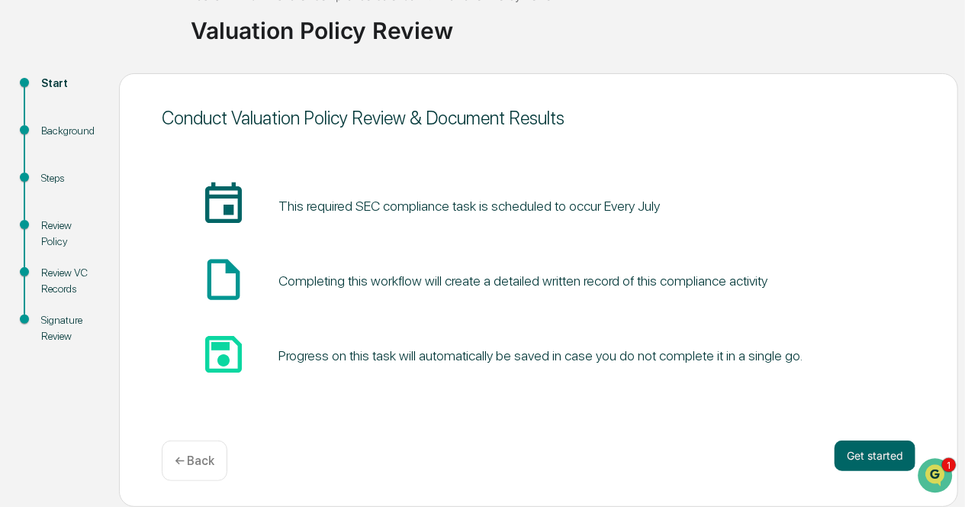
click at [204, 469] on div "← Back" at bounding box center [195, 460] width 66 height 40
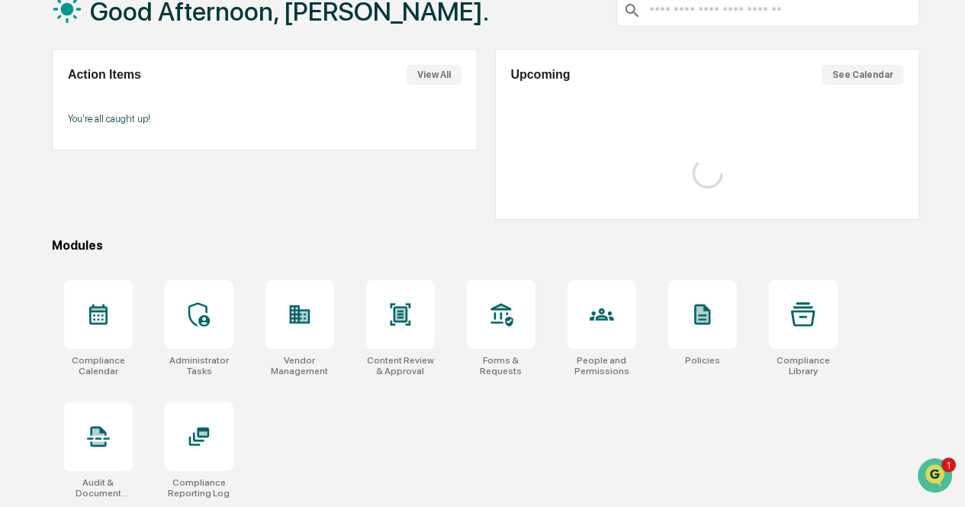
scroll to position [108, 0]
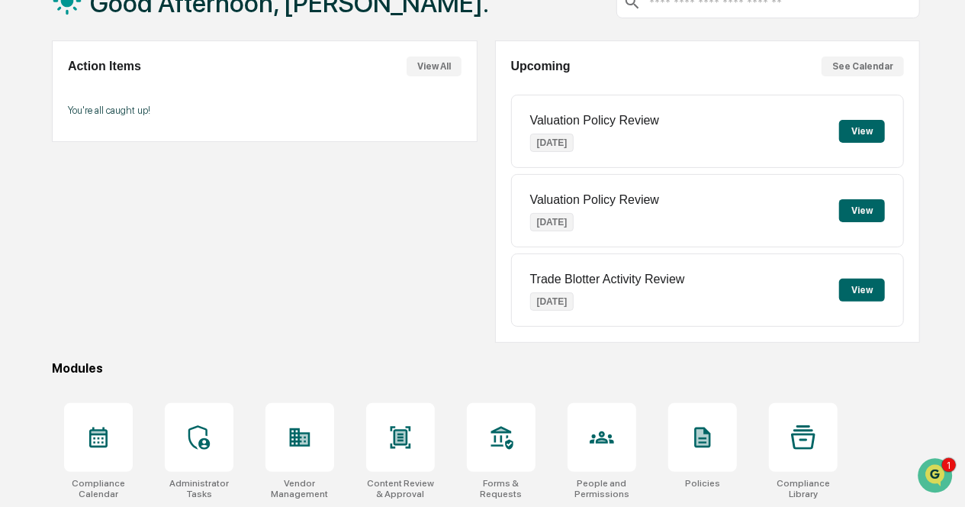
click at [204, 469] on div at bounding box center [199, 437] width 69 height 69
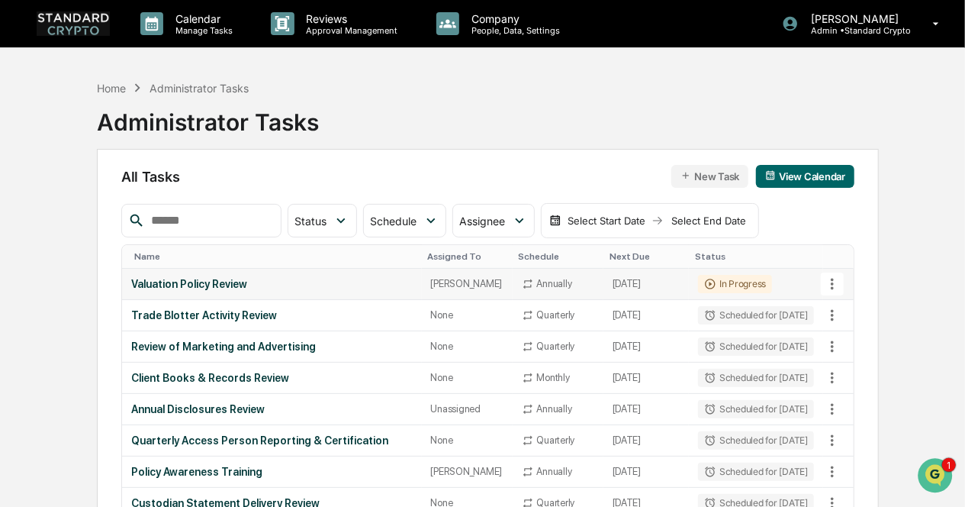
click at [769, 281] on td "In Progress" at bounding box center [756, 284] width 134 height 31
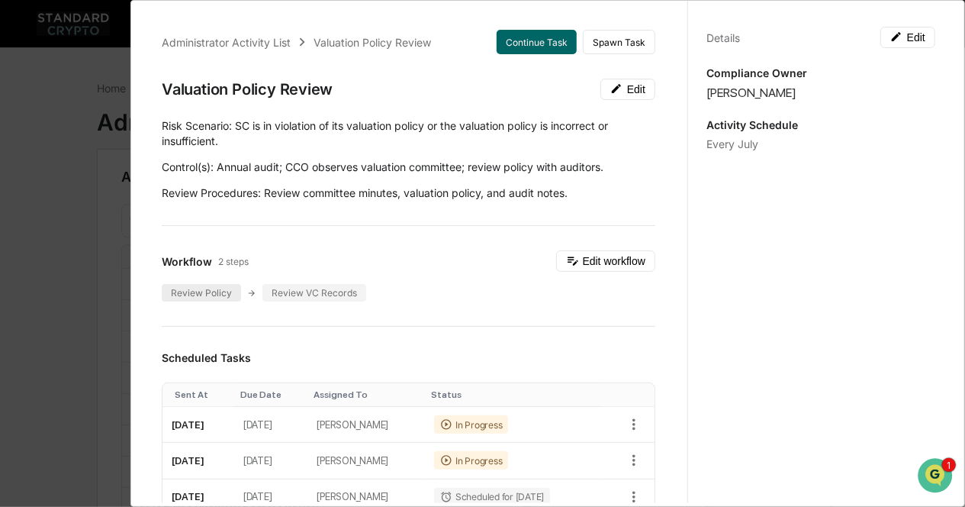
click at [210, 286] on div "Review Policy" at bounding box center [201, 293] width 79 height 18
click at [214, 289] on div "Review Policy" at bounding box center [201, 293] width 79 height 18
click at [516, 39] on button "Continue Task" at bounding box center [537, 42] width 80 height 24
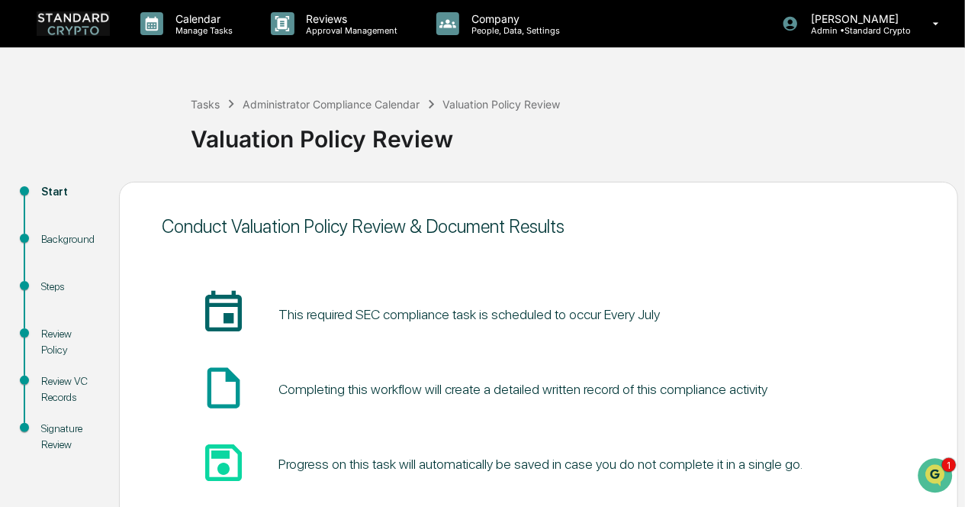
scroll to position [100, 0]
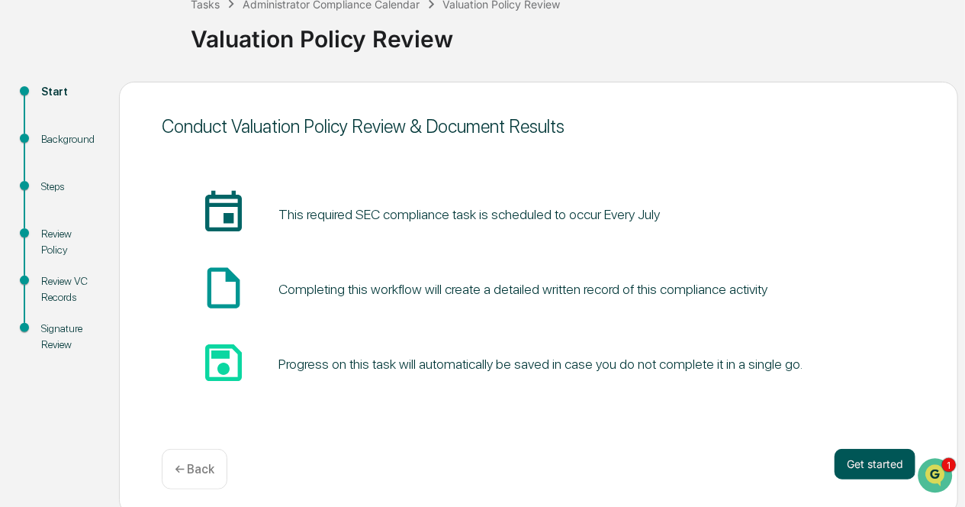
click at [873, 458] on button "Get started" at bounding box center [875, 464] width 81 height 31
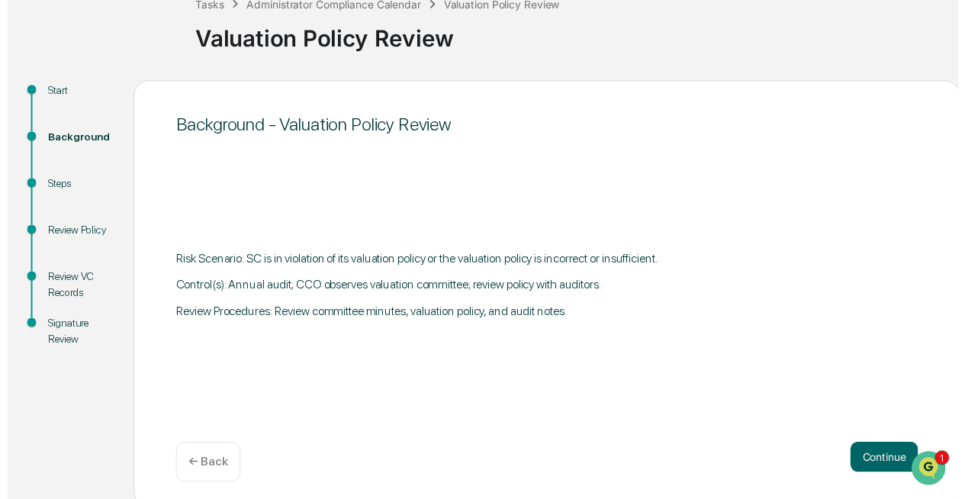
scroll to position [108, 0]
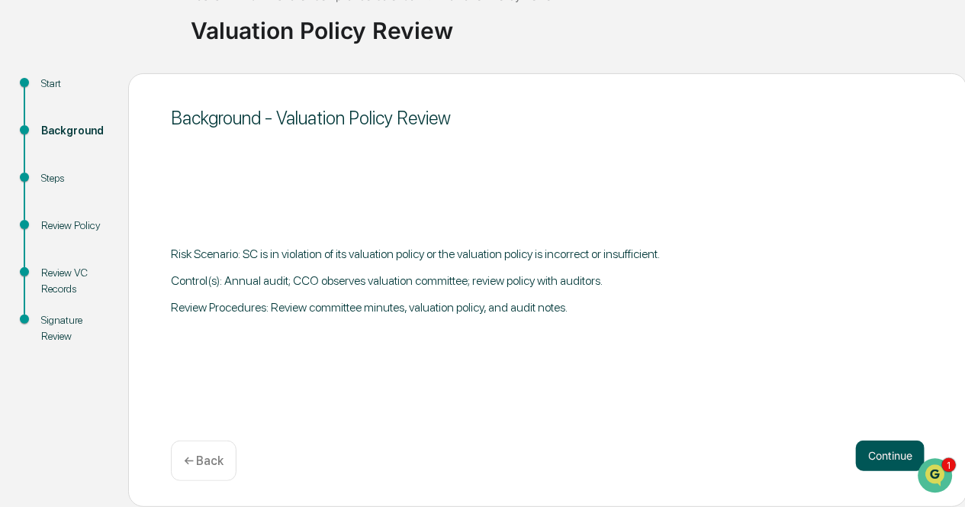
click at [892, 454] on button "Continue" at bounding box center [890, 455] width 69 height 31
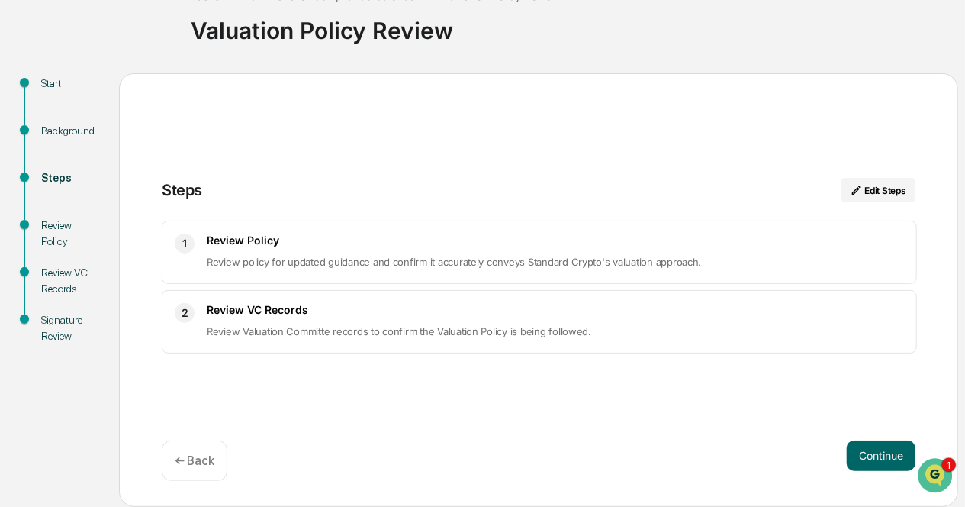
click at [892, 454] on button "Continue" at bounding box center [881, 455] width 69 height 31
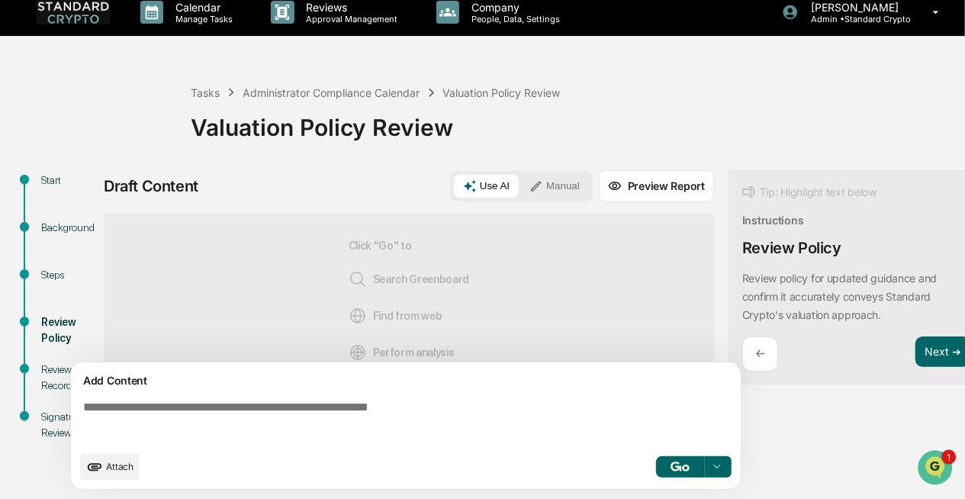
scroll to position [18, 0]
click at [99, 465] on icon "upload document" at bounding box center [95, 467] width 14 height 8
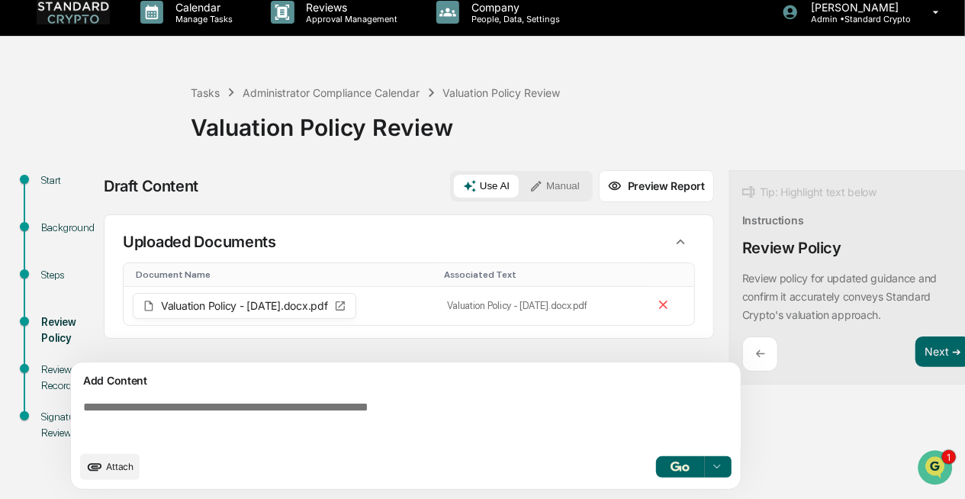
click at [352, 408] on textarea at bounding box center [409, 421] width 664 height 55
click at [481, 181] on button "Use AI" at bounding box center [486, 186] width 65 height 23
click at [365, 407] on textarea at bounding box center [409, 421] width 664 height 55
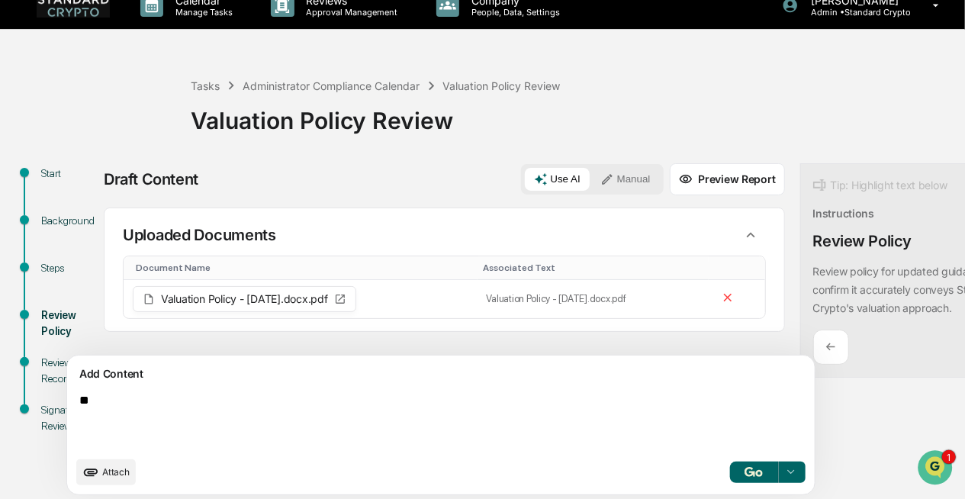
type textarea "*"
type textarea "**********"
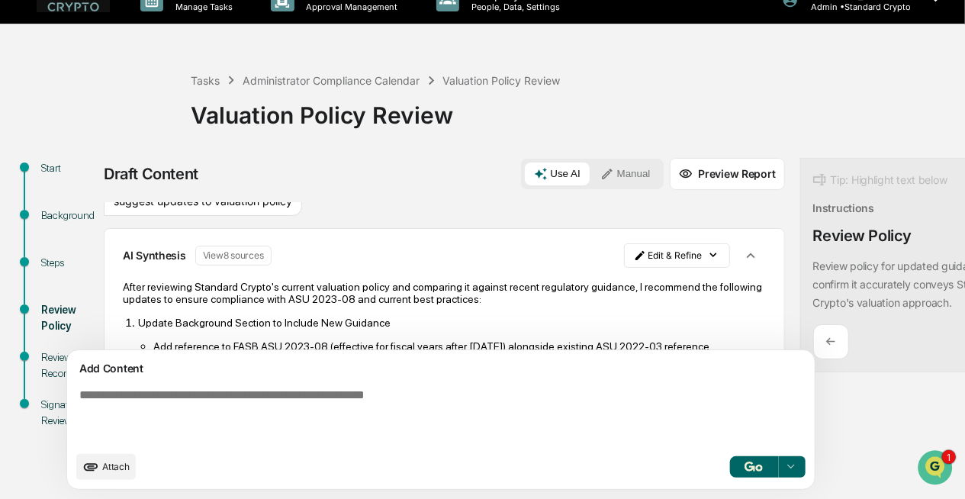
scroll to position [155, 0]
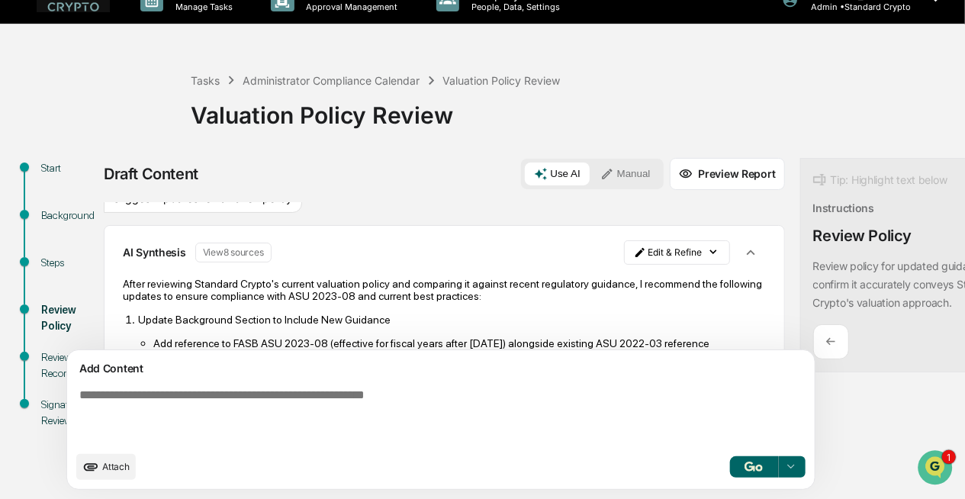
click at [677, 169] on button "Preview Report" at bounding box center [727, 174] width 115 height 32
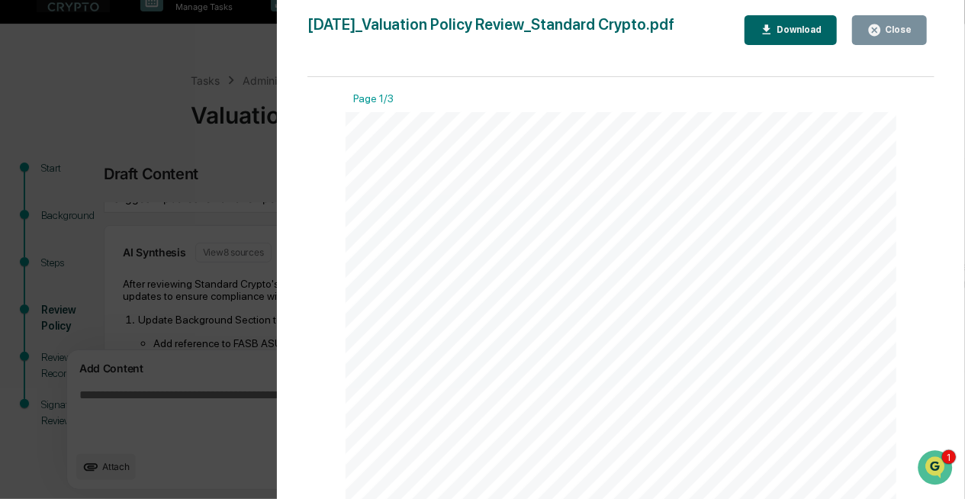
click at [224, 269] on div "Version History 09/24/2025, 08:31 PM Ashley Sweren 2025-09-24_Valuation Policy …" at bounding box center [482, 249] width 965 height 499
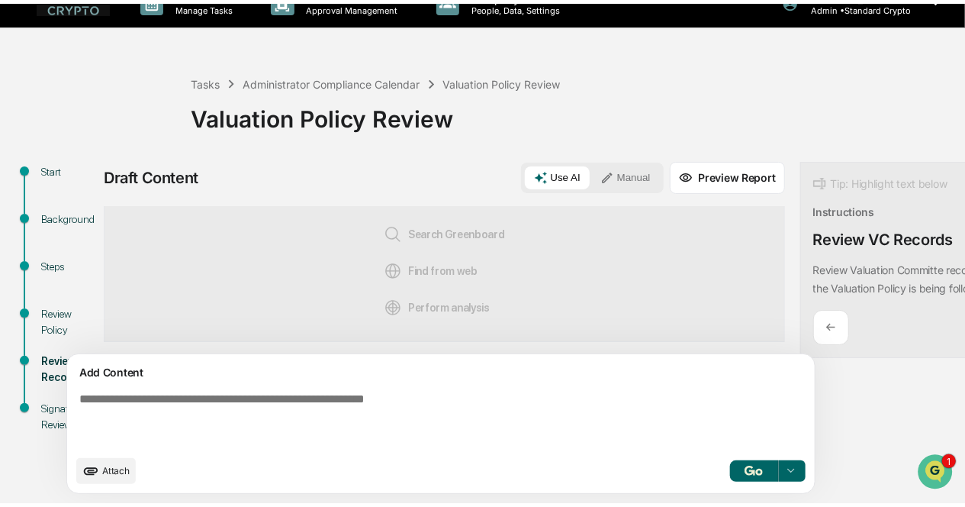
scroll to position [29, 0]
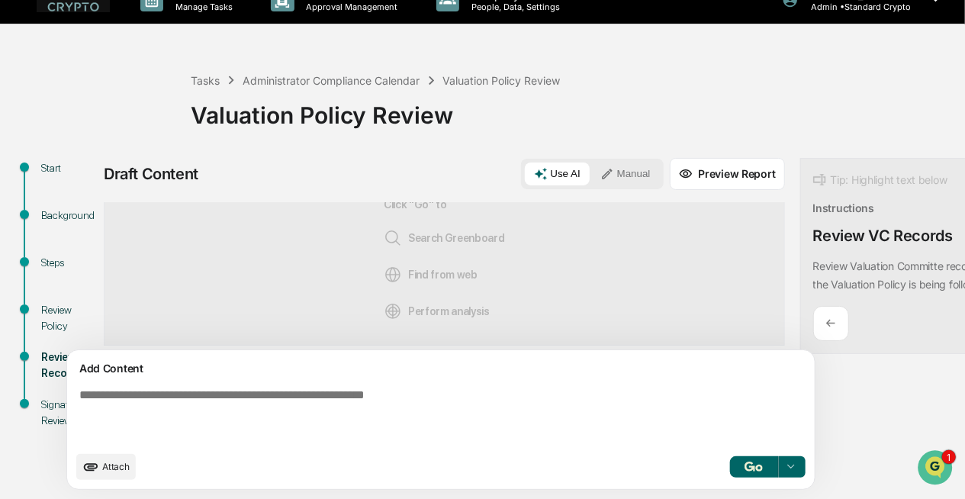
click at [150, 330] on div "Click "Go" to Search Greenboard Find from web Perform analysis" at bounding box center [444, 259] width 681 height 172
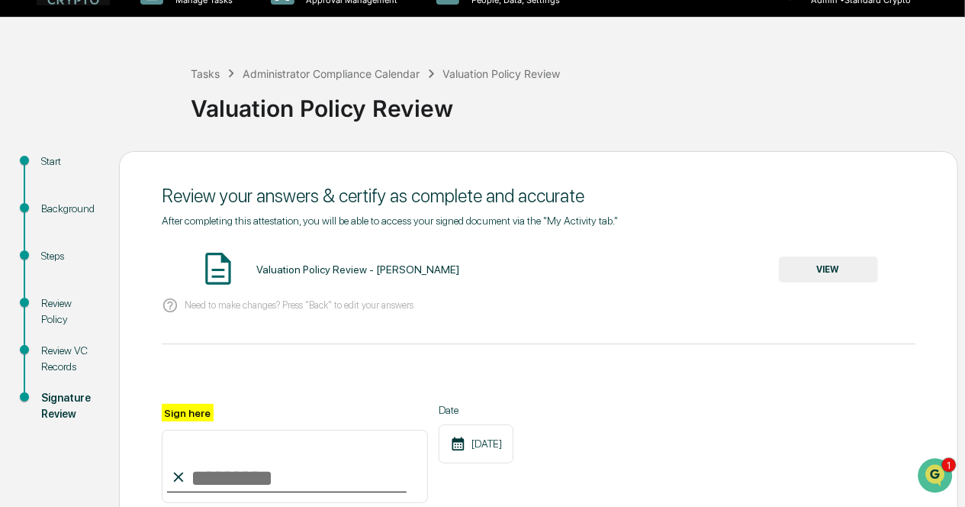
click at [812, 273] on button "VIEW" at bounding box center [828, 269] width 99 height 26
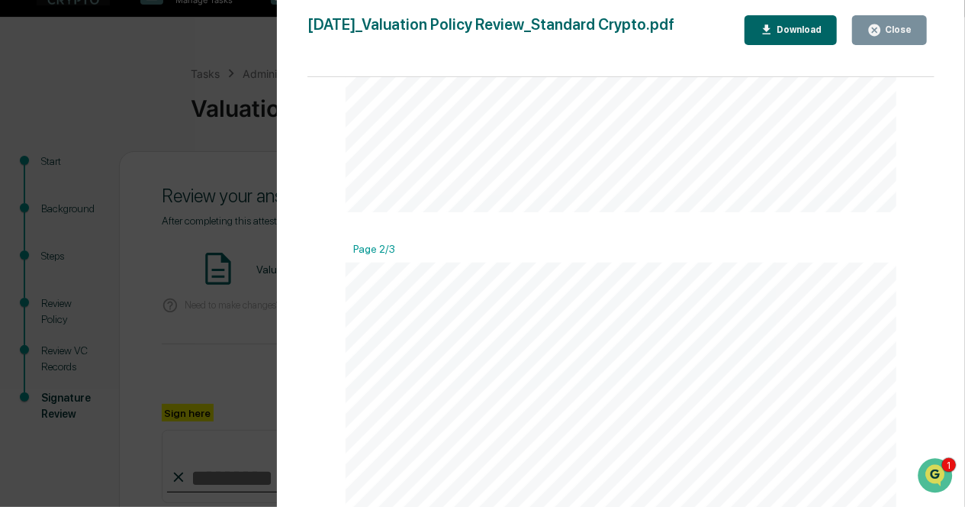
scroll to position [680, 0]
click at [187, 335] on div "Version History 09/24/2025, 08:34 PM Ashley Sweren 2025-09-24_Valuation Policy …" at bounding box center [482, 253] width 965 height 507
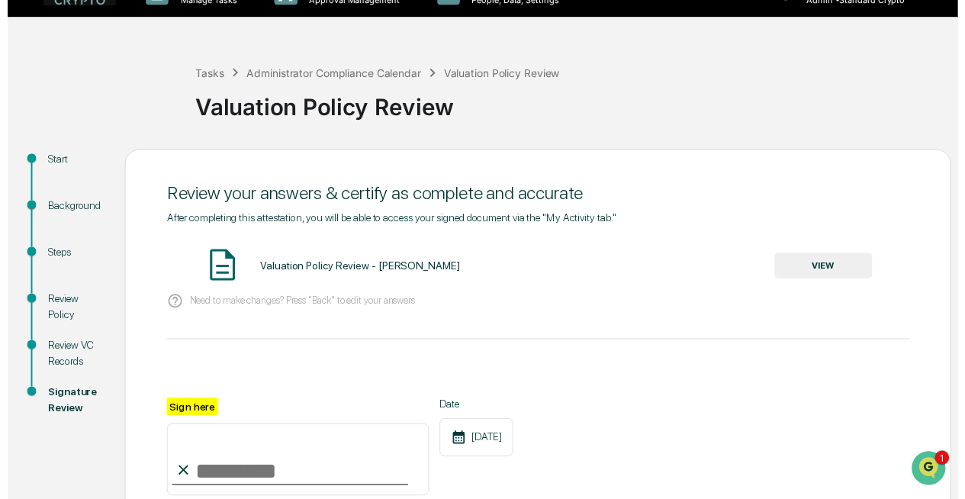
scroll to position [203, 0]
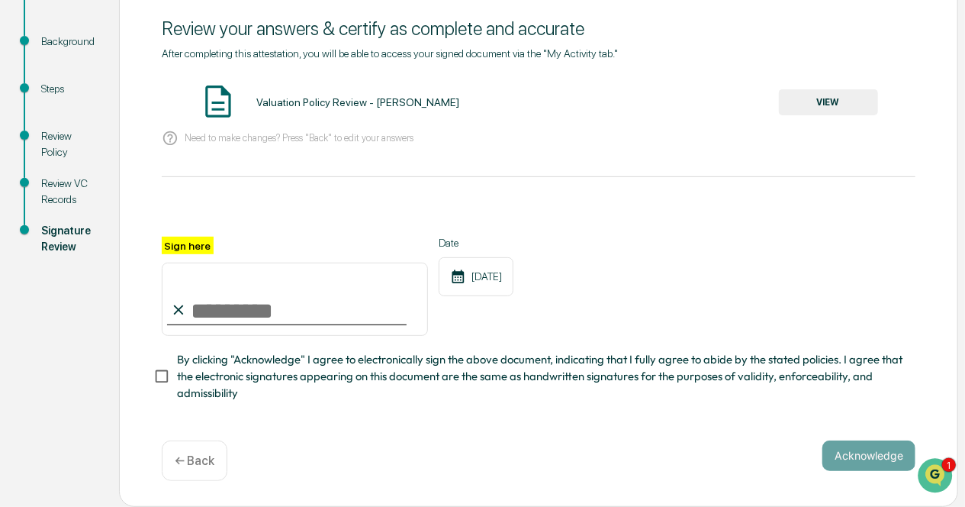
click at [187, 464] on p "← Back" at bounding box center [195, 460] width 40 height 14
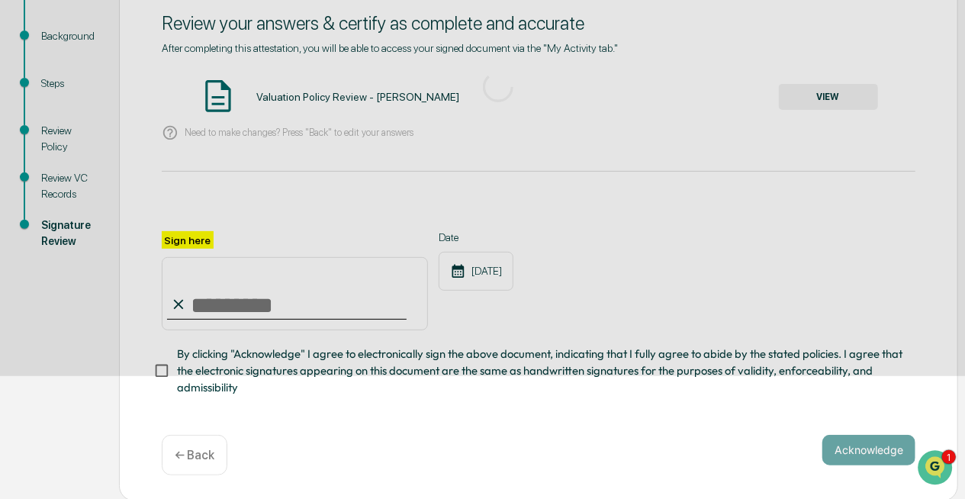
scroll to position [18, 0]
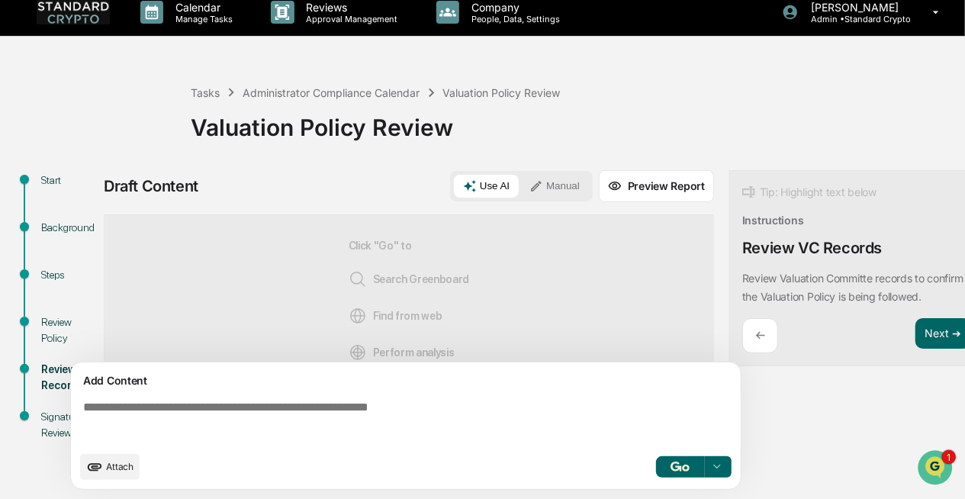
click at [761, 328] on p "←" at bounding box center [760, 335] width 10 height 14
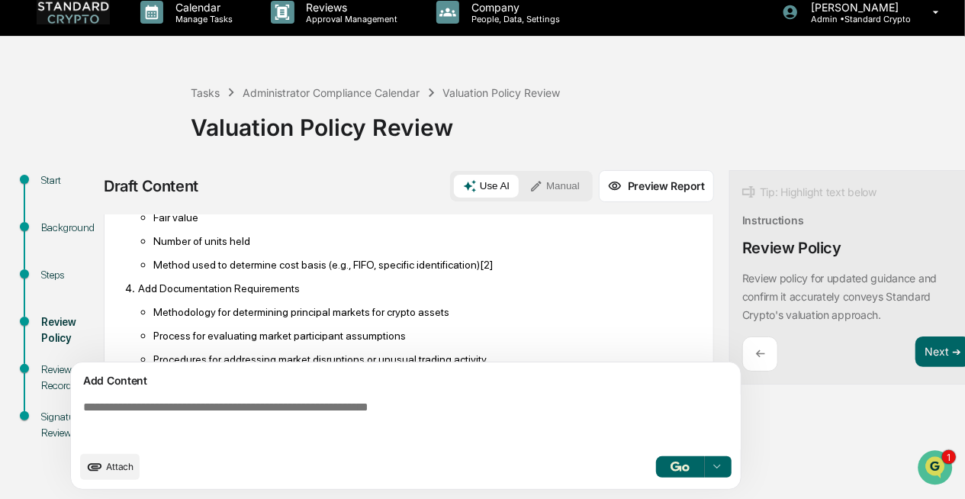
scroll to position [532, 0]
click at [138, 280] on li "Add Documentation Requirements Methodology for determining principal markets fo…" at bounding box center [416, 334] width 557 height 108
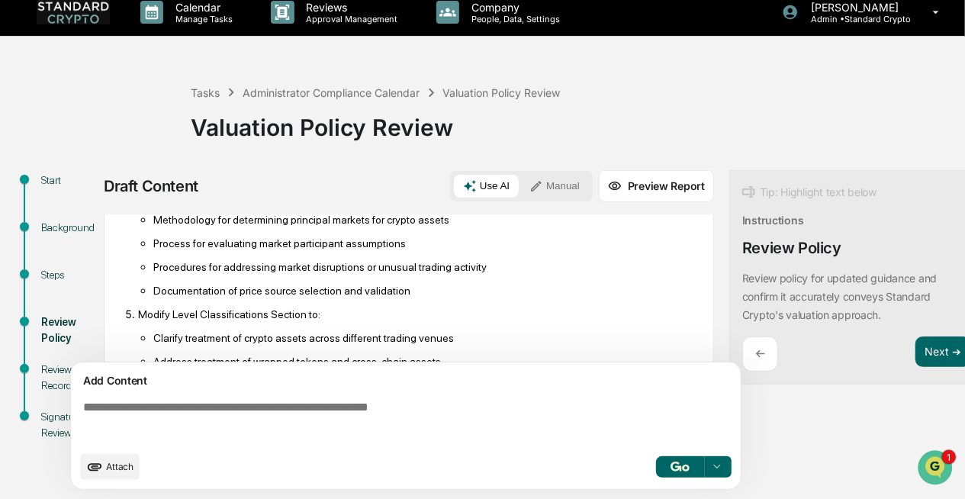
scroll to position [623, 0]
click at [241, 307] on p "Modify Level Classifications Section to:" at bounding box center [416, 313] width 557 height 12
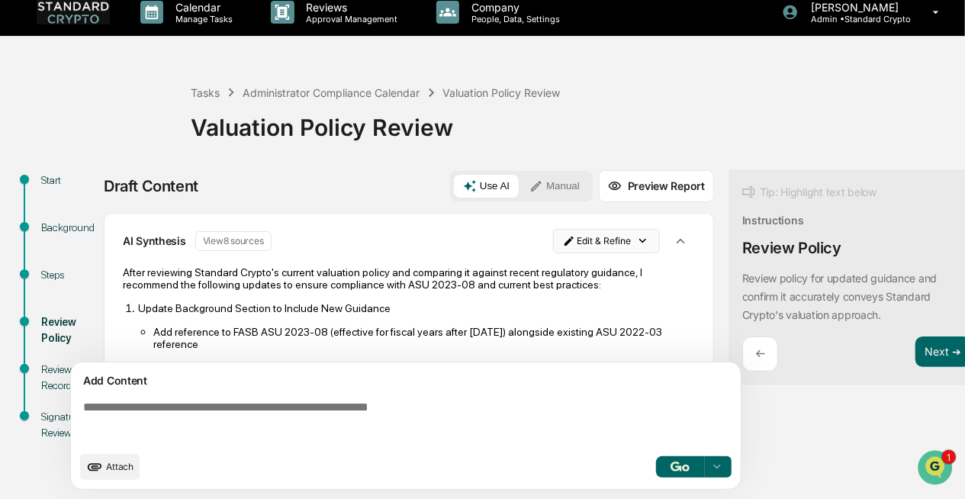
scroll to position [11, 0]
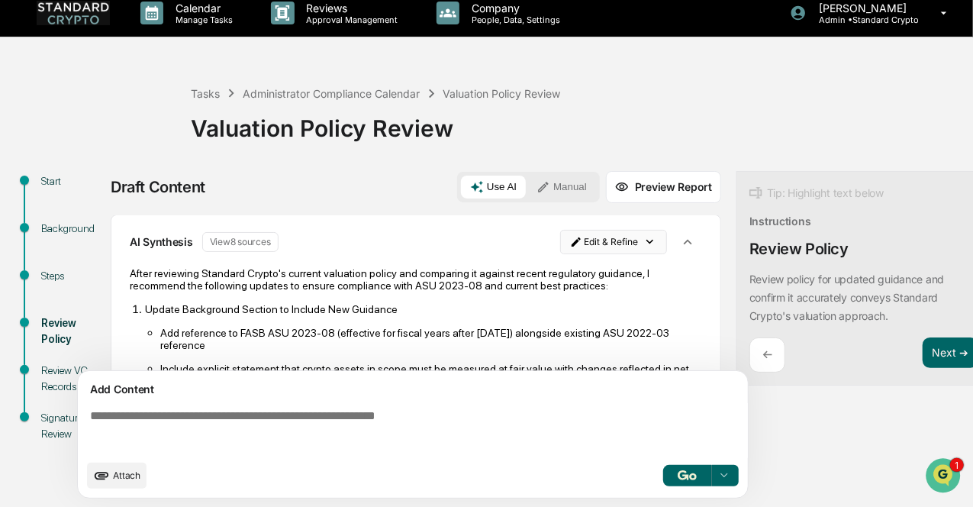
click at [600, 228] on html "Calendar Manage Tasks Reviews Approval Management Company People, Data, Setting…" at bounding box center [486, 242] width 973 height 507
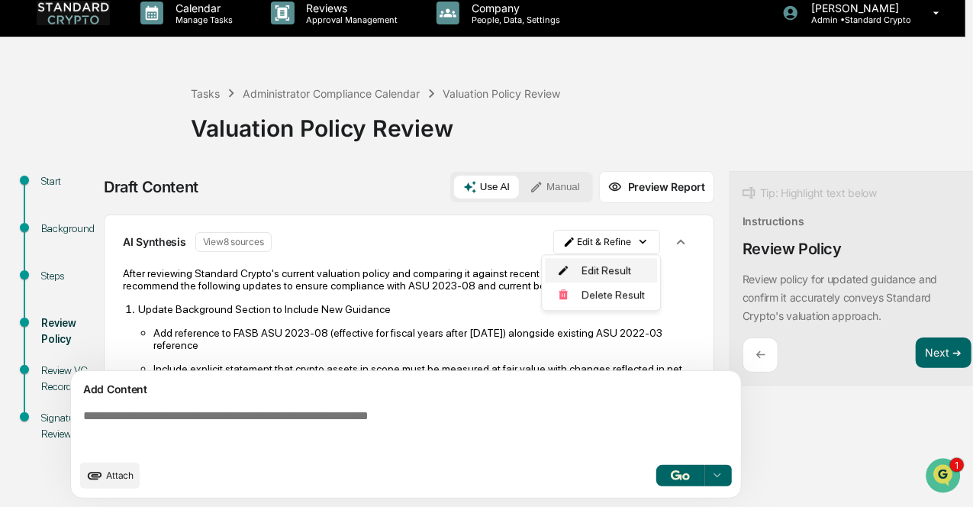
click at [581, 269] on div "Edit Result" at bounding box center [601, 270] width 112 height 24
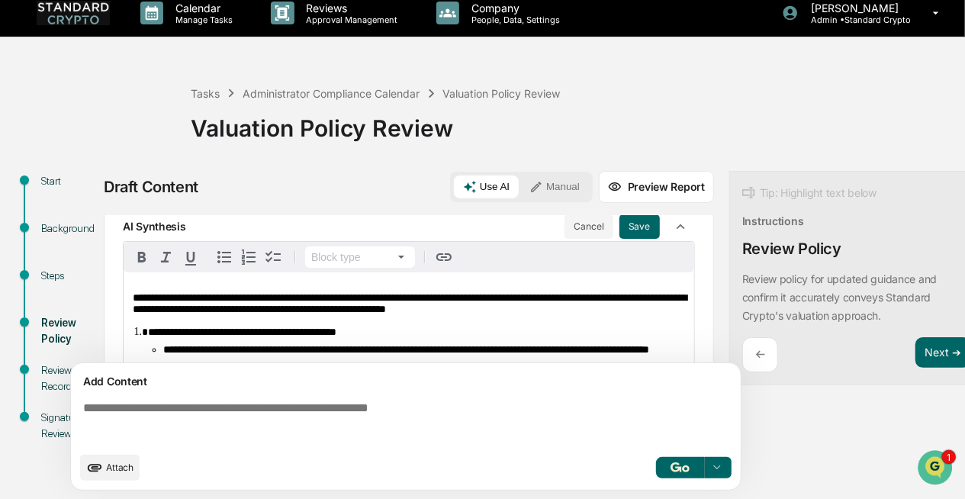
scroll to position [193, 0]
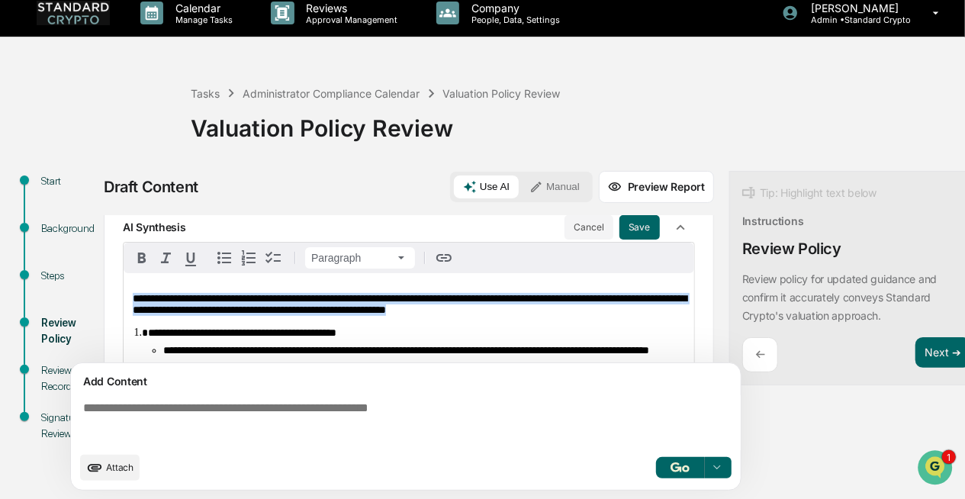
drag, startPoint x: 613, startPoint y: 309, endPoint x: 102, endPoint y: 283, distance: 511.0
click at [102, 283] on div "**********" at bounding box center [483, 335] width 950 height 329
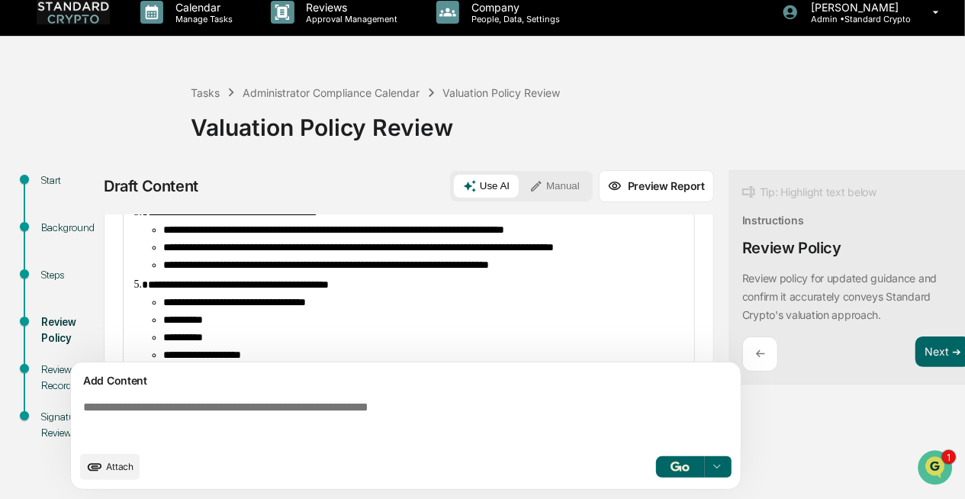
scroll to position [323, 0]
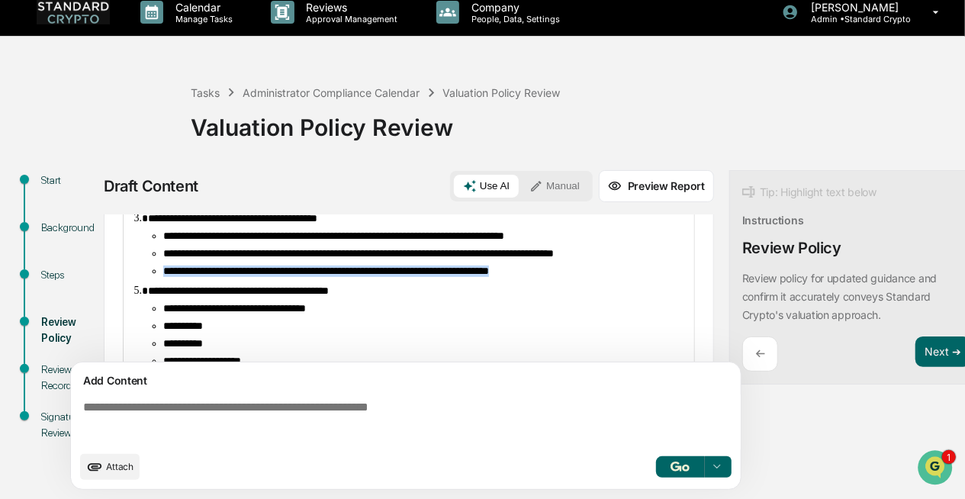
drag, startPoint x: 159, startPoint y: 292, endPoint x: 603, endPoint y: 289, distance: 444.0
click at [603, 277] on ul "**********" at bounding box center [416, 253] width 537 height 47
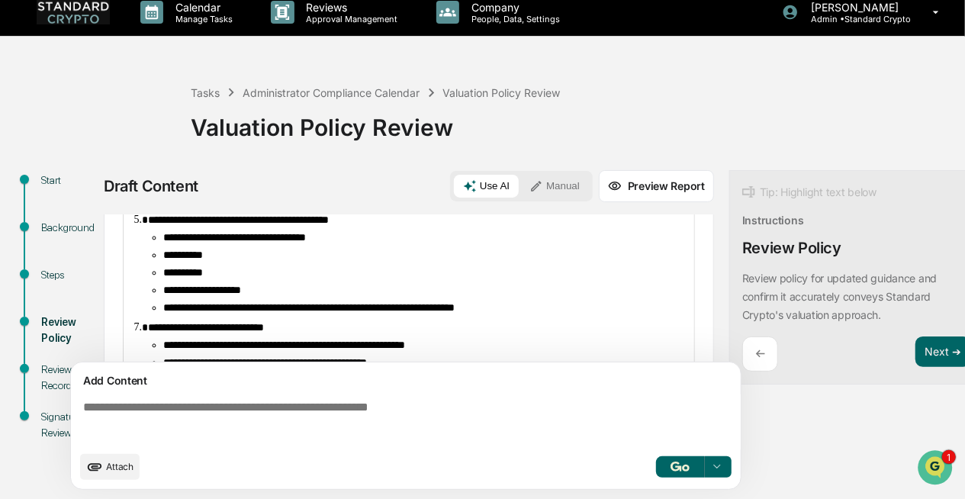
scroll to position [383, 0]
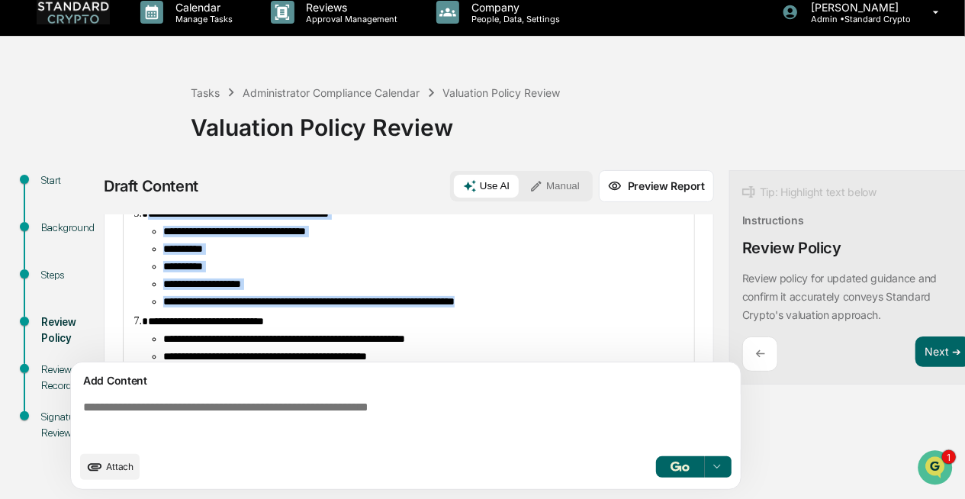
drag, startPoint x: 547, startPoint y: 329, endPoint x: 143, endPoint y: 239, distance: 413.5
click at [143, 239] on ol "**********" at bounding box center [409, 365] width 552 height 535
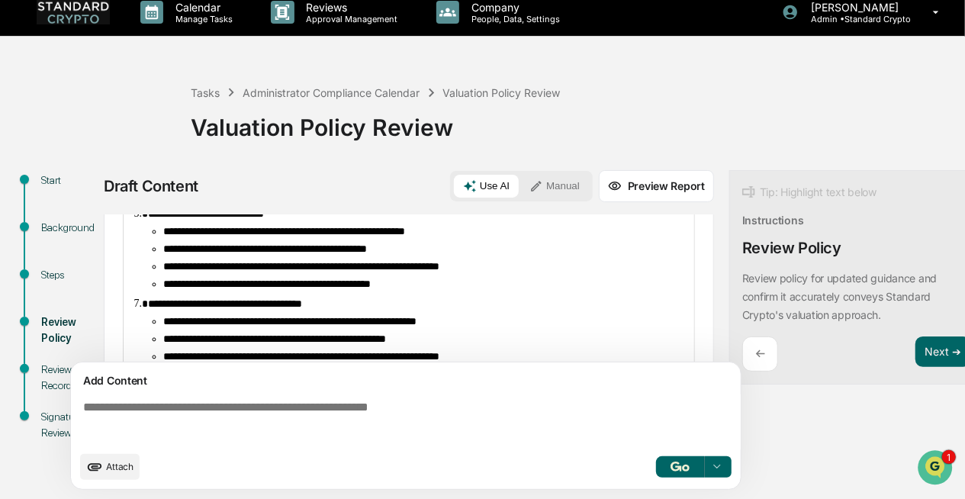
click at [227, 290] on ul "**********" at bounding box center [416, 258] width 537 height 64
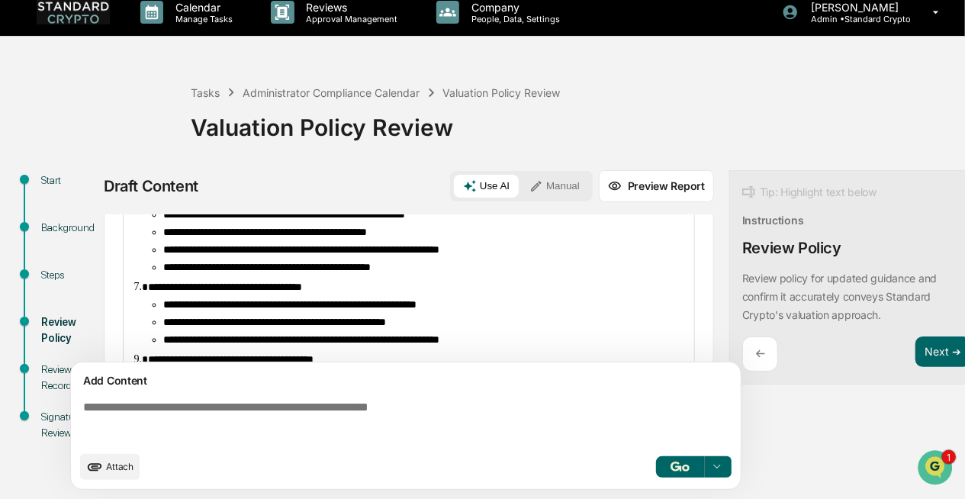
scroll to position [400, 0]
drag, startPoint x: 540, startPoint y: 277, endPoint x: 159, endPoint y: 273, distance: 381.4
click at [159, 273] on ul "**********" at bounding box center [416, 241] width 537 height 64
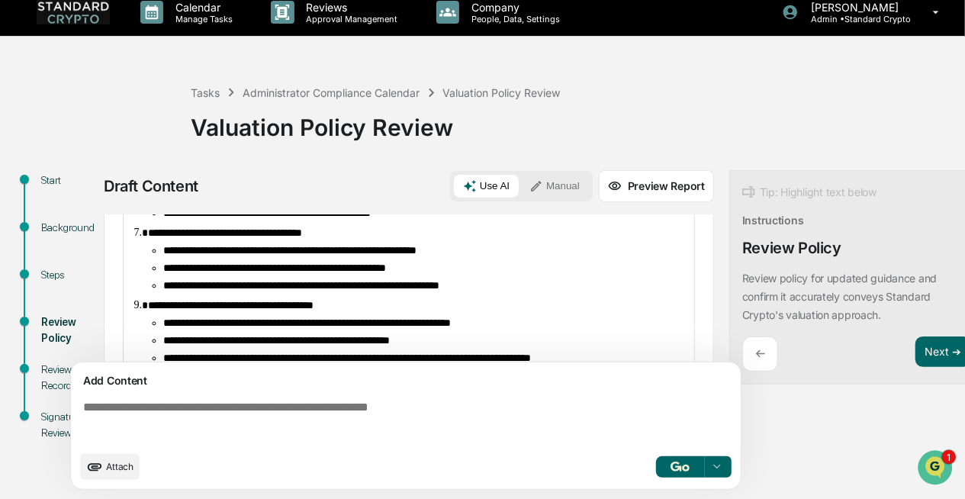
scroll to position [436, 0]
drag, startPoint x: 478, startPoint y: 297, endPoint x: 356, endPoint y: 298, distance: 121.3
click at [356, 274] on li "**********" at bounding box center [424, 267] width 522 height 11
click at [401, 291] on span "**********" at bounding box center [301, 285] width 276 height 11
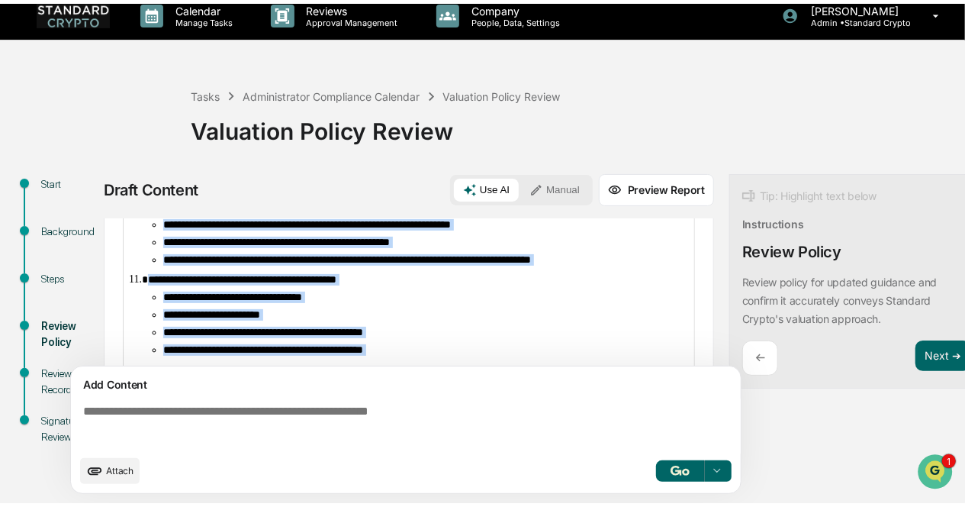
scroll to position [828, 0]
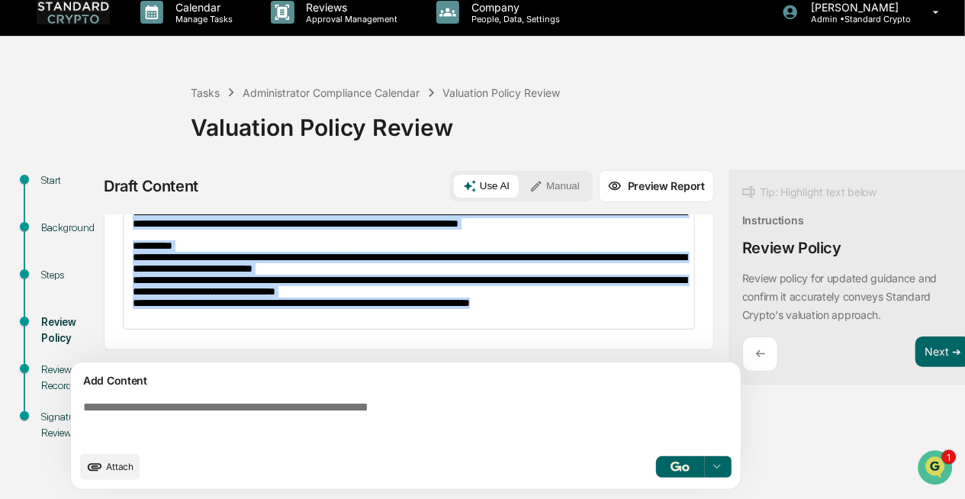
drag, startPoint x: 136, startPoint y: 292, endPoint x: 544, endPoint y: 301, distance: 408.2
click at [544, 301] on div "**********" at bounding box center [409, 11] width 571 height 636
copy div "**********"
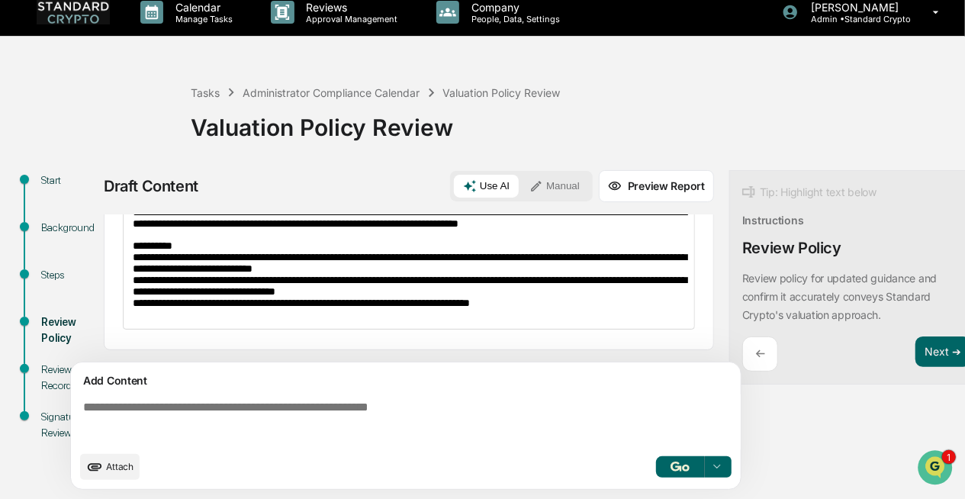
click at [152, 128] on div "**********" at bounding box center [482, 280] width 965 height 438
click at [72, 18] on link at bounding box center [83, 12] width 92 height 47
